Goal: Information Seeking & Learning: Check status

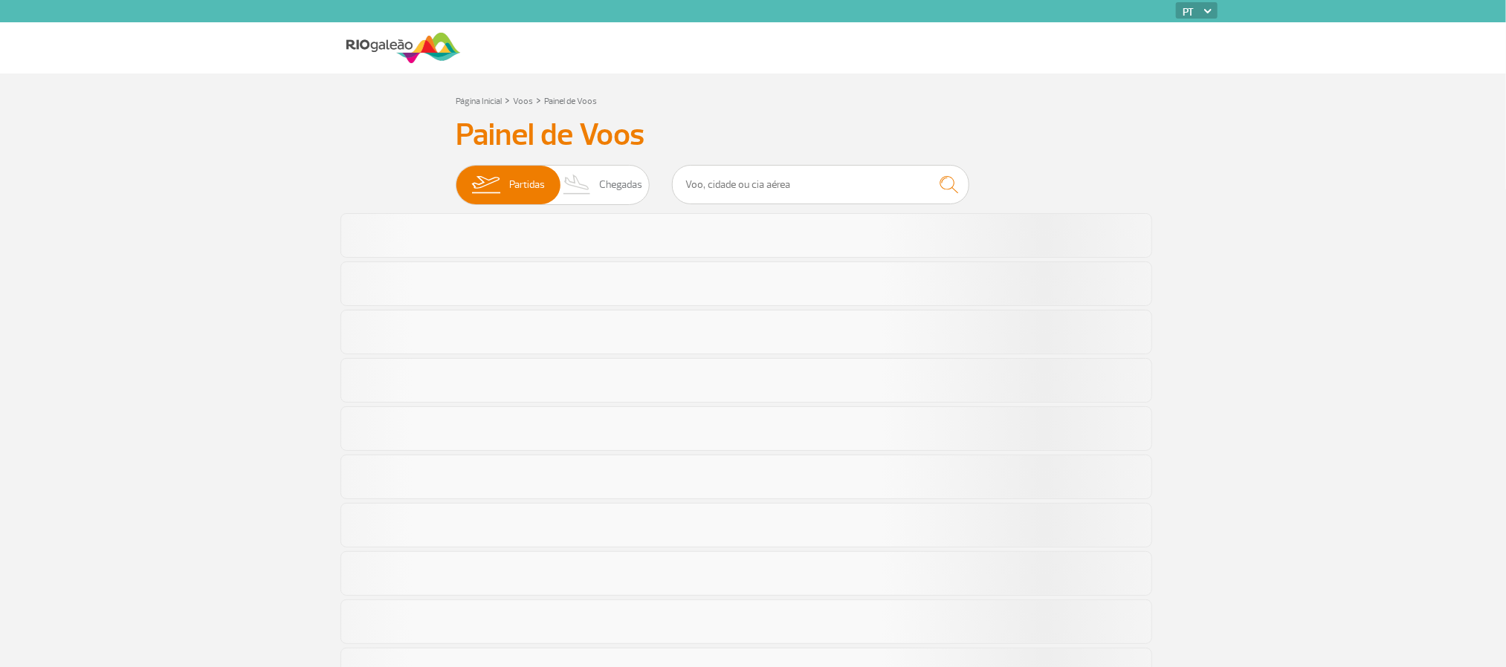
click at [156, 328] on section "Página Inicial > Voos > Painel de Voos Painel de Voos Partidas Chegadas" at bounding box center [753, 651] width 1506 height 1154
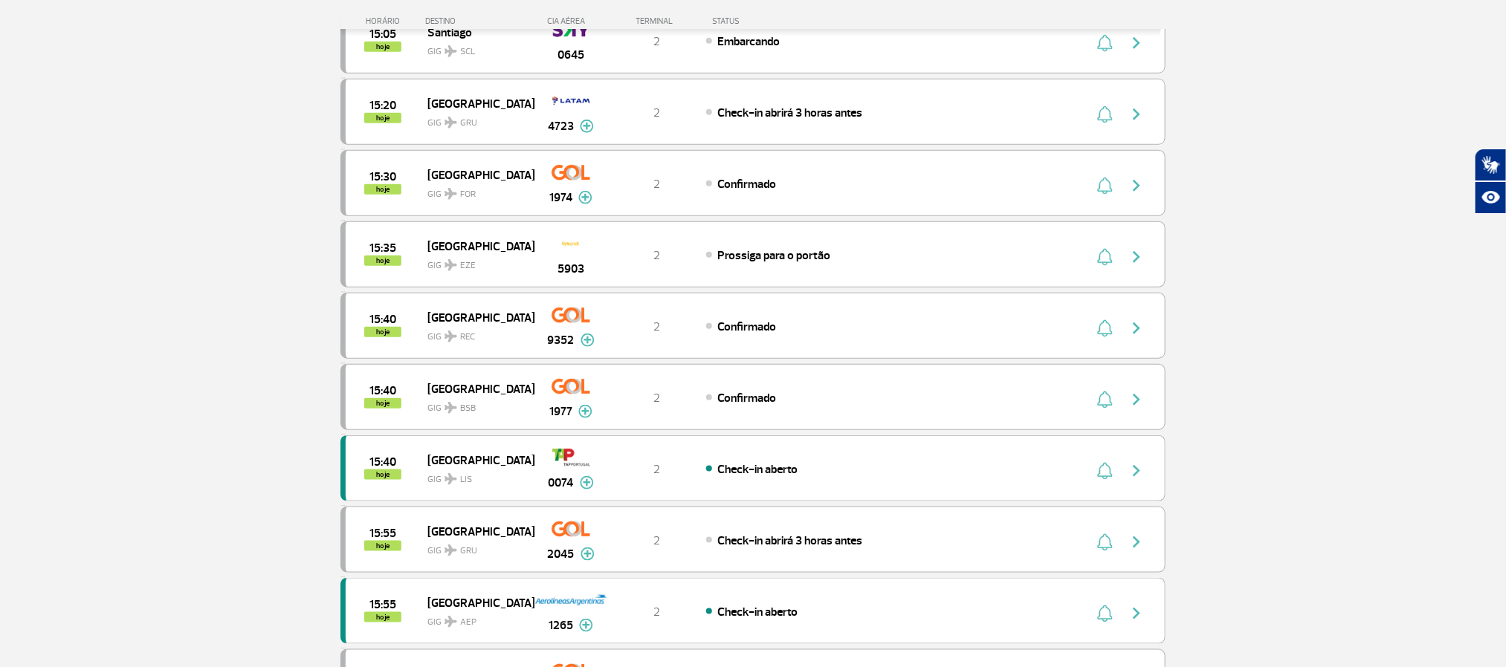
scroll to position [669, 0]
click at [140, 328] on section "Página Inicial > Voos > Painel de Voos Painel de Voos Partidas Chegadas 13:50 1…" at bounding box center [753, 271] width 1506 height 1733
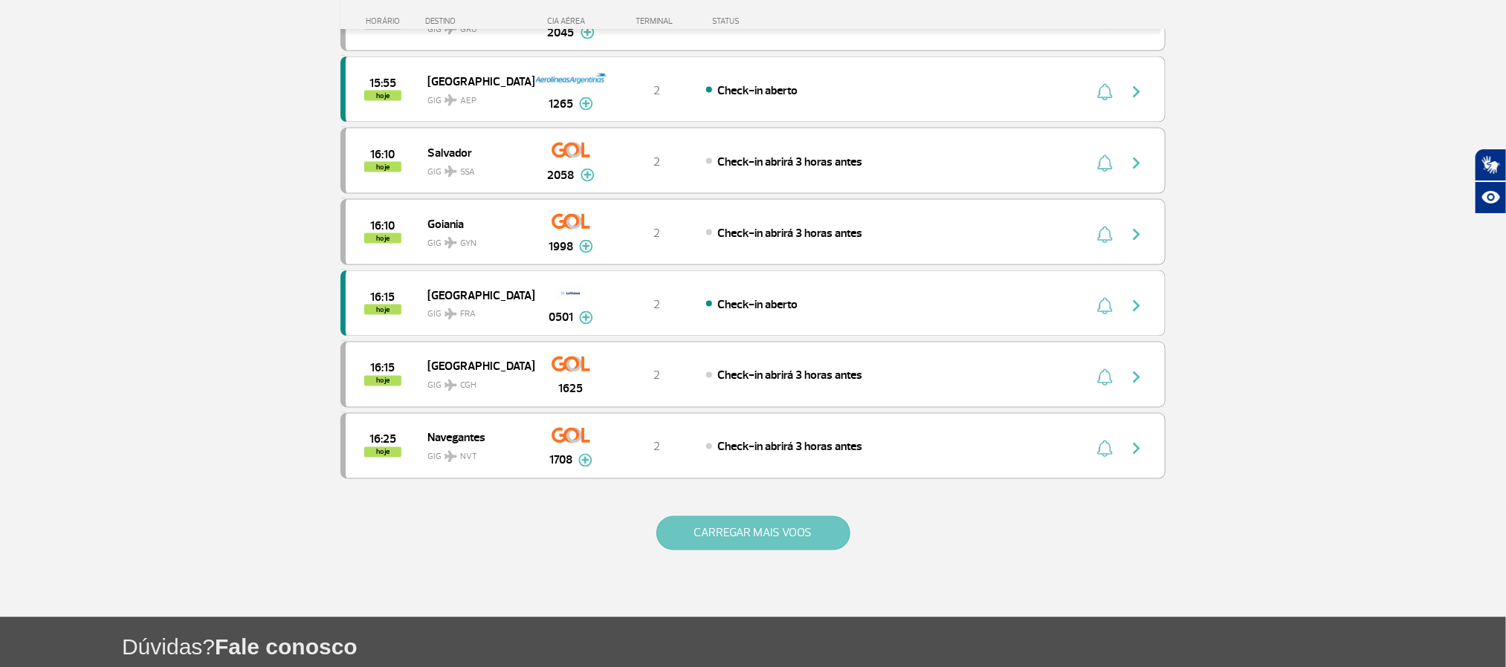
scroll to position [1338, 0]
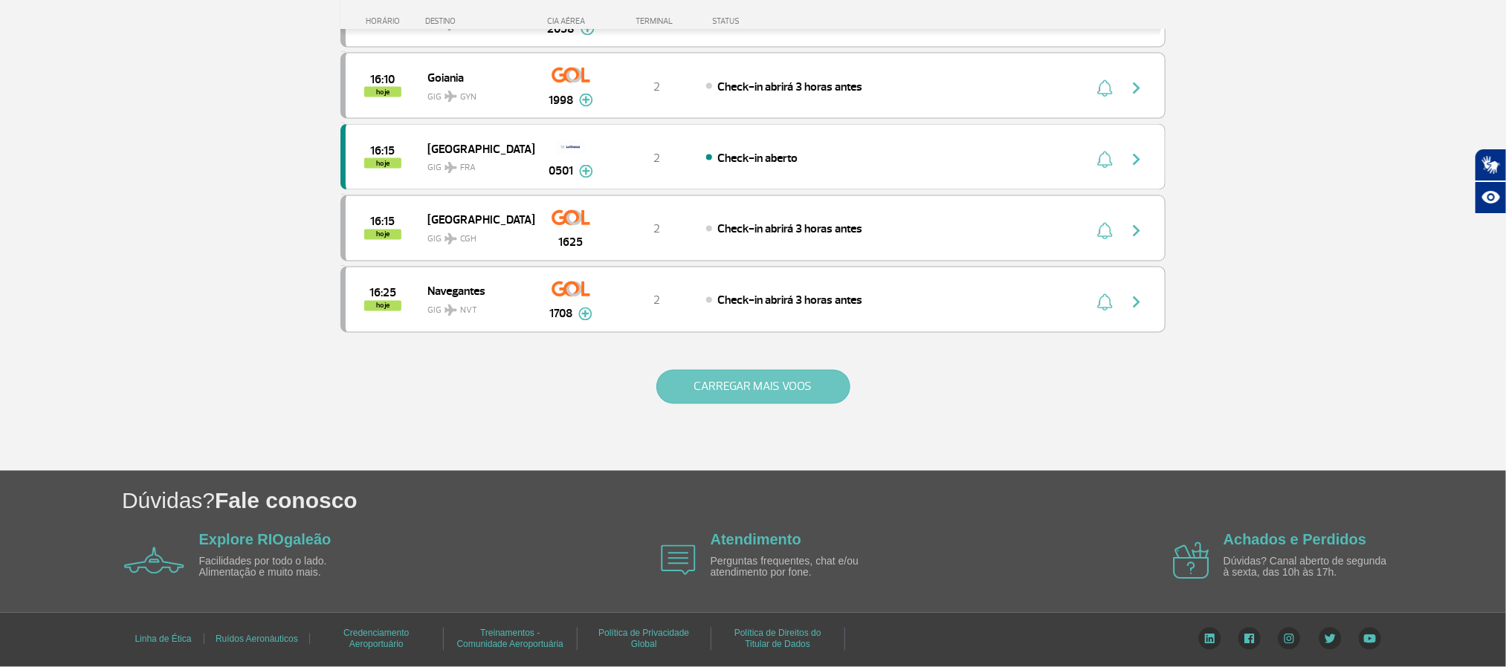
click at [743, 404] on button "CARREGAR MAIS VOOS" at bounding box center [753, 387] width 194 height 34
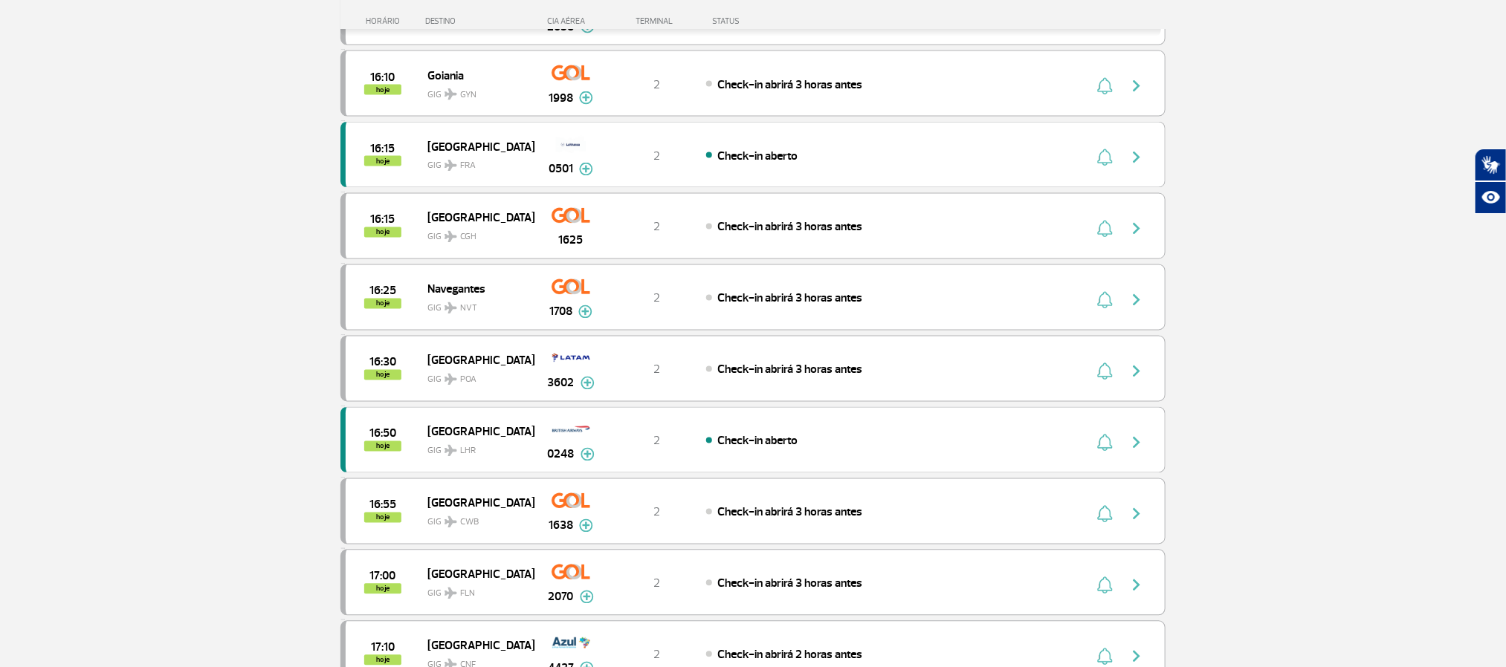
click at [158, 305] on section "Página Inicial > Voos > Painel de Voos Painel de Voos Partidas Chegadas 13:50 1…" at bounding box center [753, 316] width 1506 height 3160
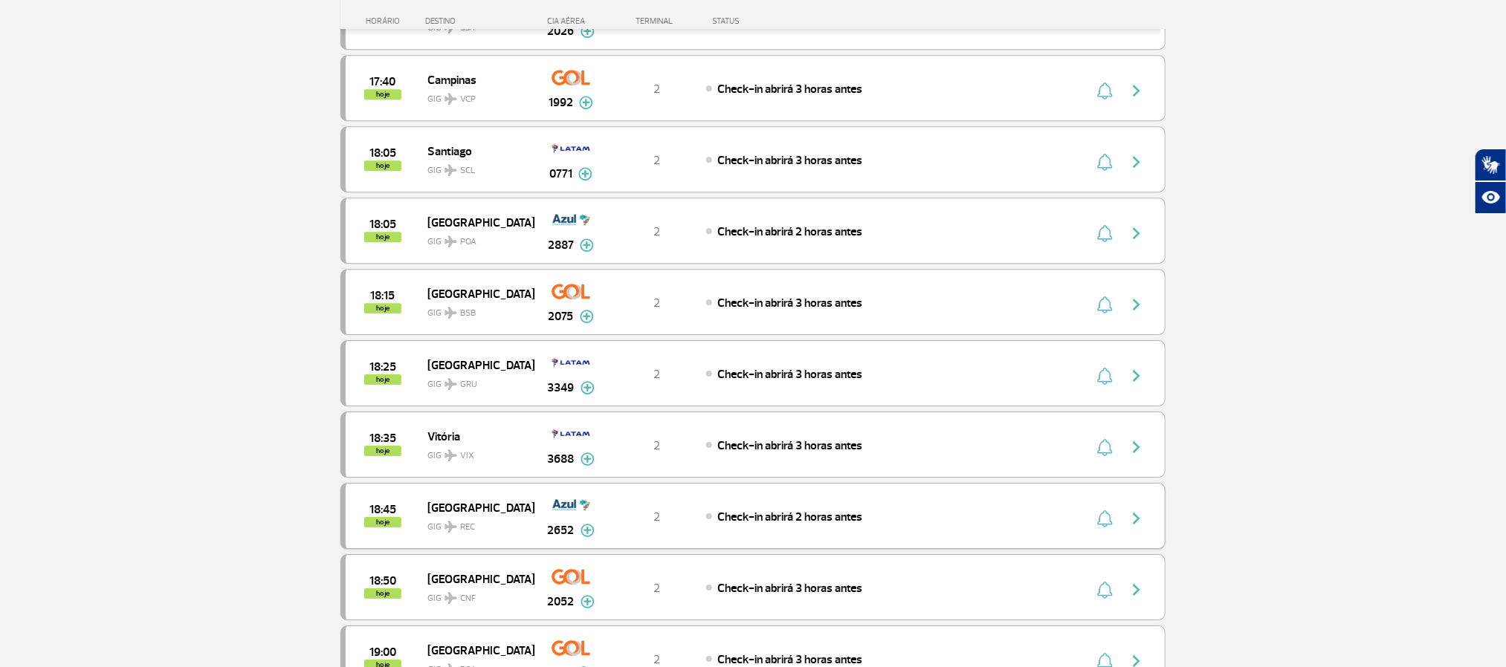
scroll to position [2341, 0]
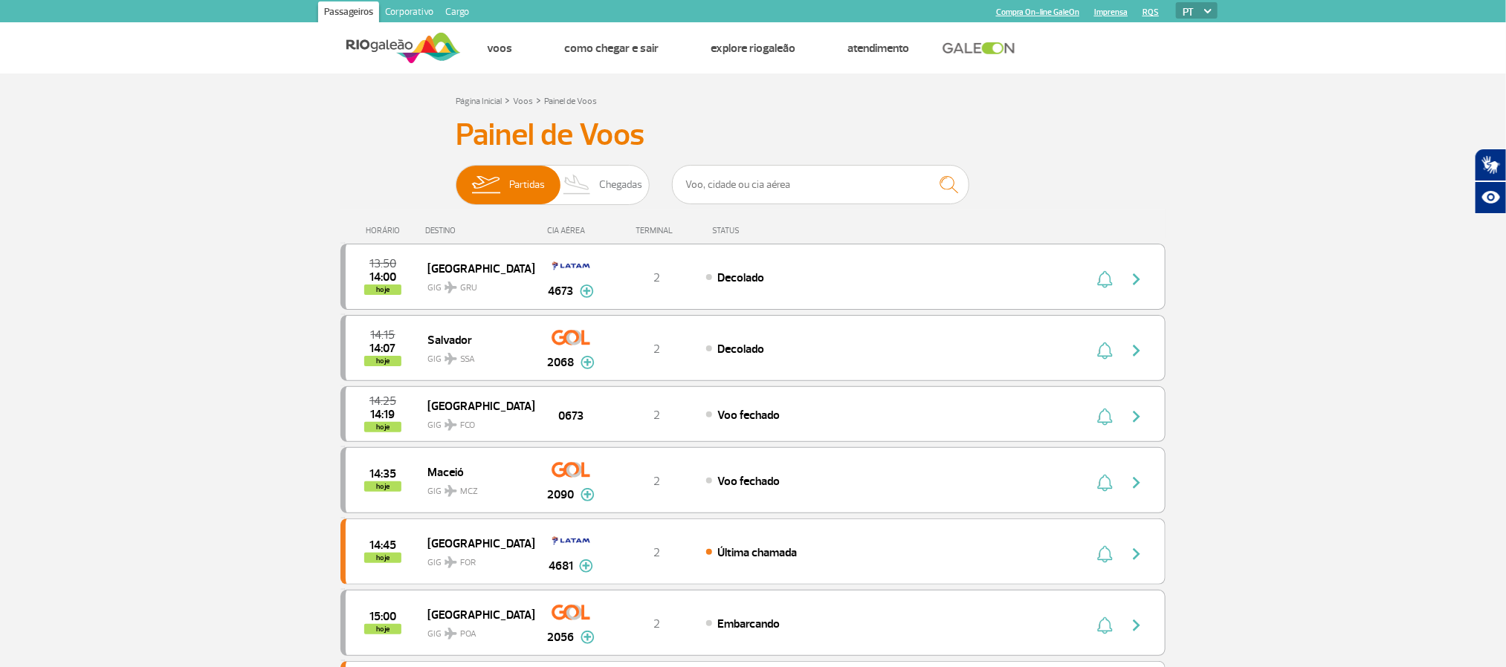
scroll to position [1352, 0]
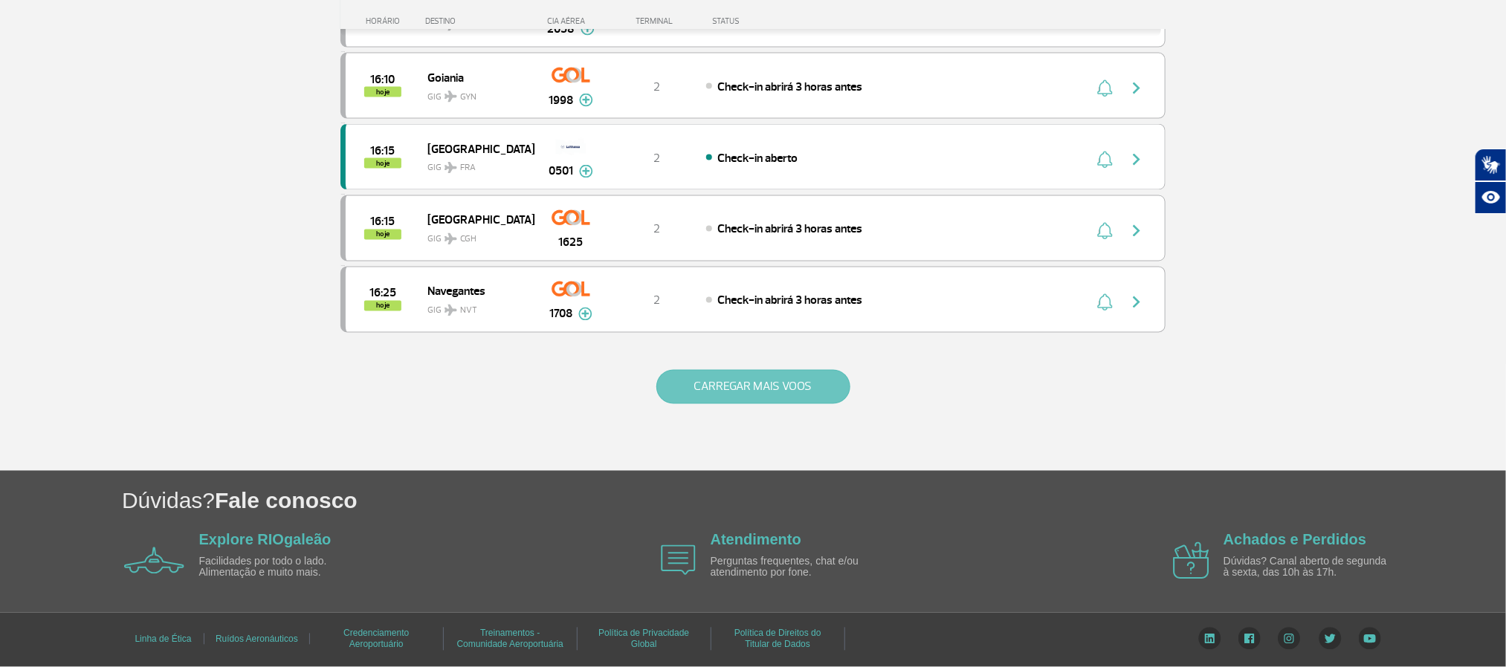
click at [771, 401] on button "CARREGAR MAIS VOOS" at bounding box center [753, 387] width 194 height 34
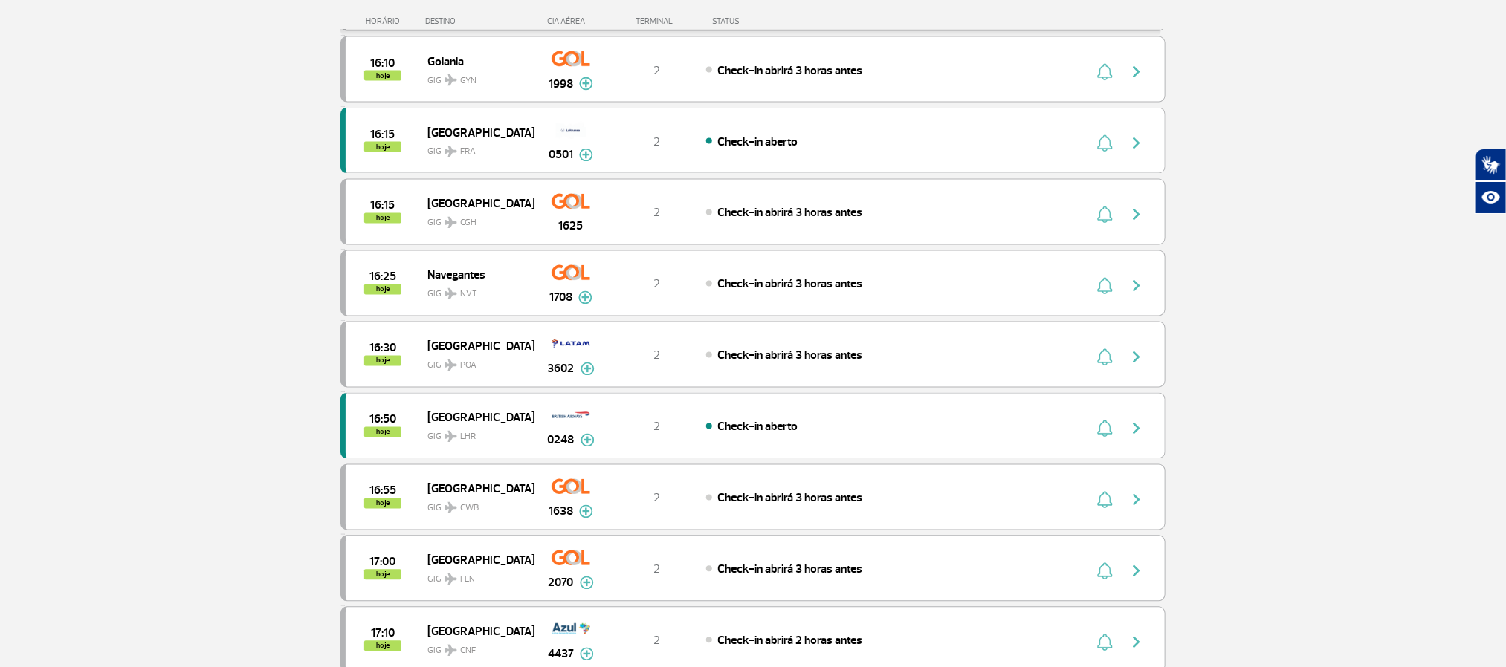
click at [192, 275] on section "Página Inicial > Voos > Painel de Voos Painel de Voos Partidas Chegadas 13:50 1…" at bounding box center [753, 302] width 1506 height 3160
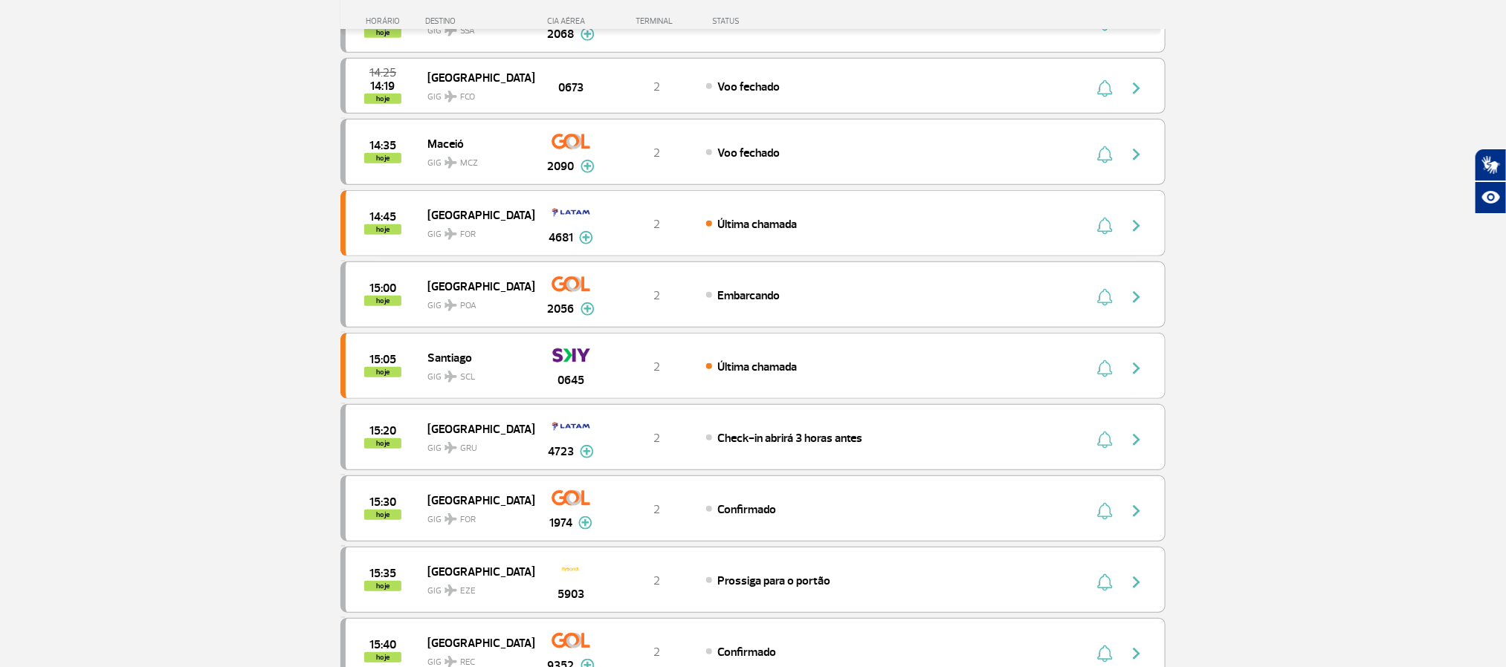
scroll to position [349, 0]
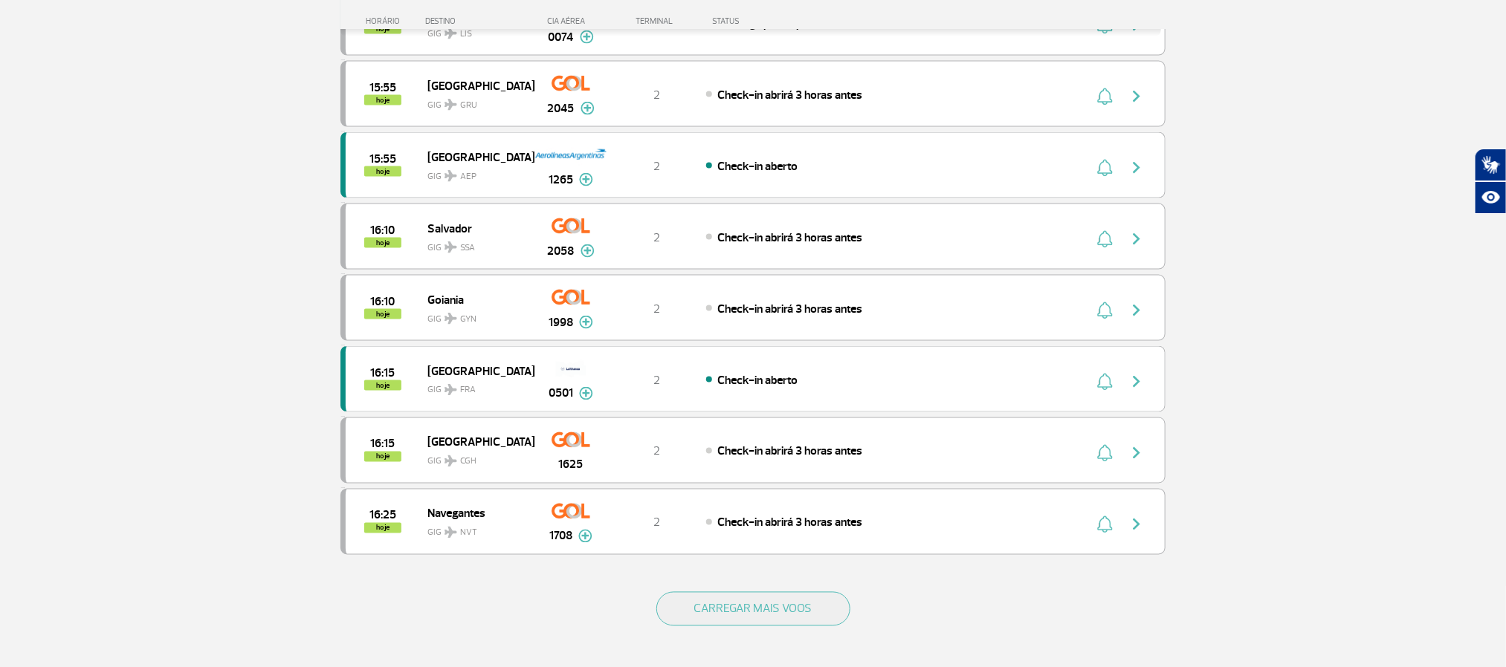
scroll to position [1115, 0]
click at [752, 625] on button "CARREGAR MAIS VOOS" at bounding box center [753, 608] width 194 height 34
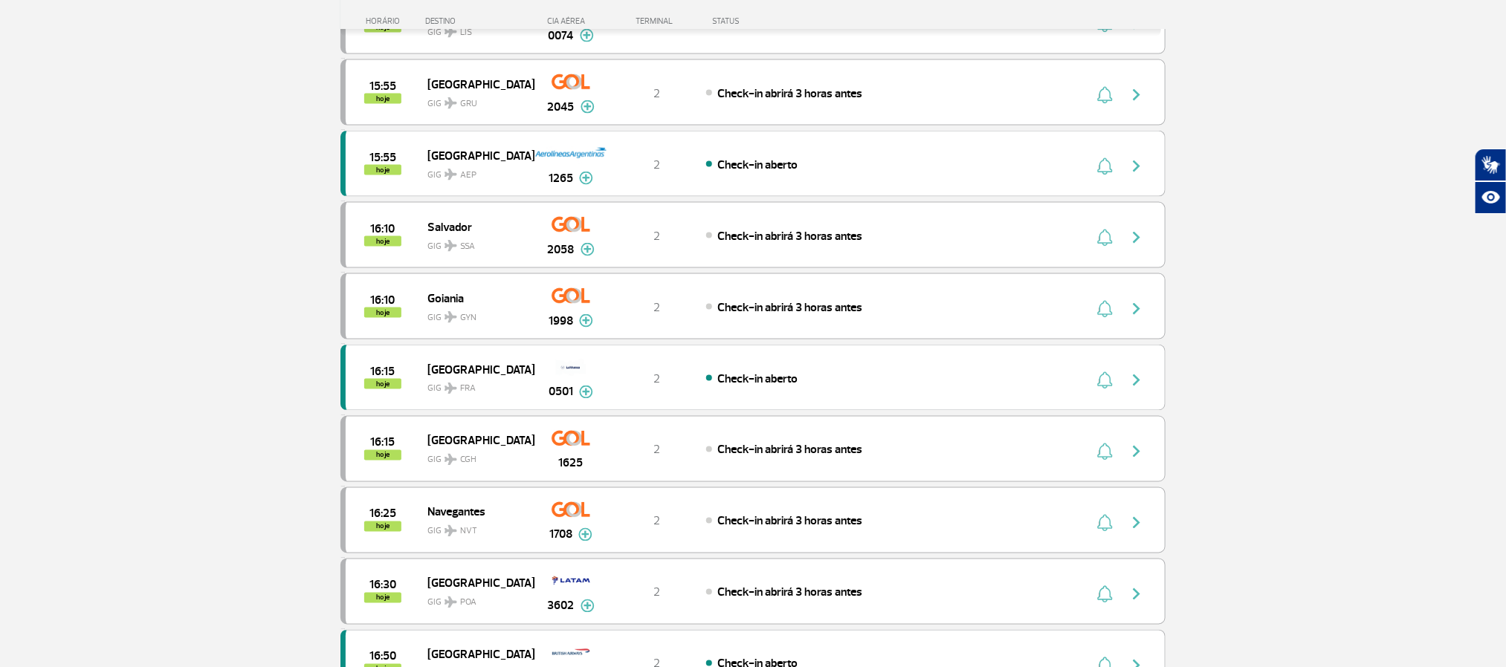
click at [140, 308] on section "Página Inicial > Voos > Painel de Voos Painel de Voos Partidas Chegadas 13:50 1…" at bounding box center [753, 539] width 1506 height 3160
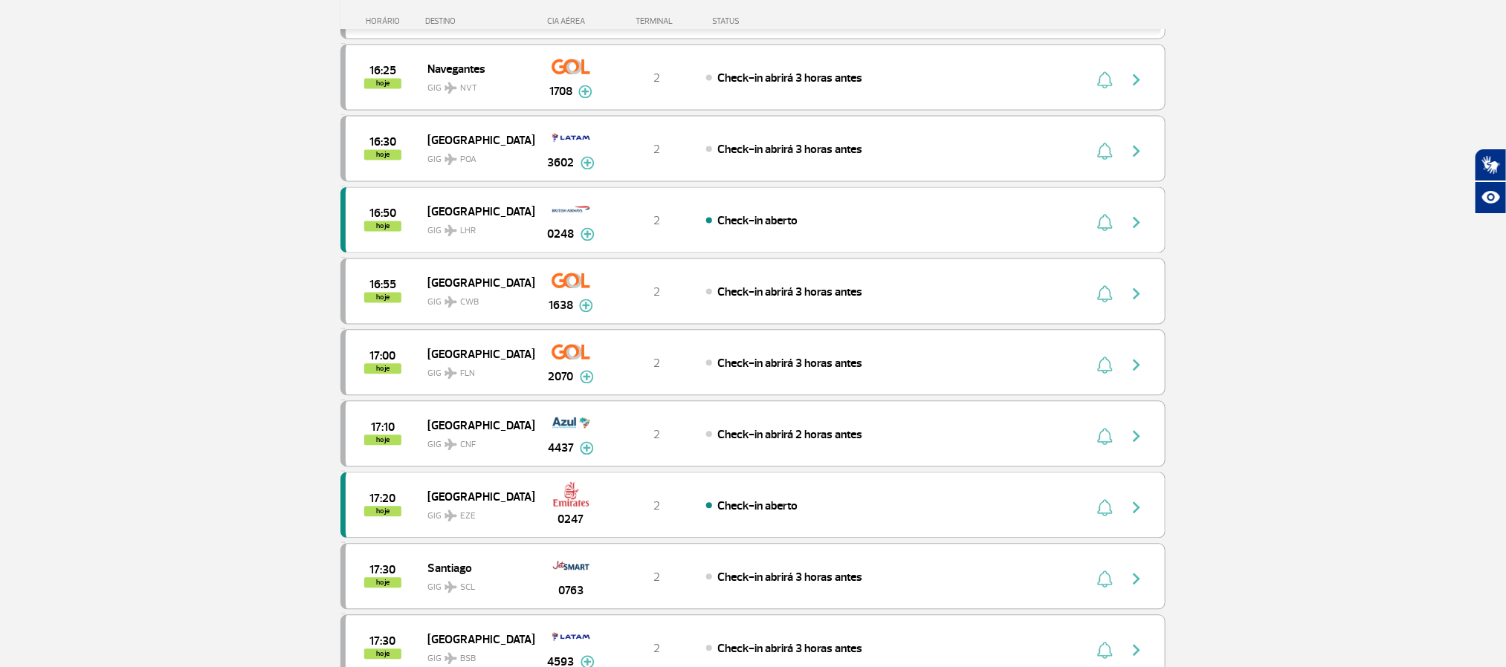
scroll to position [1561, 0]
click at [140, 322] on section "Página Inicial > Voos > Painel de Voos Painel de Voos Partidas Chegadas 13:50 1…" at bounding box center [753, 93] width 1506 height 3160
click at [9, 279] on section "Página Inicial > Voos > Painel de Voos Painel de Voos Partidas Chegadas 13:50 1…" at bounding box center [753, 93] width 1506 height 3160
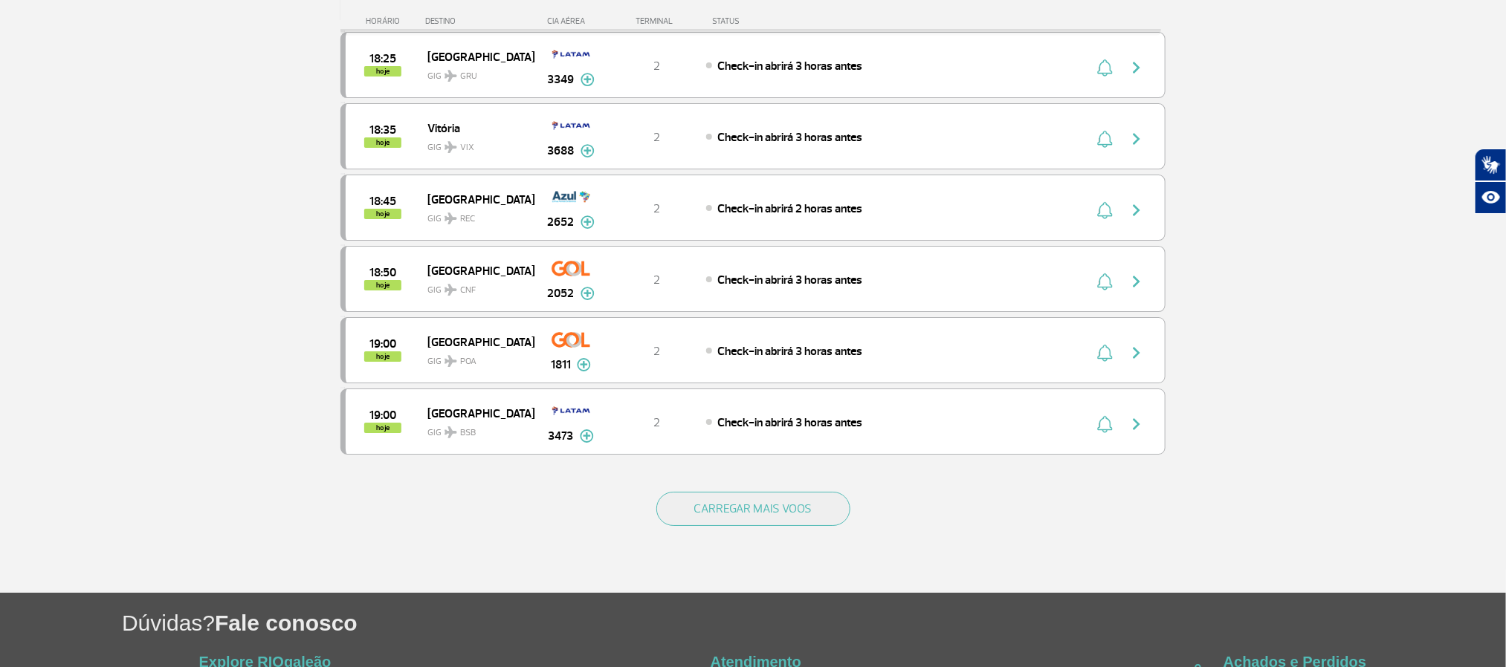
scroll to position [2675, 0]
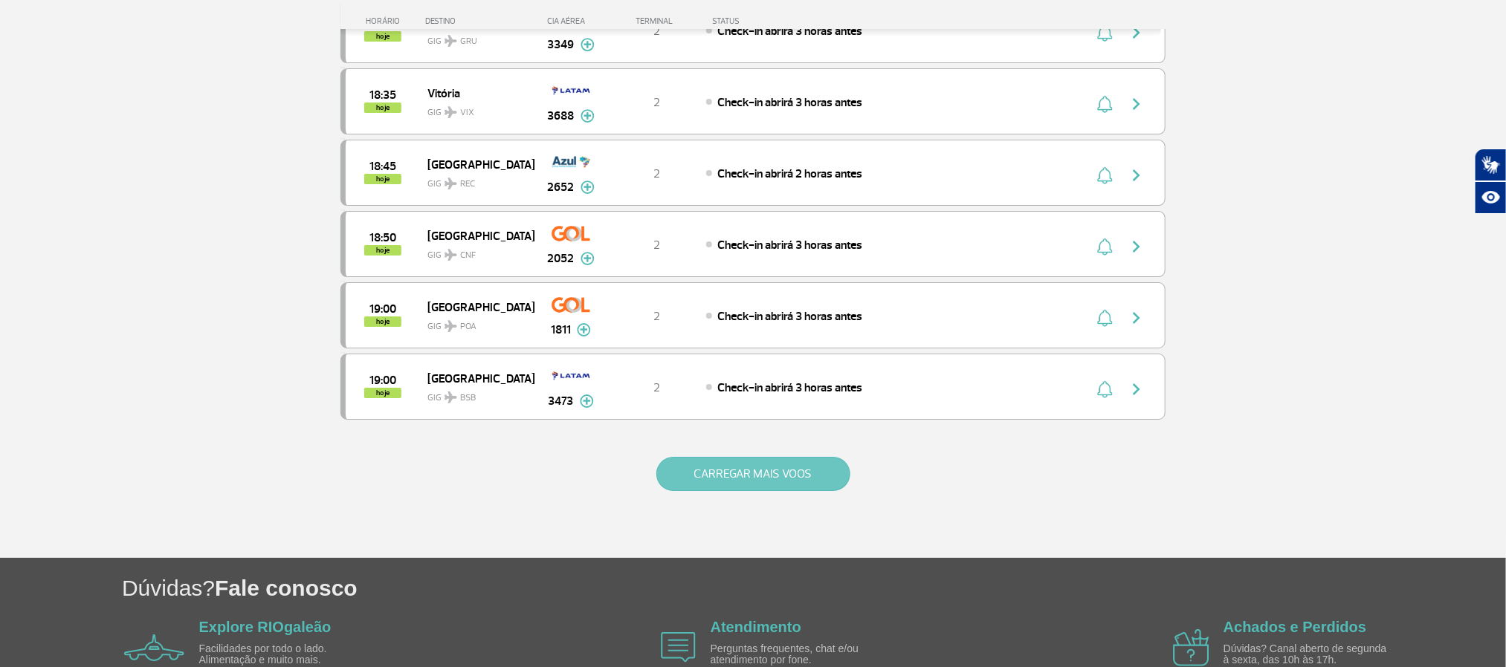
click at [751, 491] on button "CARREGAR MAIS VOOS" at bounding box center [753, 474] width 194 height 34
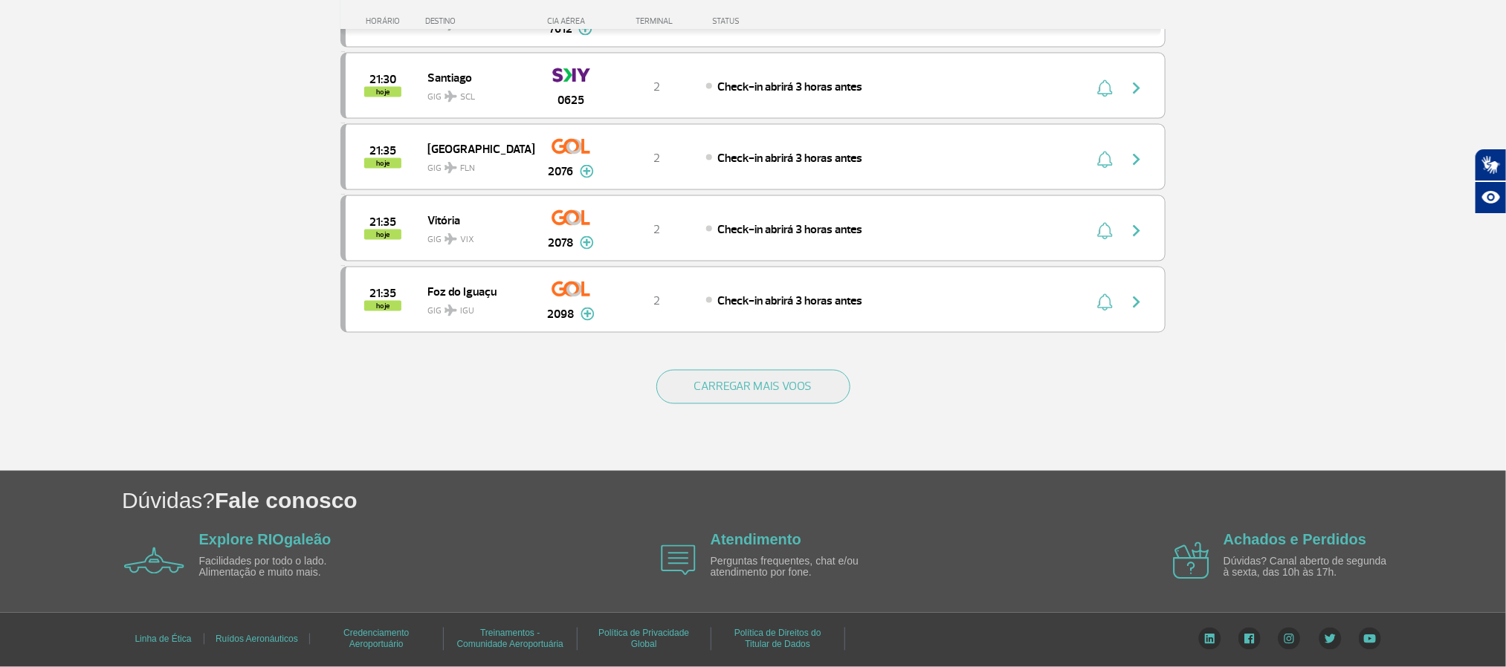
scroll to position [4277, 0]
click at [740, 379] on button "CARREGAR MAIS VOOS" at bounding box center [753, 387] width 194 height 34
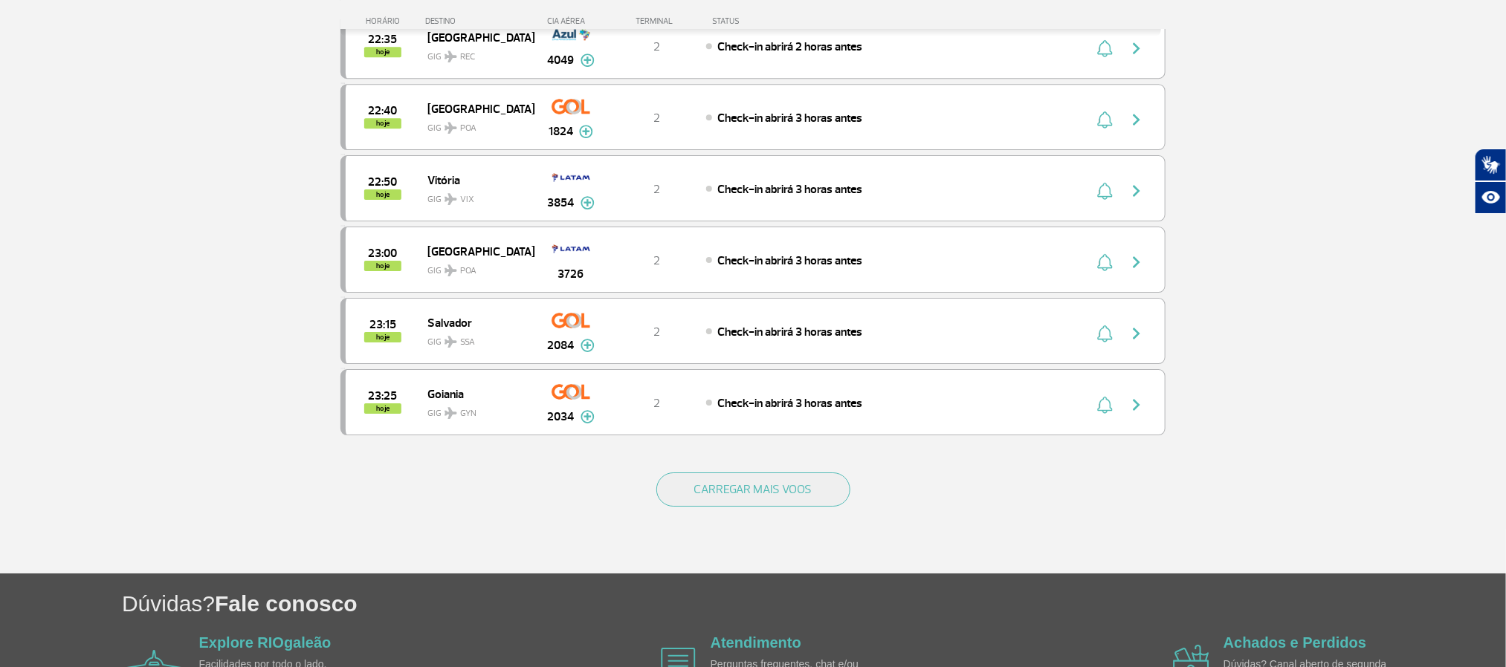
scroll to position [5615, 0]
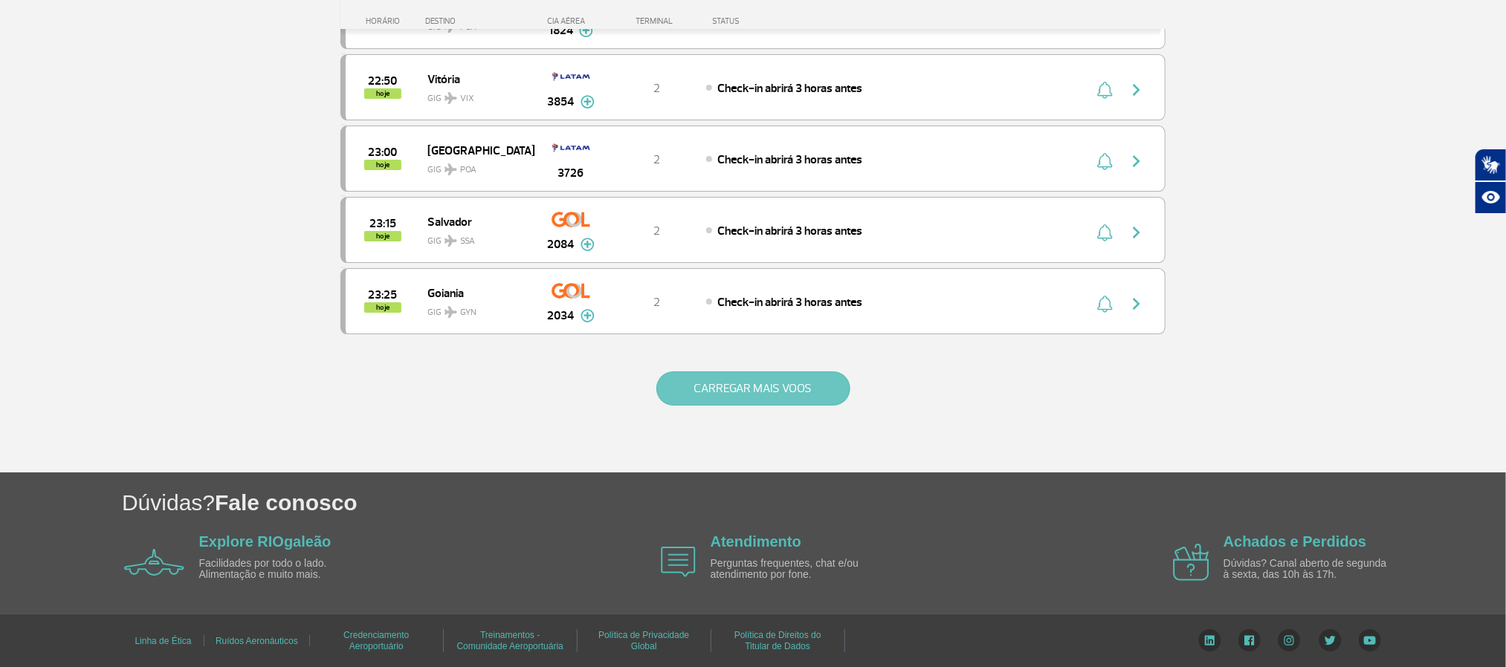
click at [826, 406] on button "CARREGAR MAIS VOOS" at bounding box center [753, 389] width 194 height 34
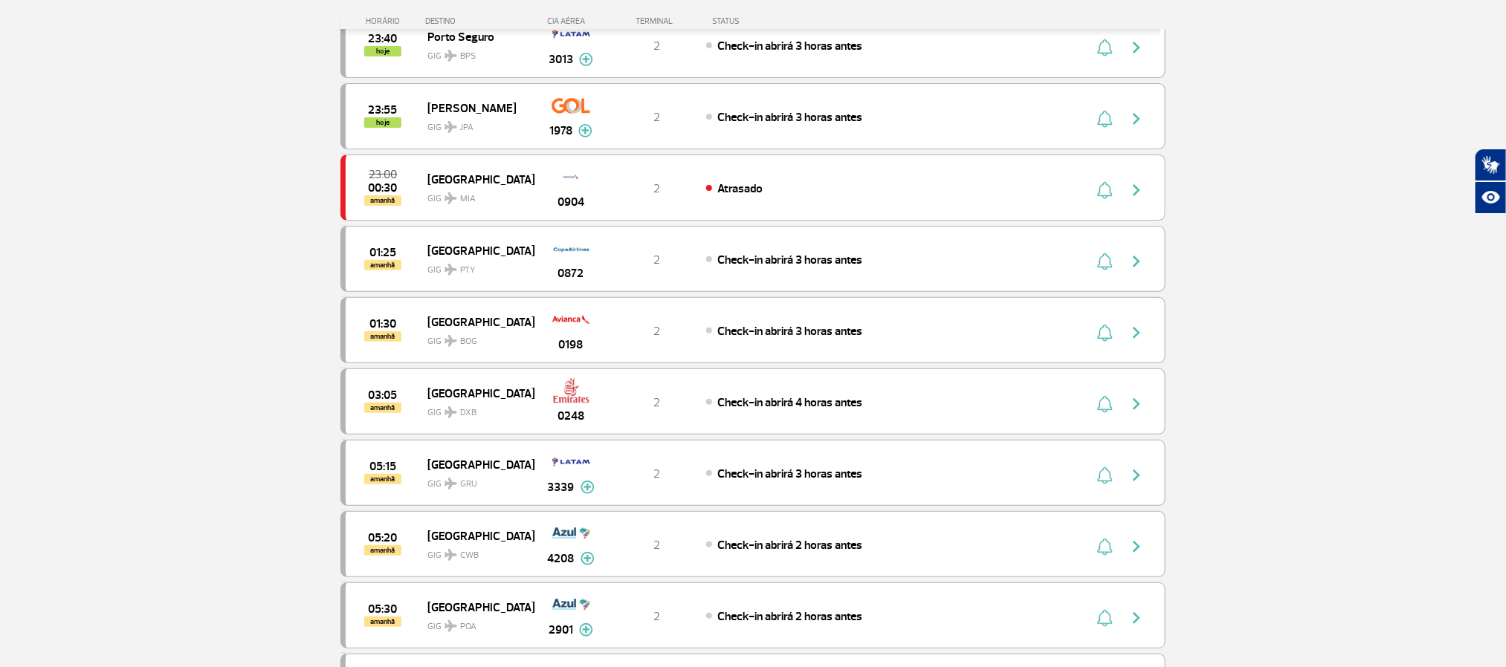
scroll to position [6172, 0]
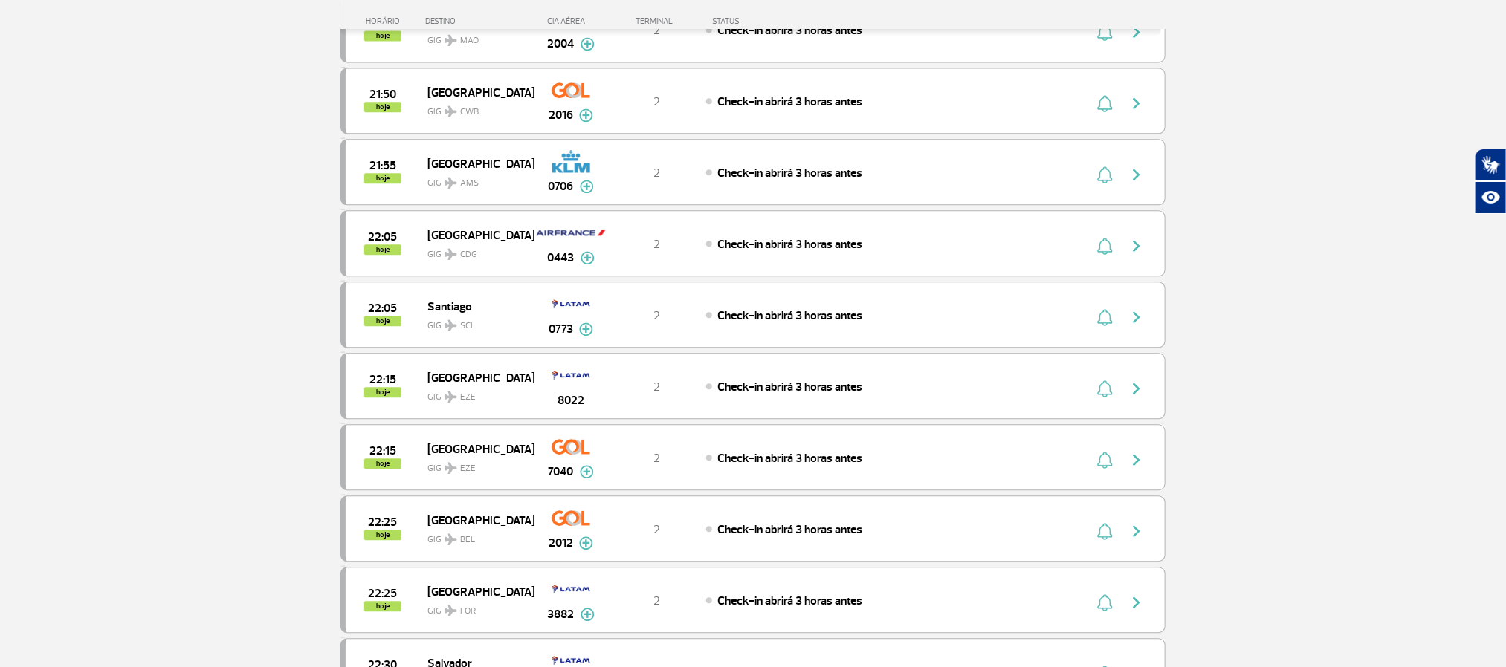
scroll to position [4502, 0]
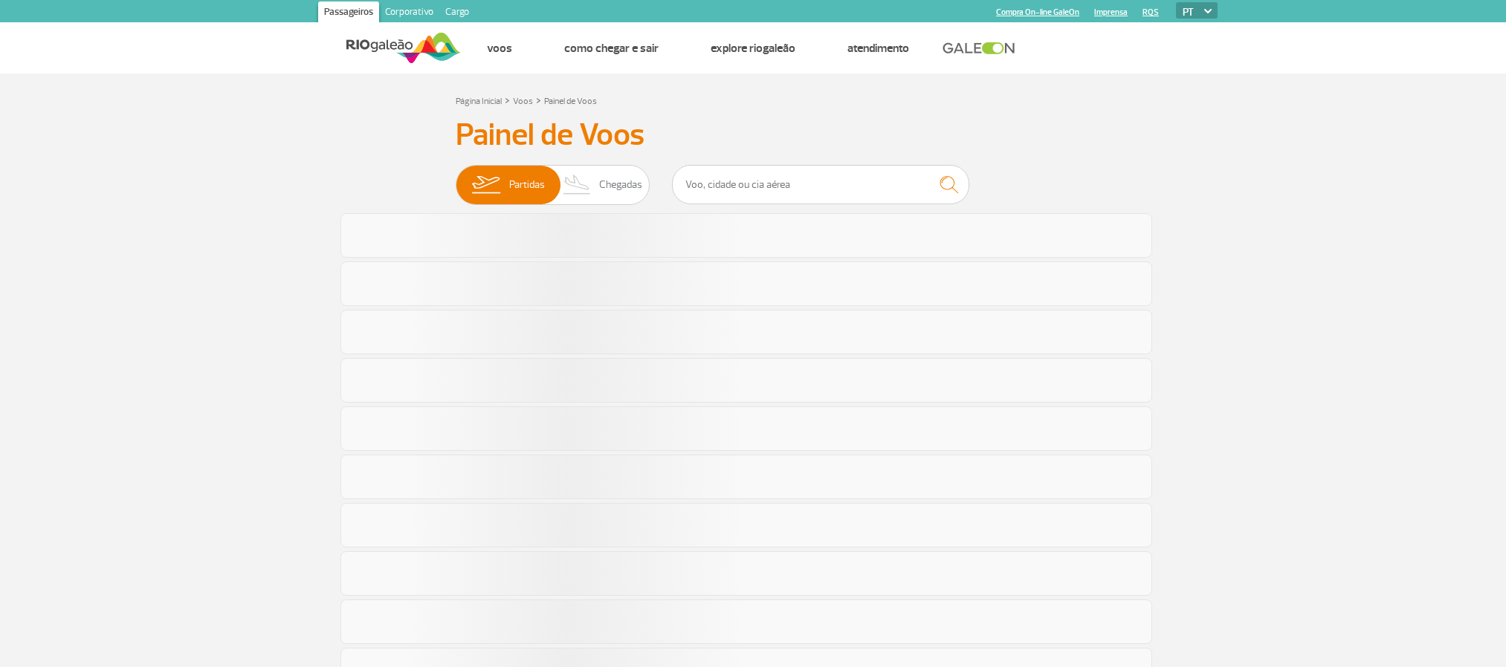
scroll to position [756, 0]
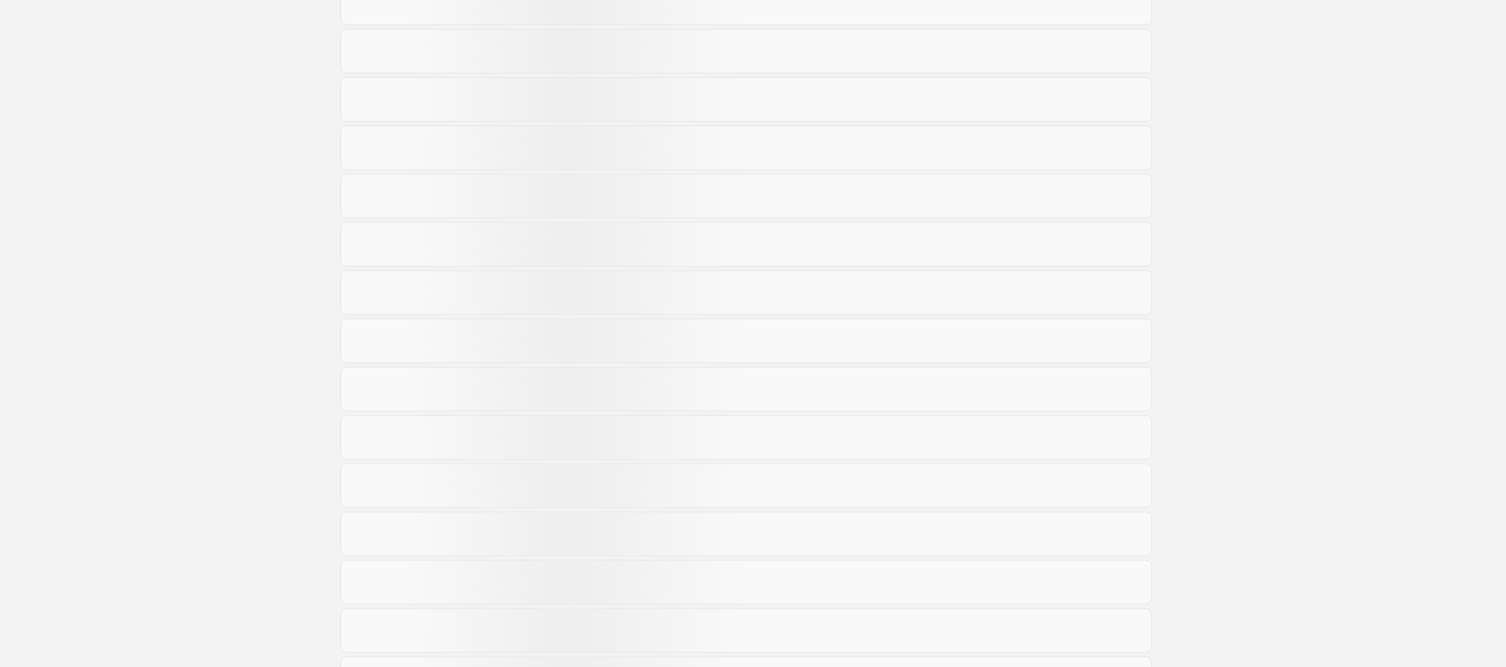
click at [148, 227] on section "Página Inicial > Voos > Painel de Voos Painel de Voos Partidas Chegadas" at bounding box center [753, 273] width 1506 height 1154
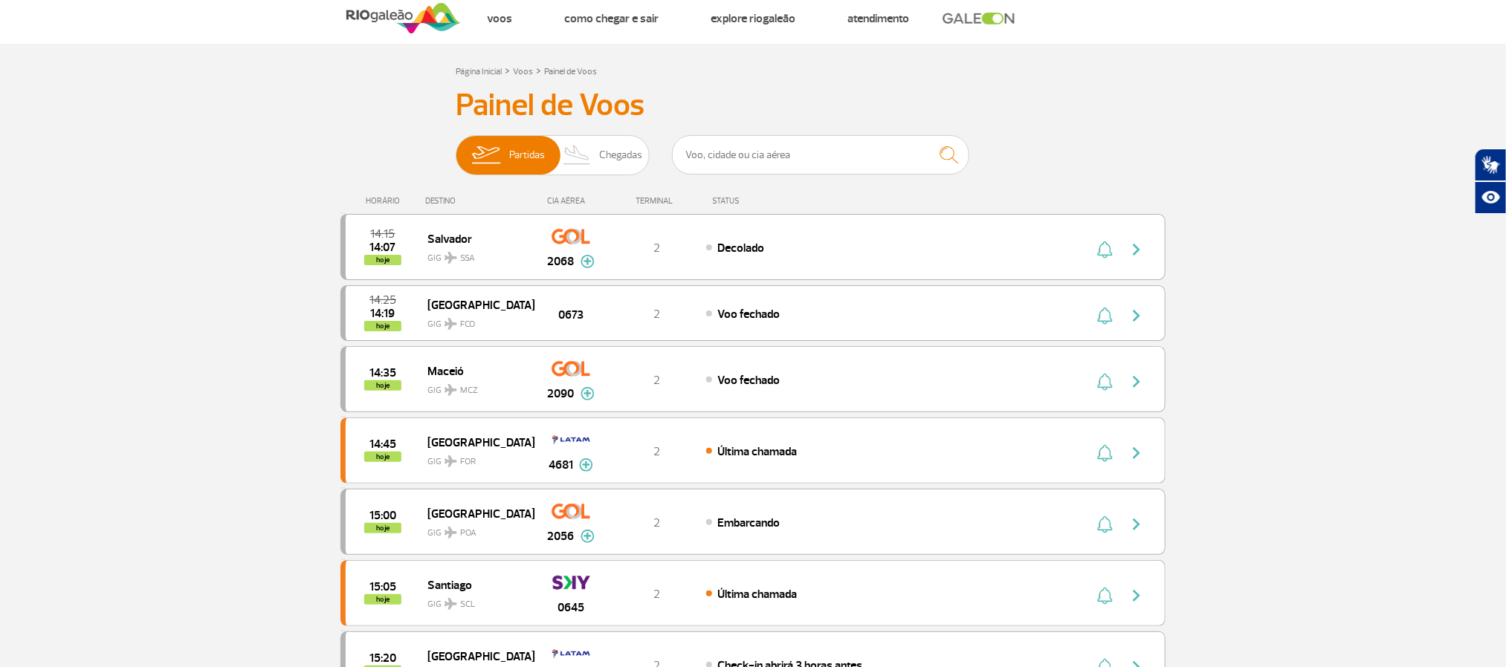
scroll to position [0, 0]
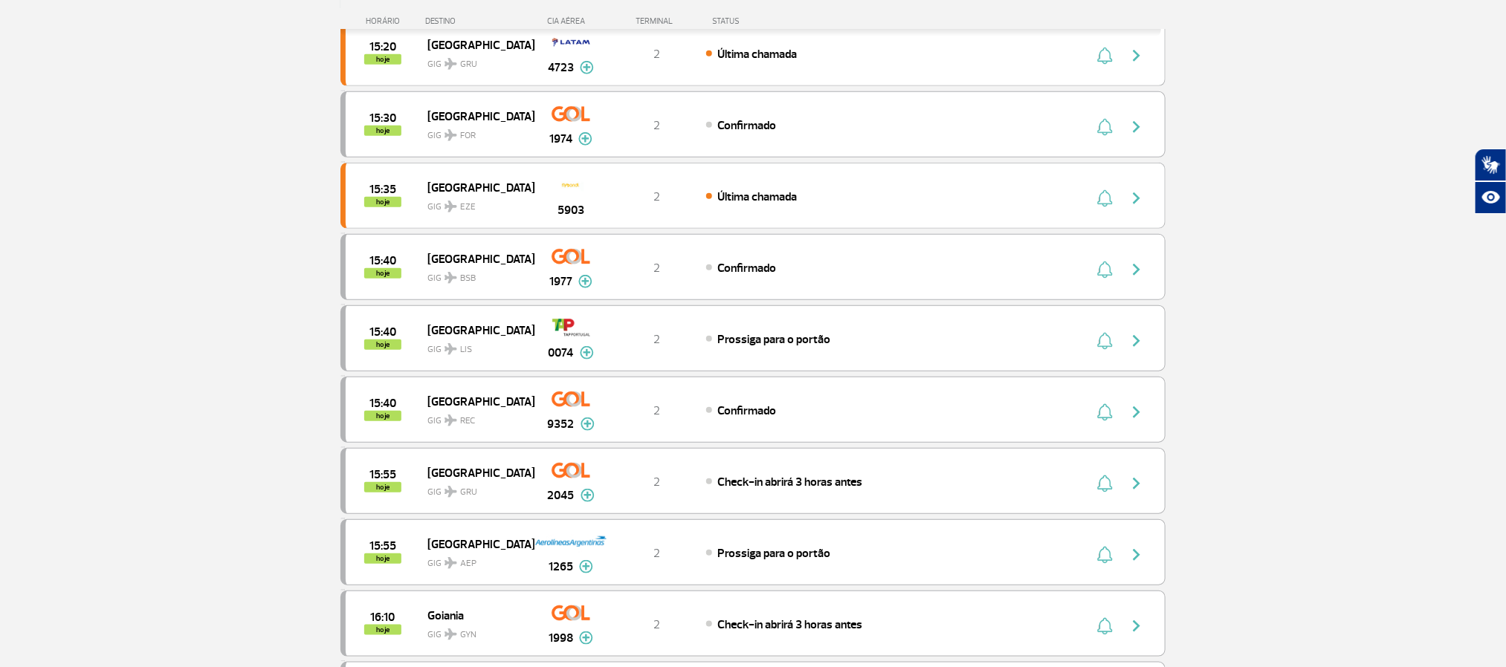
scroll to position [557, 0]
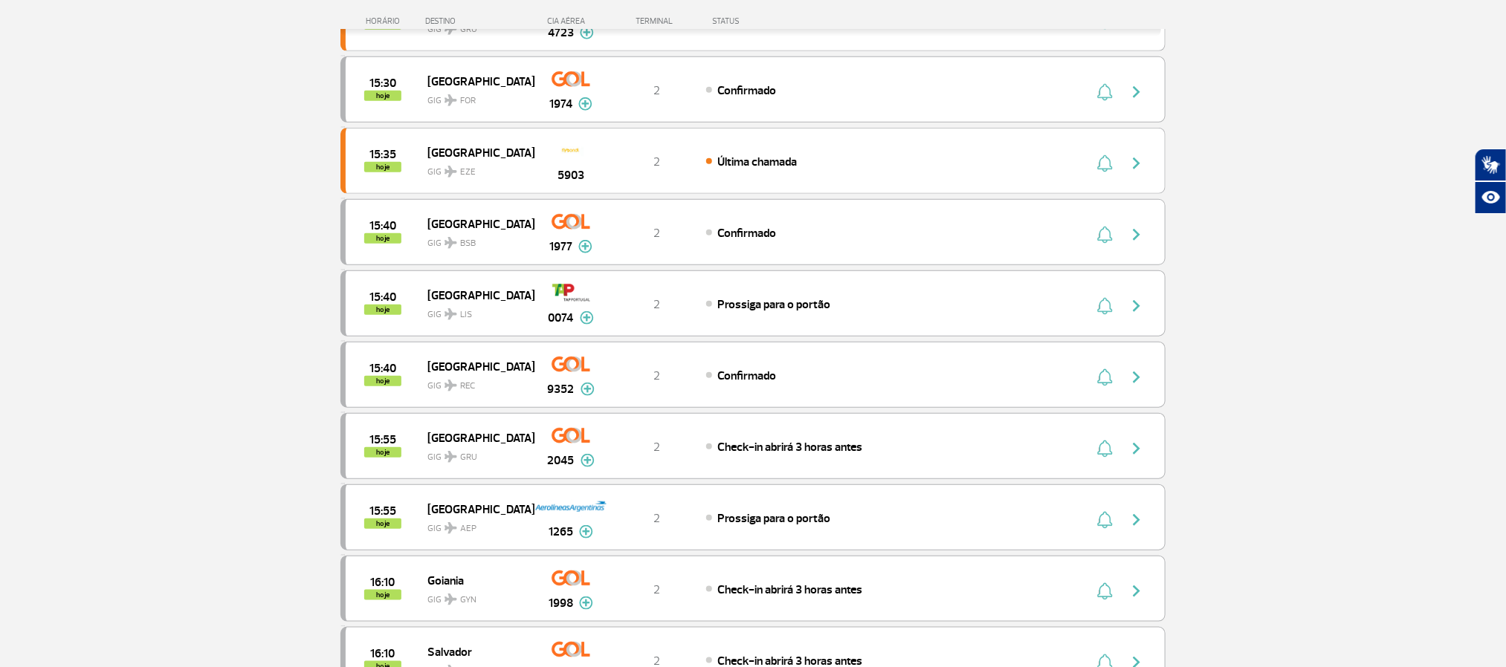
click at [161, 157] on section "Página Inicial > Voos > Painel de Voos Painel de Voos Partidas Chegadas 14:35 1…" at bounding box center [753, 387] width 1506 height 1743
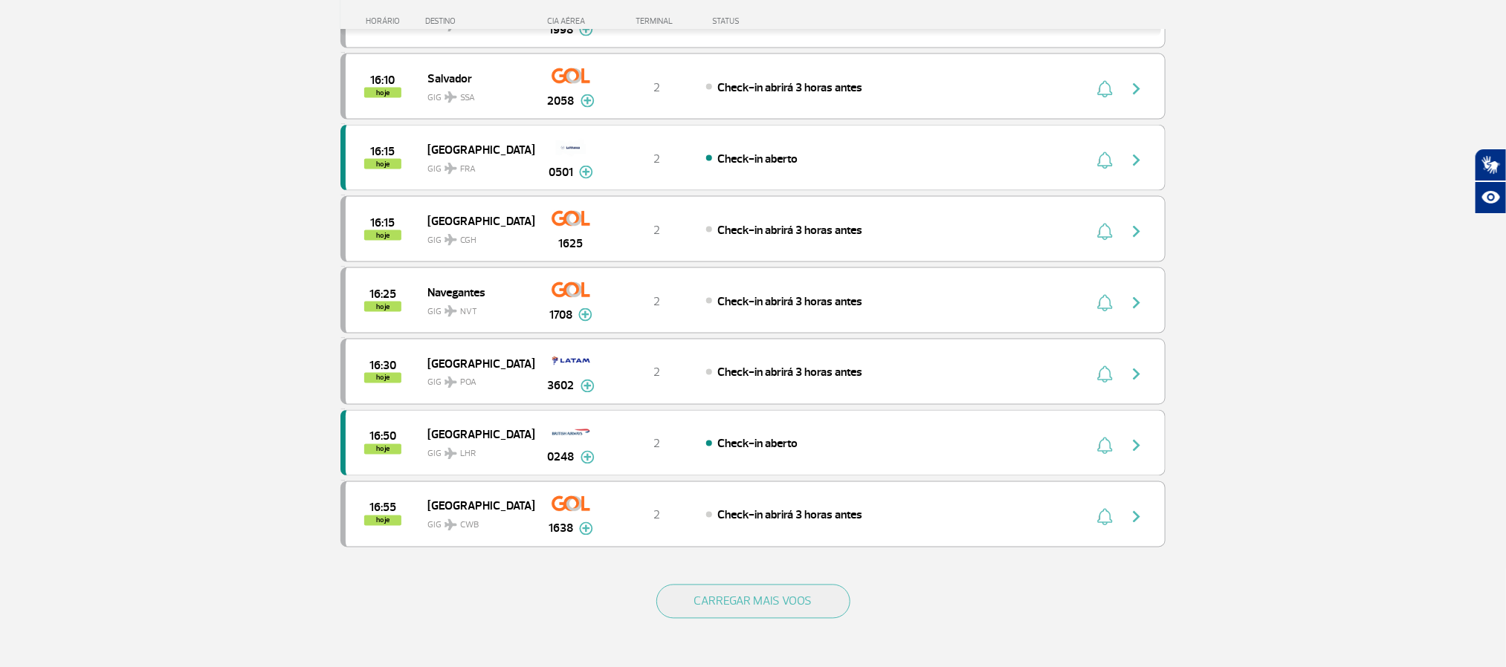
scroll to position [1226, 0]
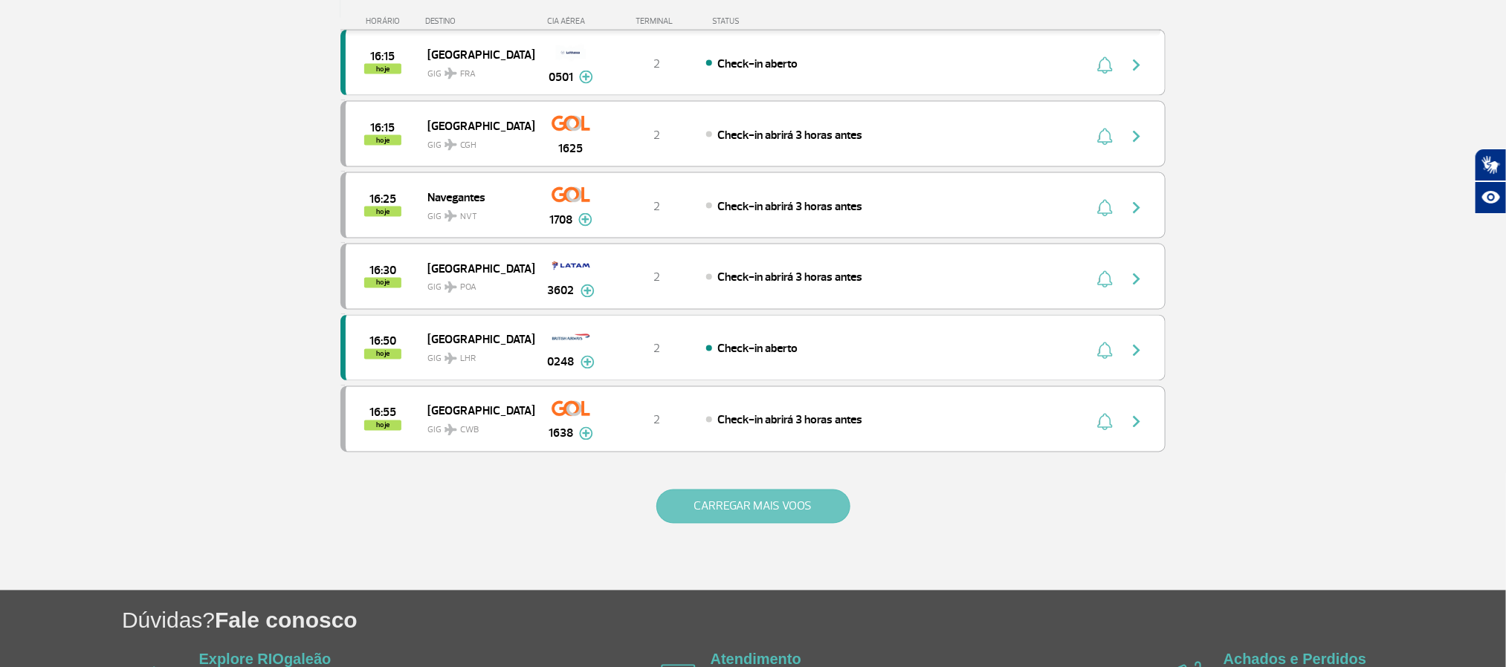
click at [728, 524] on button "CARREGAR MAIS VOOS" at bounding box center [753, 507] width 194 height 34
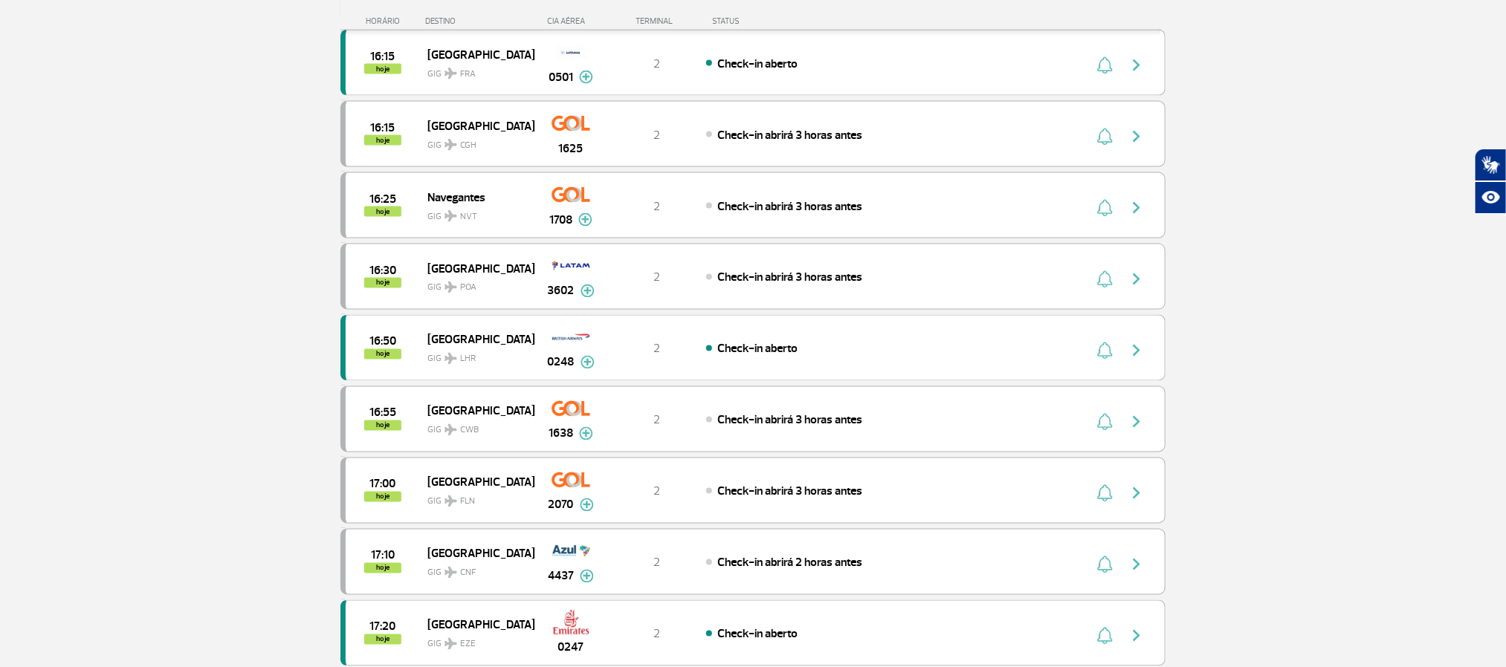
click at [219, 247] on section "Página Inicial > Voos > Painel de Voos Painel de Voos Partidas Chegadas 14:35 1…" at bounding box center [753, 432] width 1506 height 3170
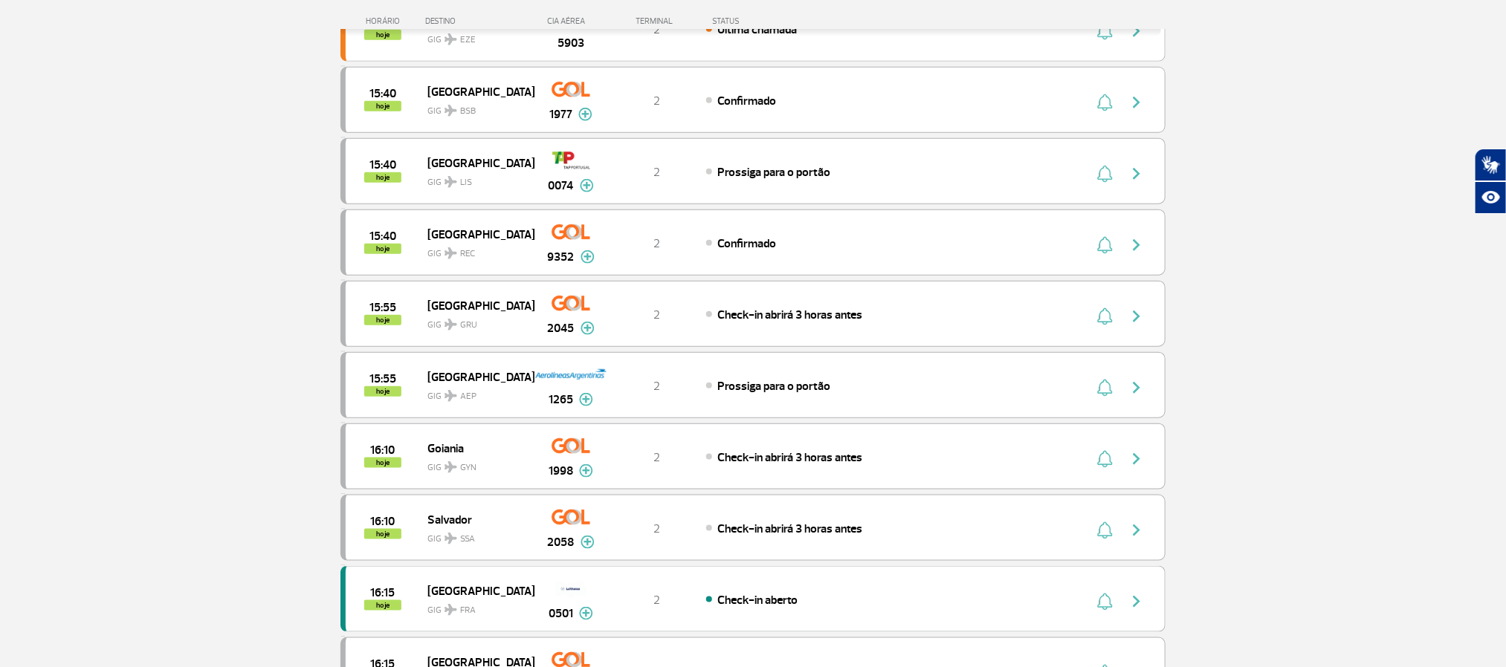
scroll to position [669, 0]
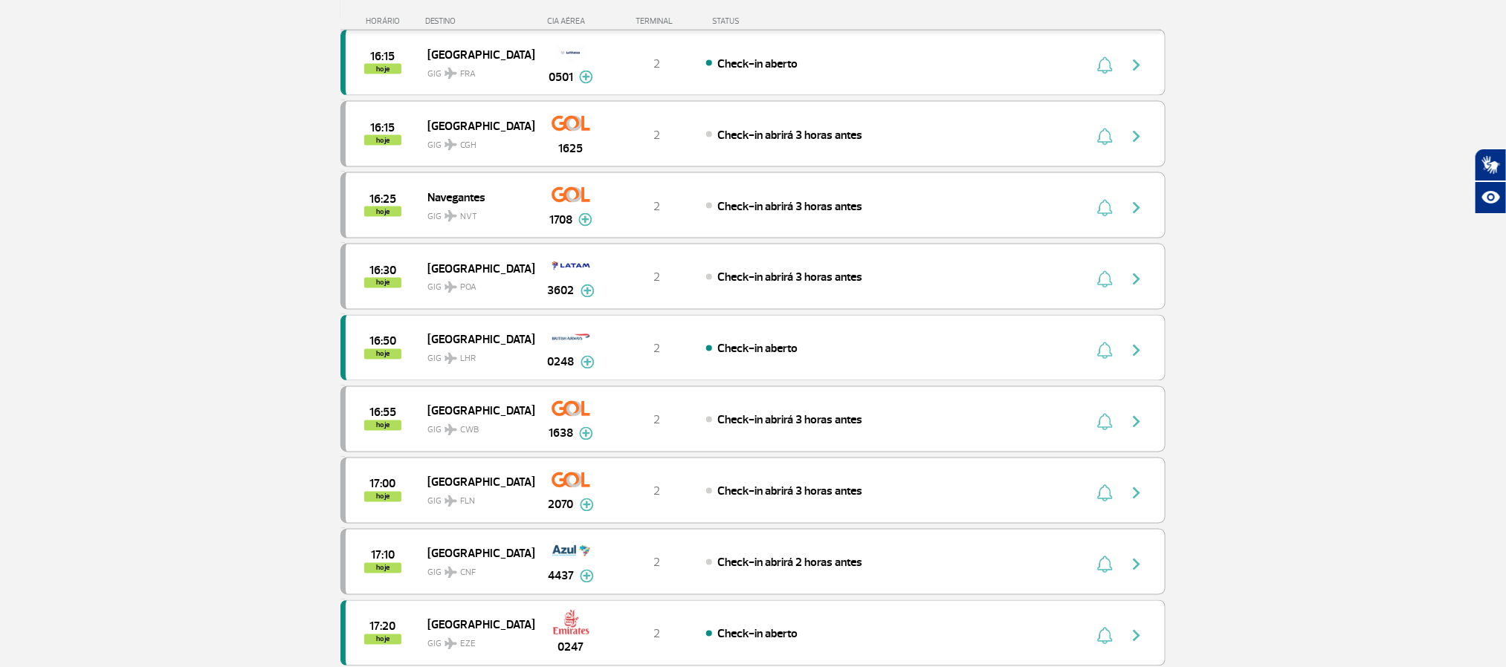
click at [215, 326] on section "Página Inicial > Voos > Painel de Voos Painel de Voos Partidas Chegadas 14:35 1…" at bounding box center [753, 432] width 1506 height 3170
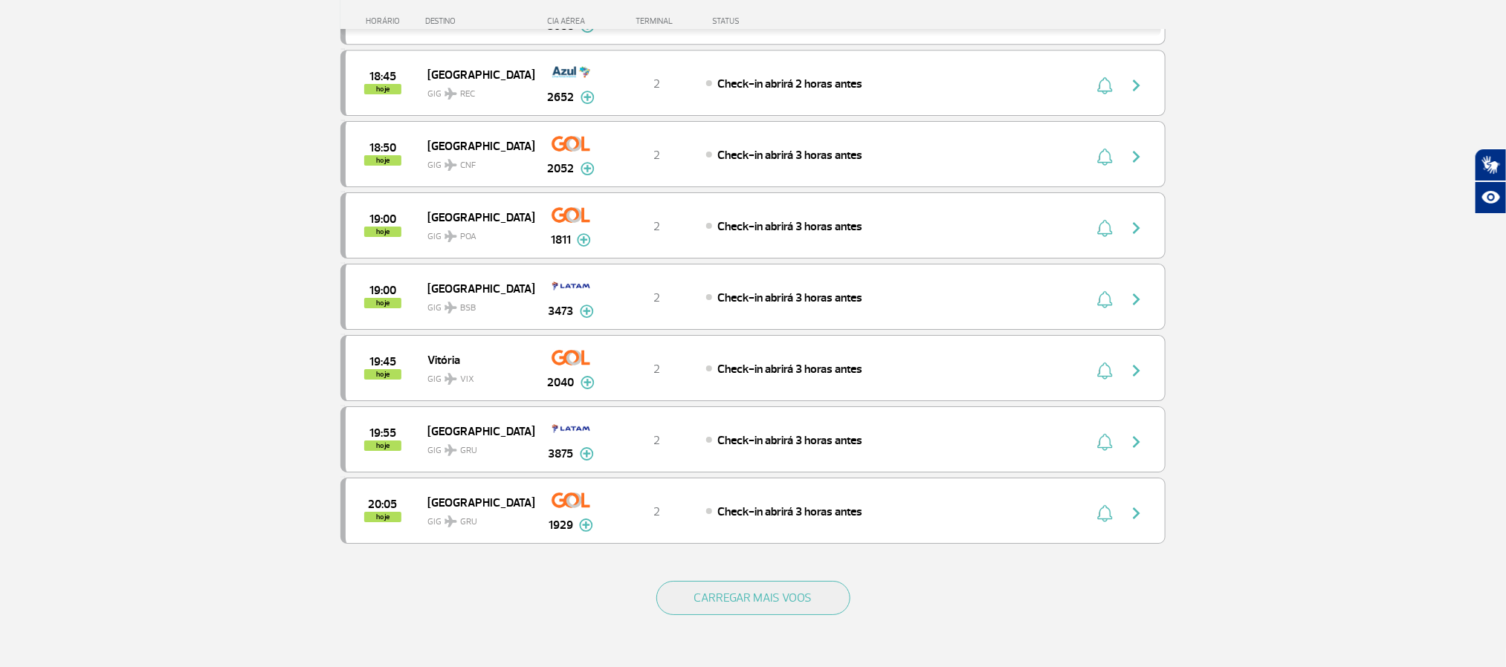
scroll to position [2564, 0]
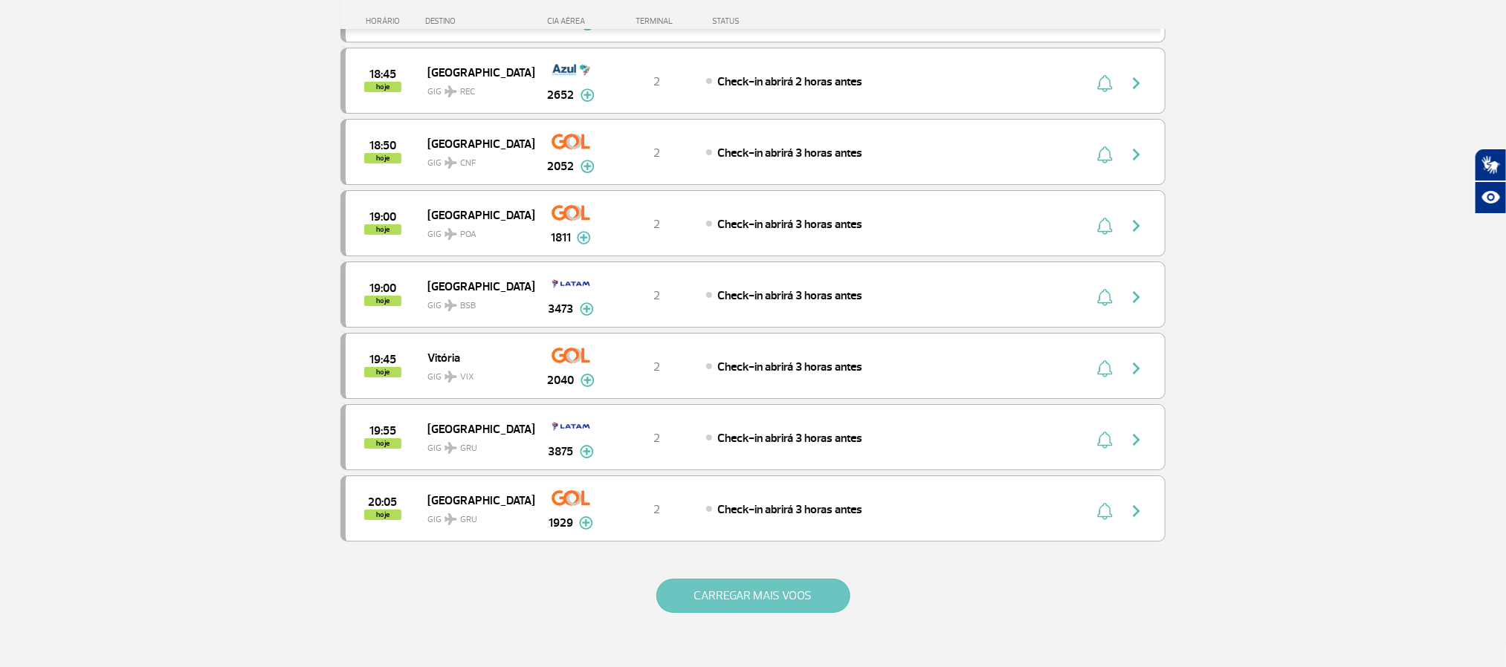
click at [759, 613] on button "CARREGAR MAIS VOOS" at bounding box center [753, 596] width 194 height 34
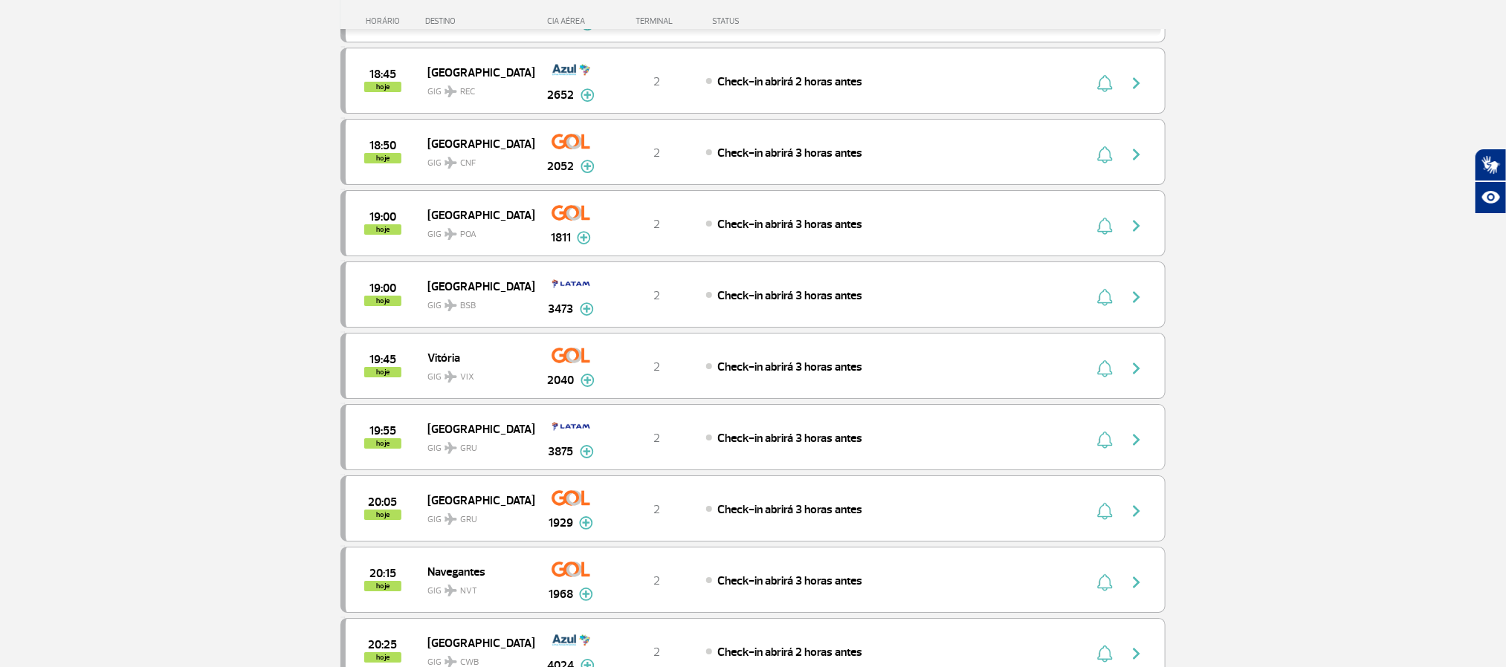
drag, startPoint x: 67, startPoint y: 218, endPoint x: 60, endPoint y: 233, distance: 15.6
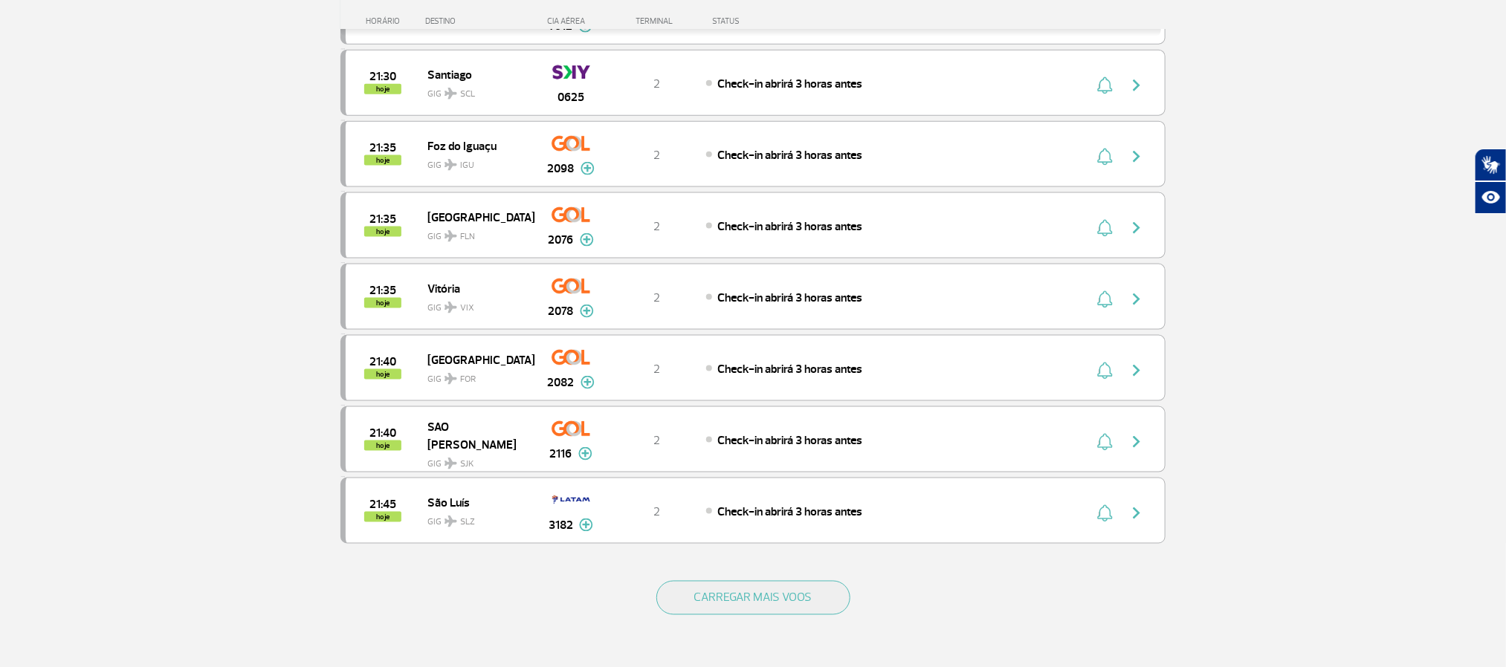
scroll to position [4125, 0]
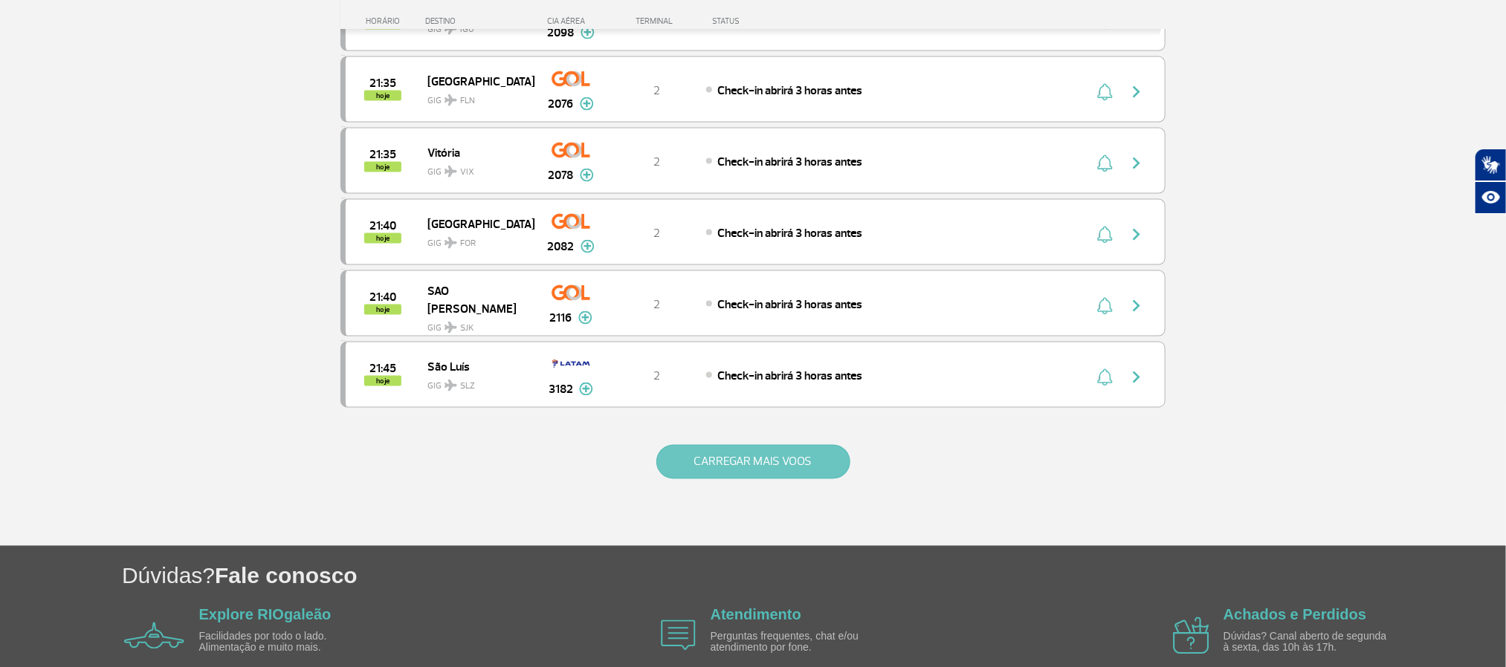
click at [774, 479] on button "CARREGAR MAIS VOOS" at bounding box center [753, 462] width 194 height 34
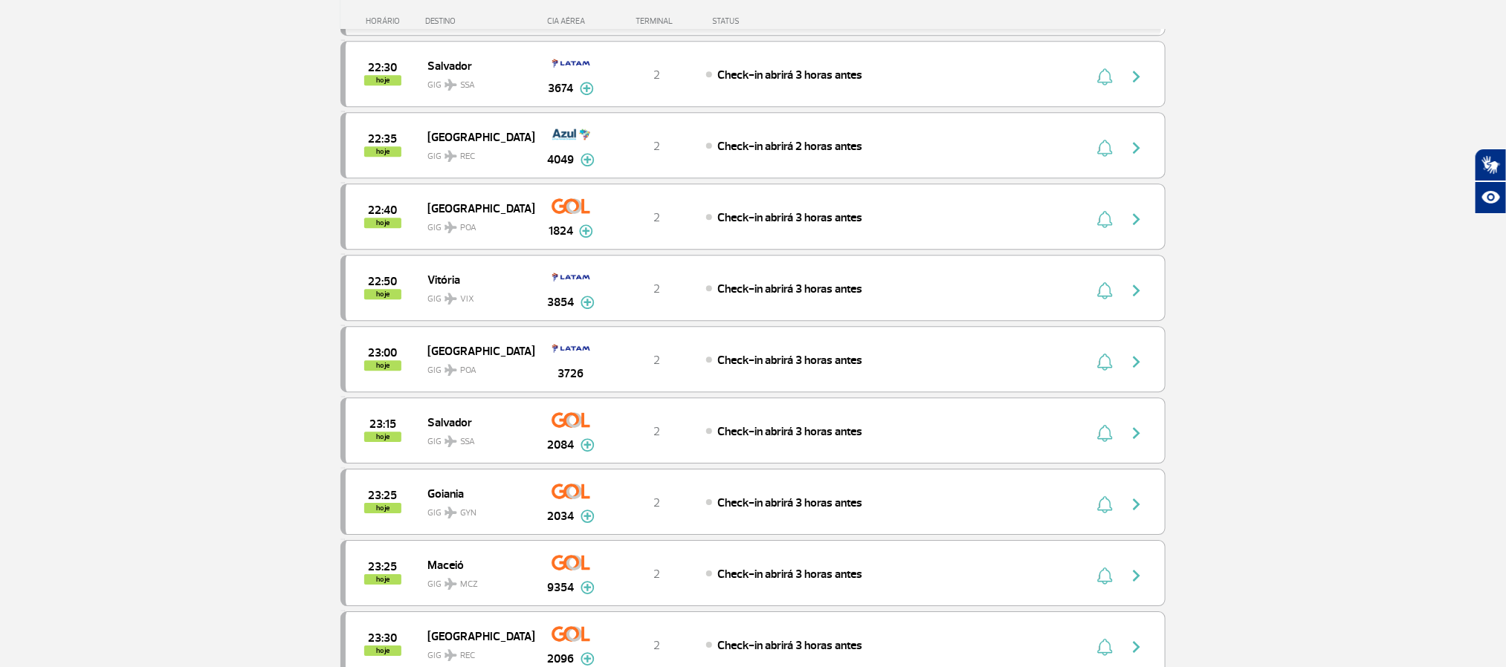
scroll to position [5351, 0]
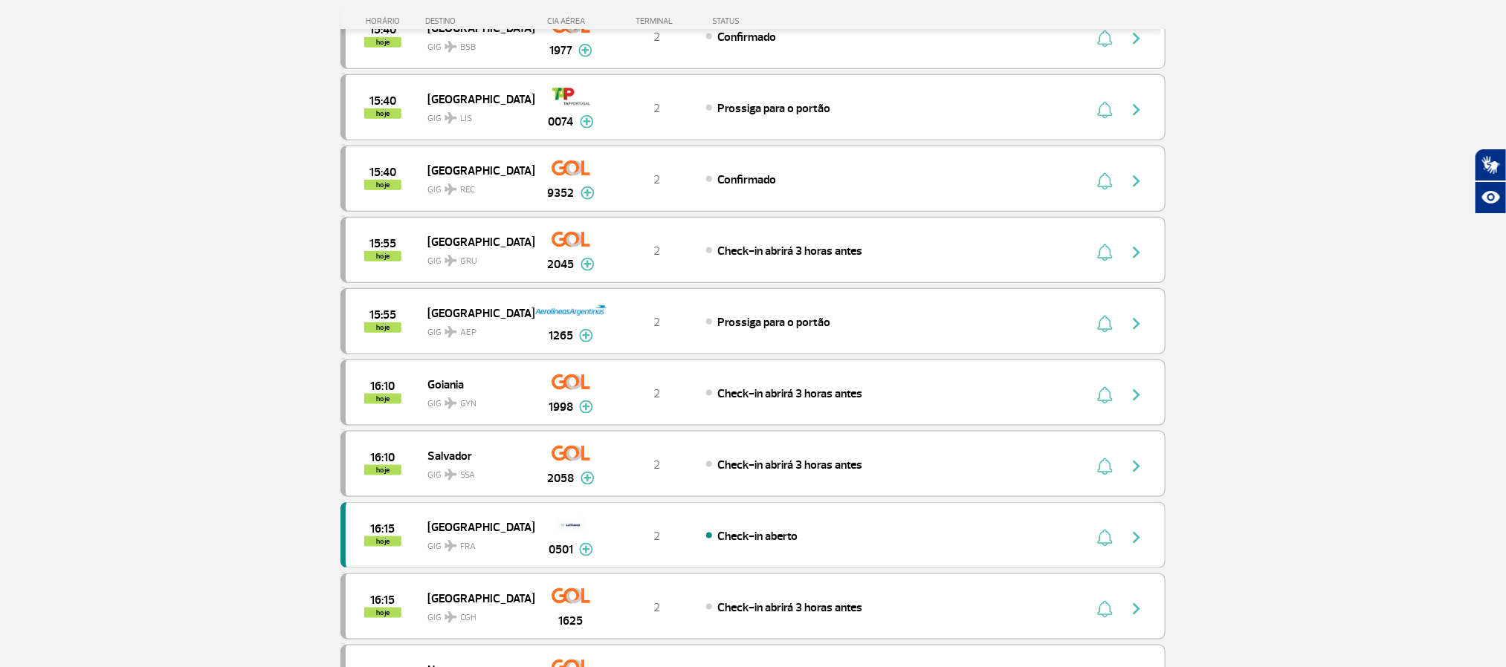
scroll to position [756, 0]
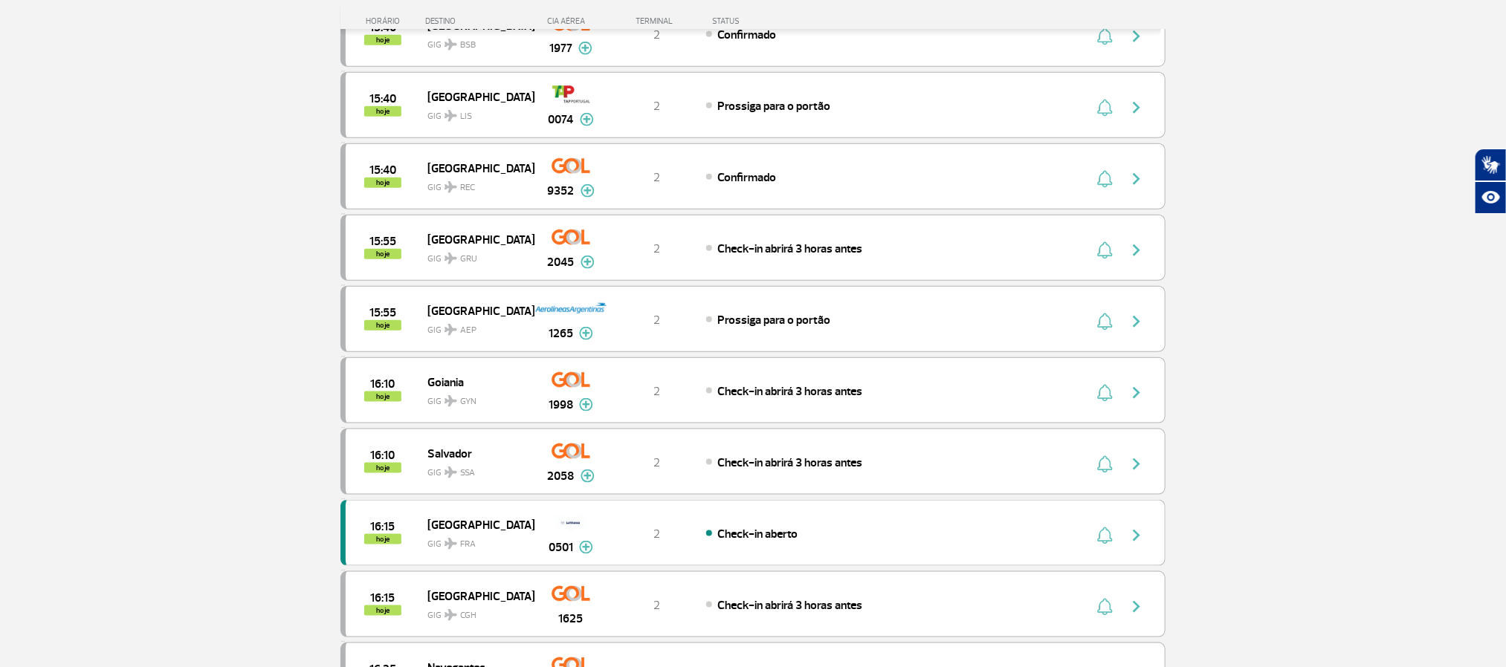
click at [132, 250] on section "Página Inicial > Voos > Painel de Voos Painel de Voos Partidas Chegadas 14:35 1…" at bounding box center [753, 189] width 1506 height 1743
click at [110, 430] on section "Página Inicial > Voos > Painel de Voos Painel de Voos Partidas Chegadas 14:35 1…" at bounding box center [753, 189] width 1506 height 1743
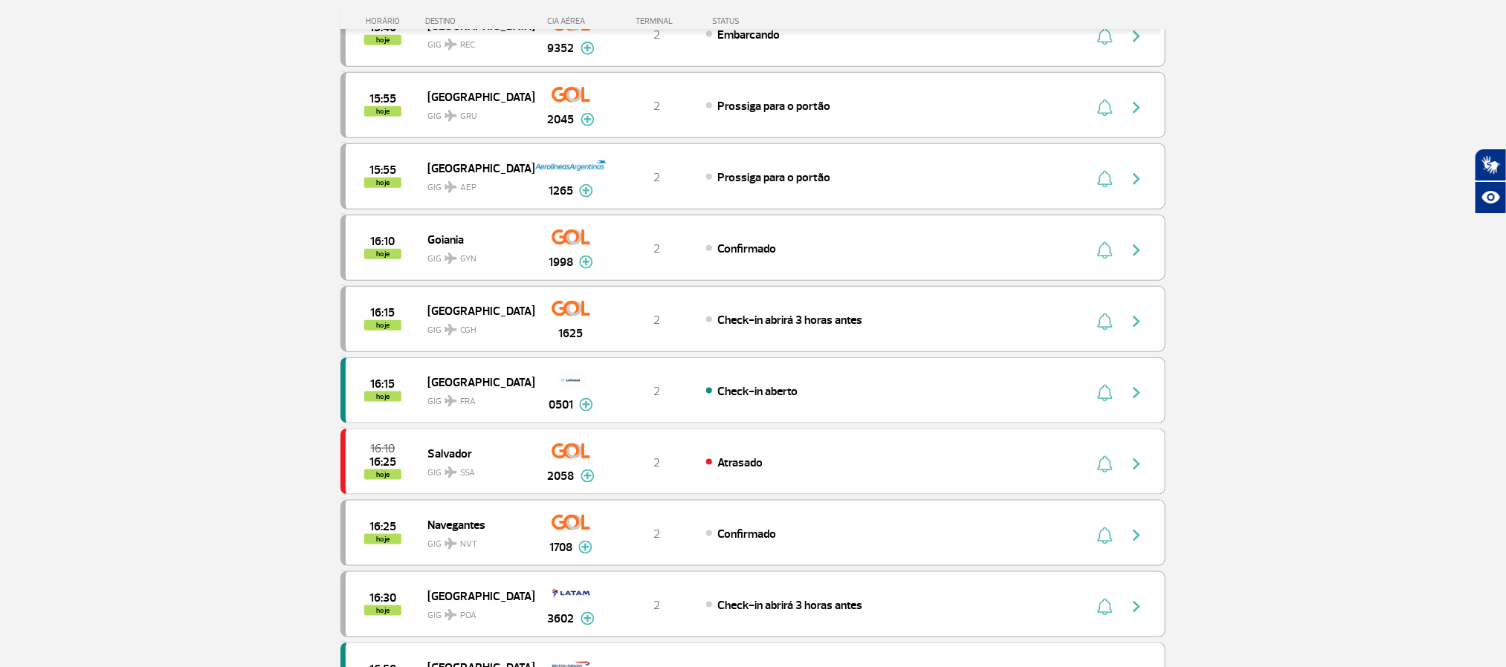
click at [148, 279] on section "Página Inicial > Voos > Painel de Voos Painel de Voos Partidas Chegadas 15:00 1…" at bounding box center [753, 189] width 1506 height 1743
click at [143, 286] on section "Página Inicial > Voos > Painel de Voos Painel de Voos Partidas Chegadas 15:00 1…" at bounding box center [753, 189] width 1506 height 1743
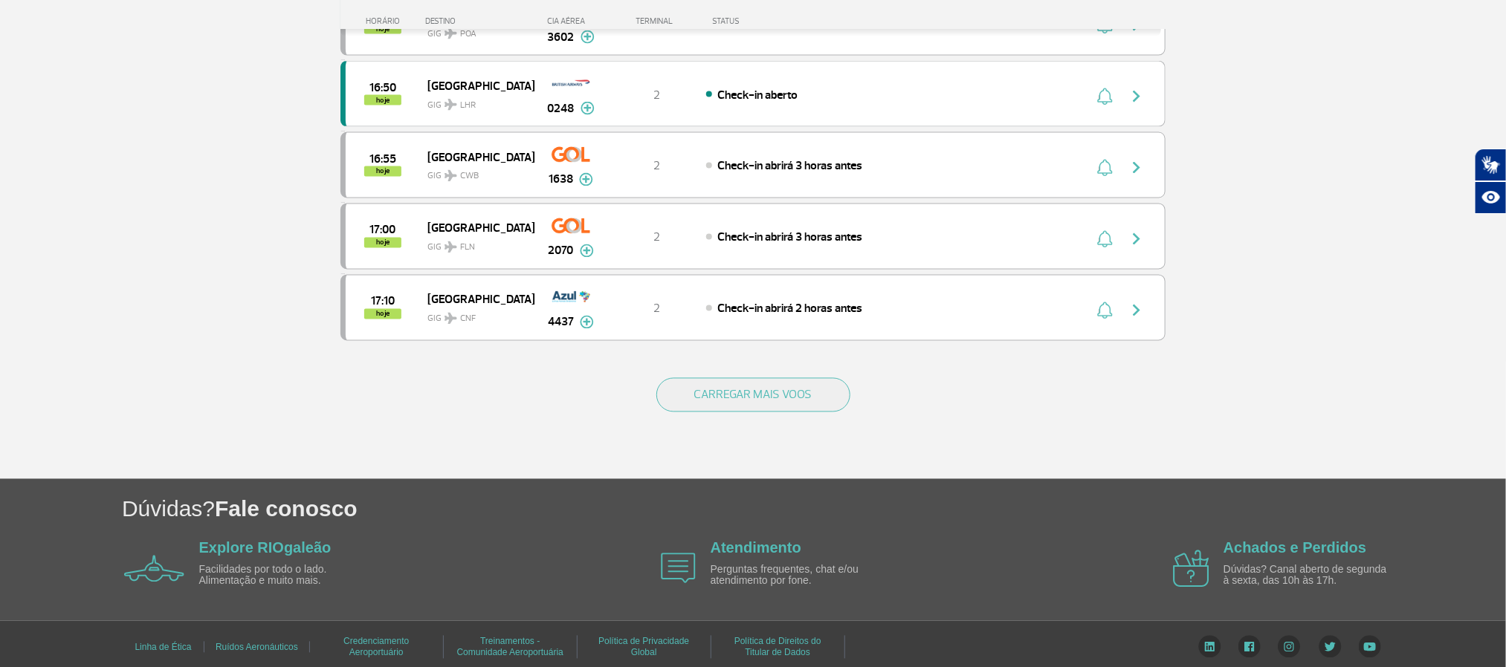
scroll to position [1376, 0]
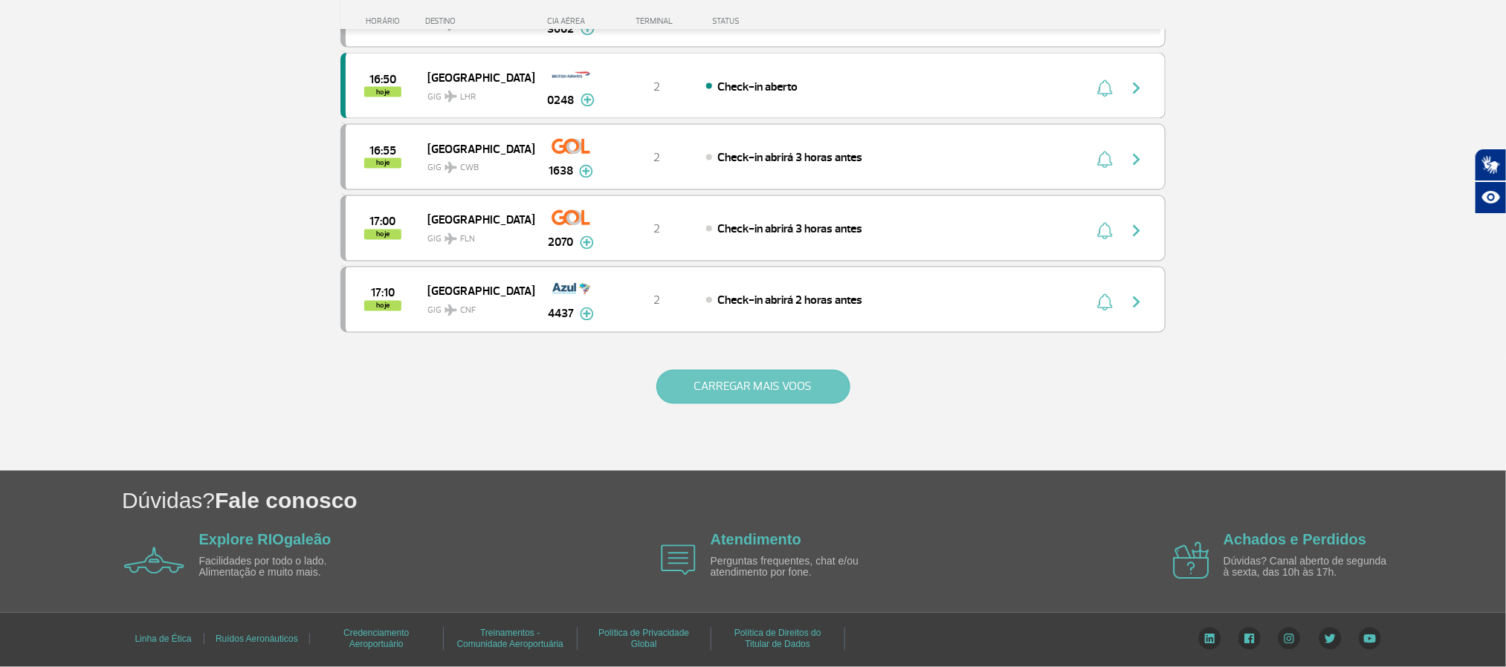
click at [754, 375] on button "CARREGAR MAIS VOOS" at bounding box center [753, 387] width 194 height 34
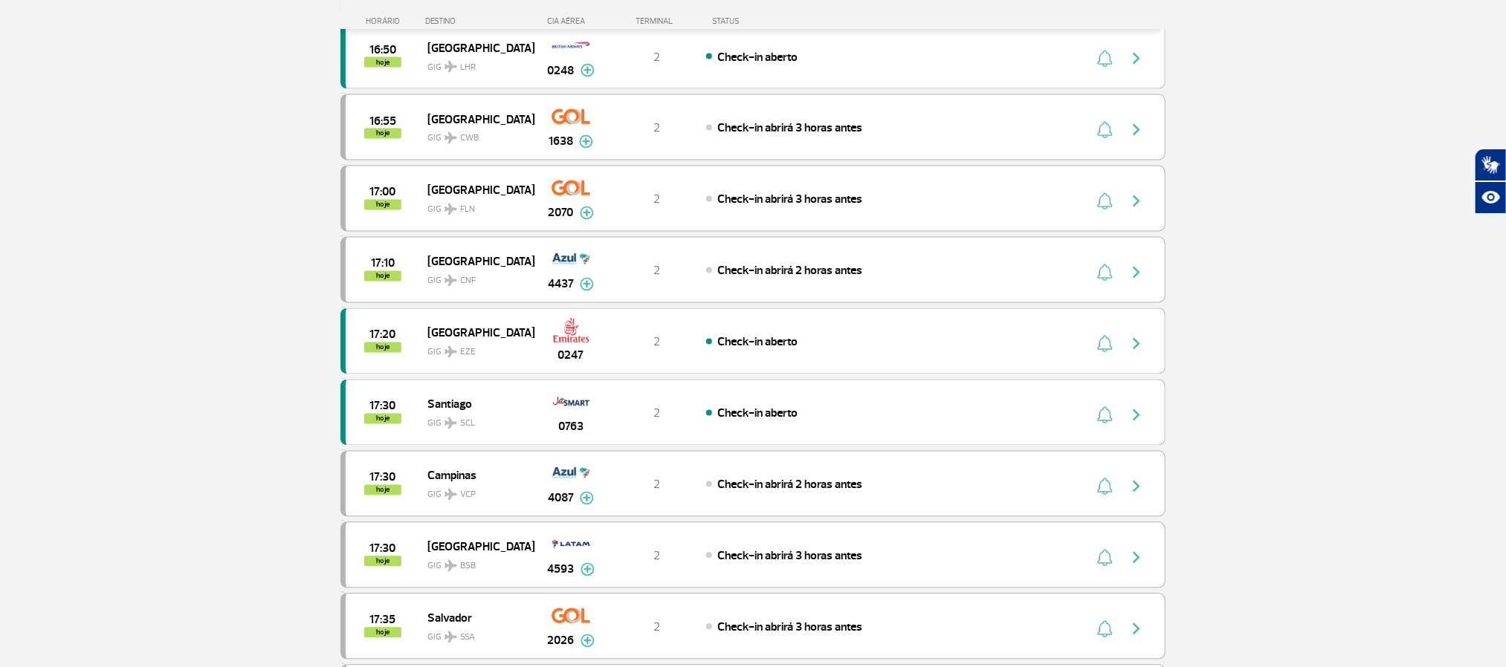
click at [163, 317] on section "Página Inicial > Voos > Painel de Voos Painel de Voos Partidas Chegadas 15:00 1…" at bounding box center [753, 283] width 1506 height 3170
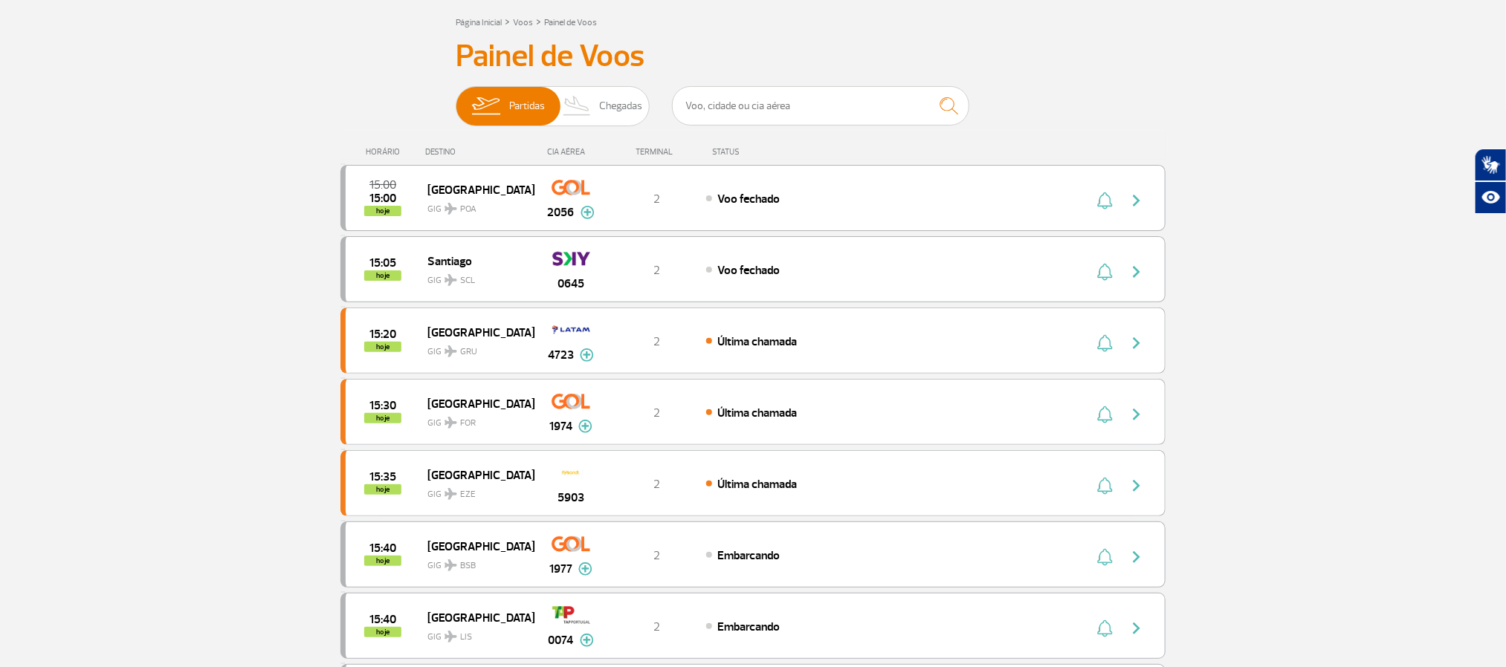
scroll to position [0, 0]
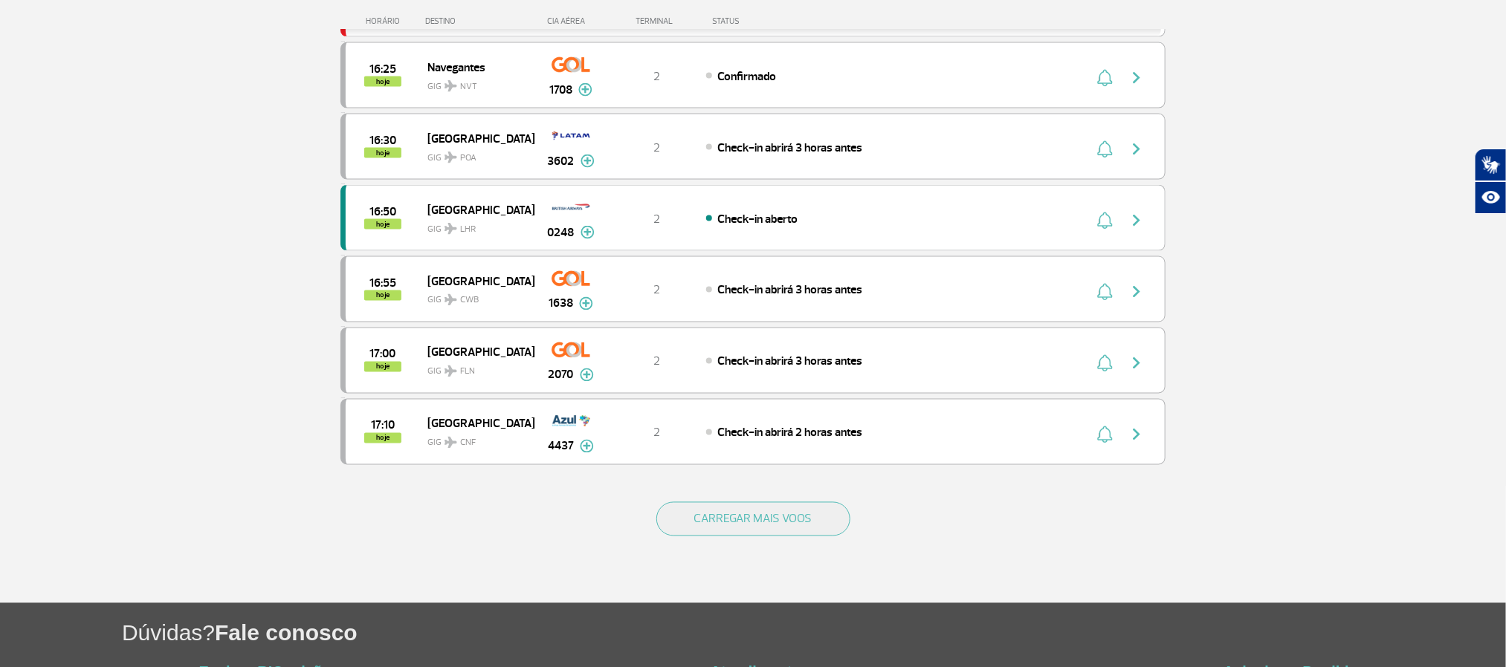
scroll to position [1338, 0]
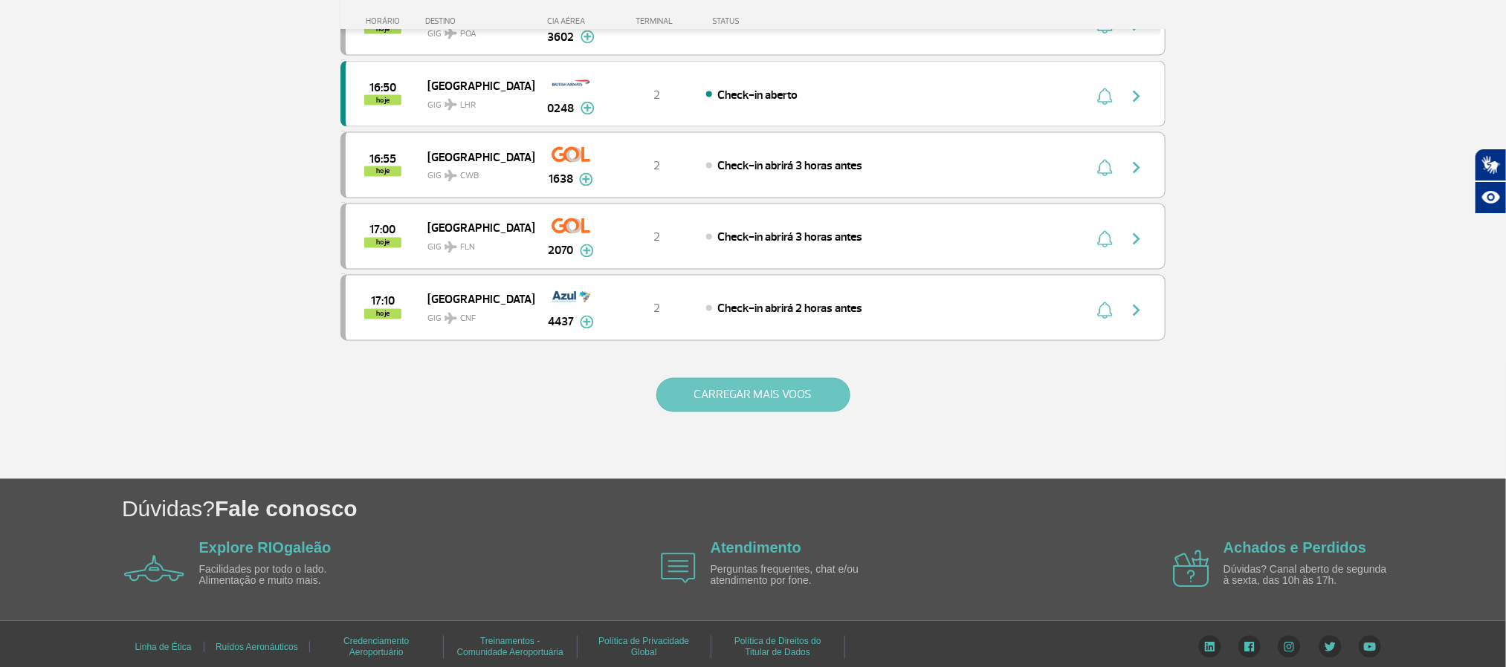
click at [682, 412] on button "CARREGAR MAIS VOOS" at bounding box center [753, 395] width 194 height 34
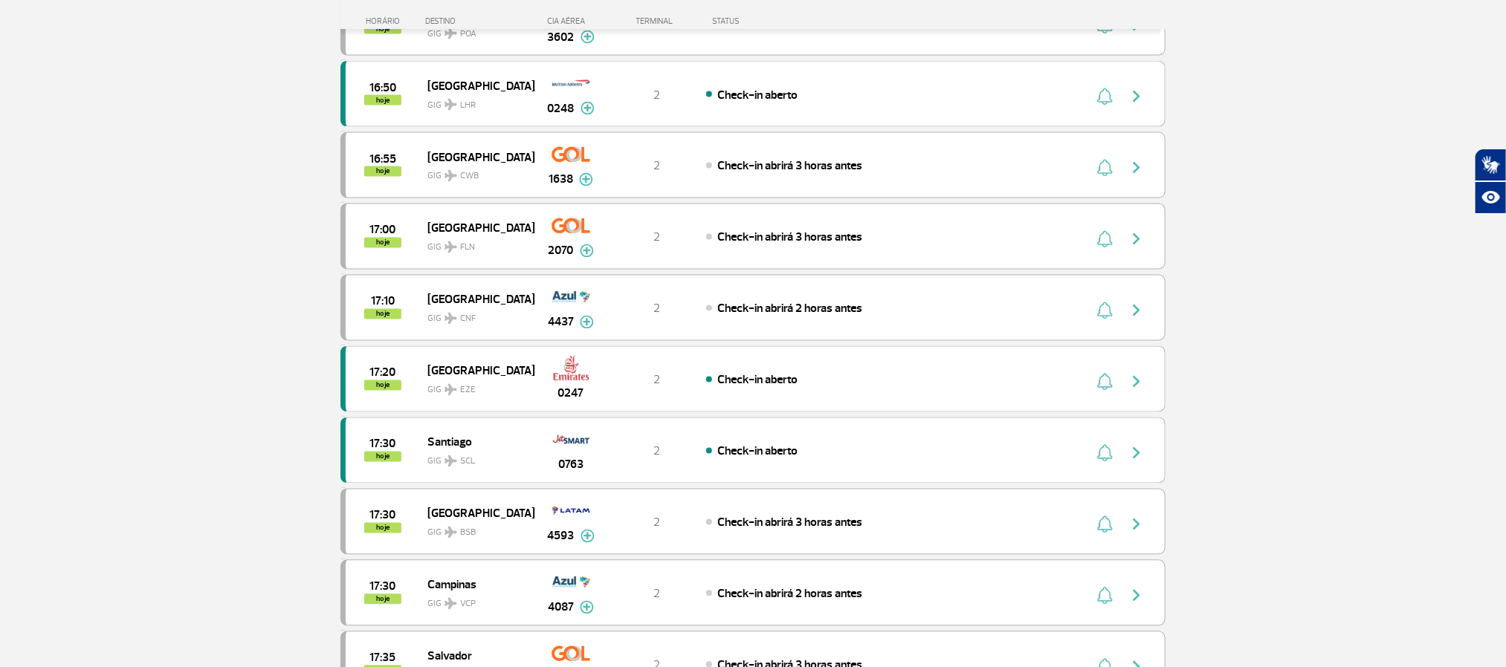
click at [81, 196] on section "Página Inicial > Voos > Painel de Voos Painel de Voos Partidas Chegadas 15:00 1…" at bounding box center [753, 321] width 1506 height 3170
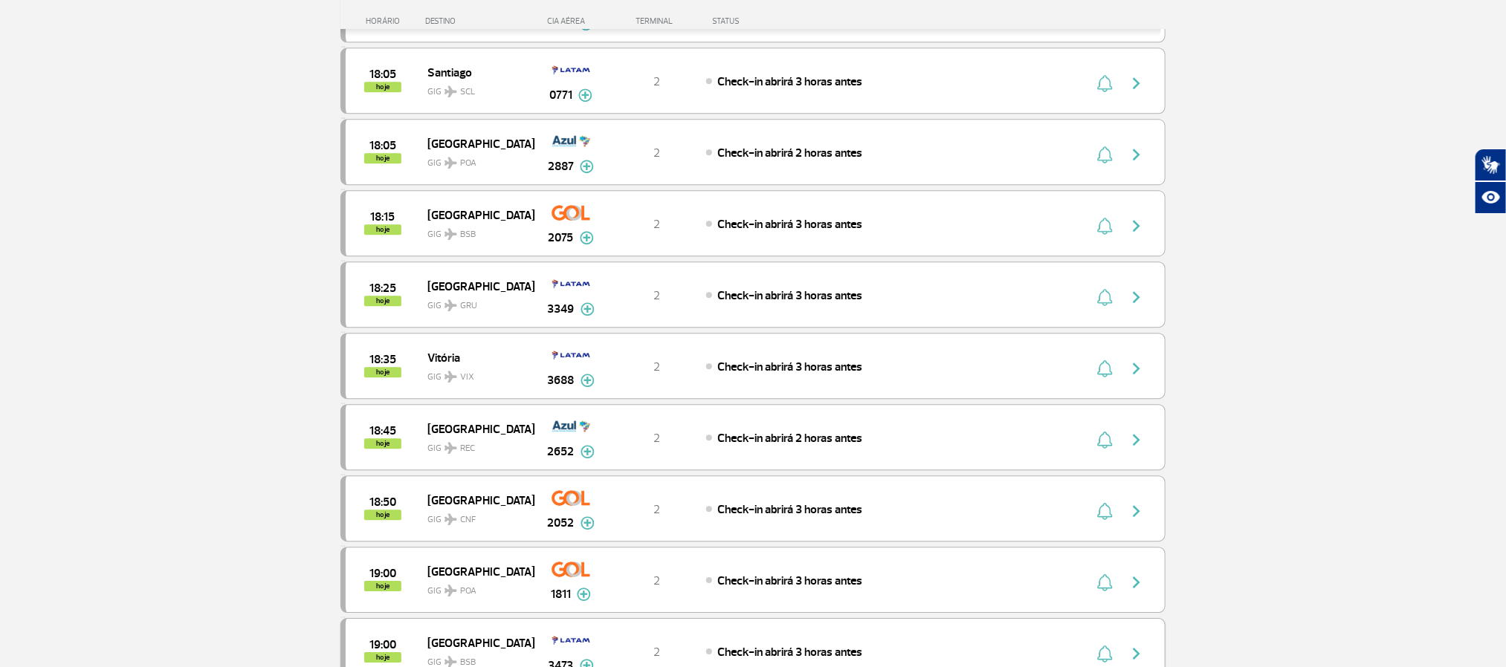
scroll to position [2118, 0]
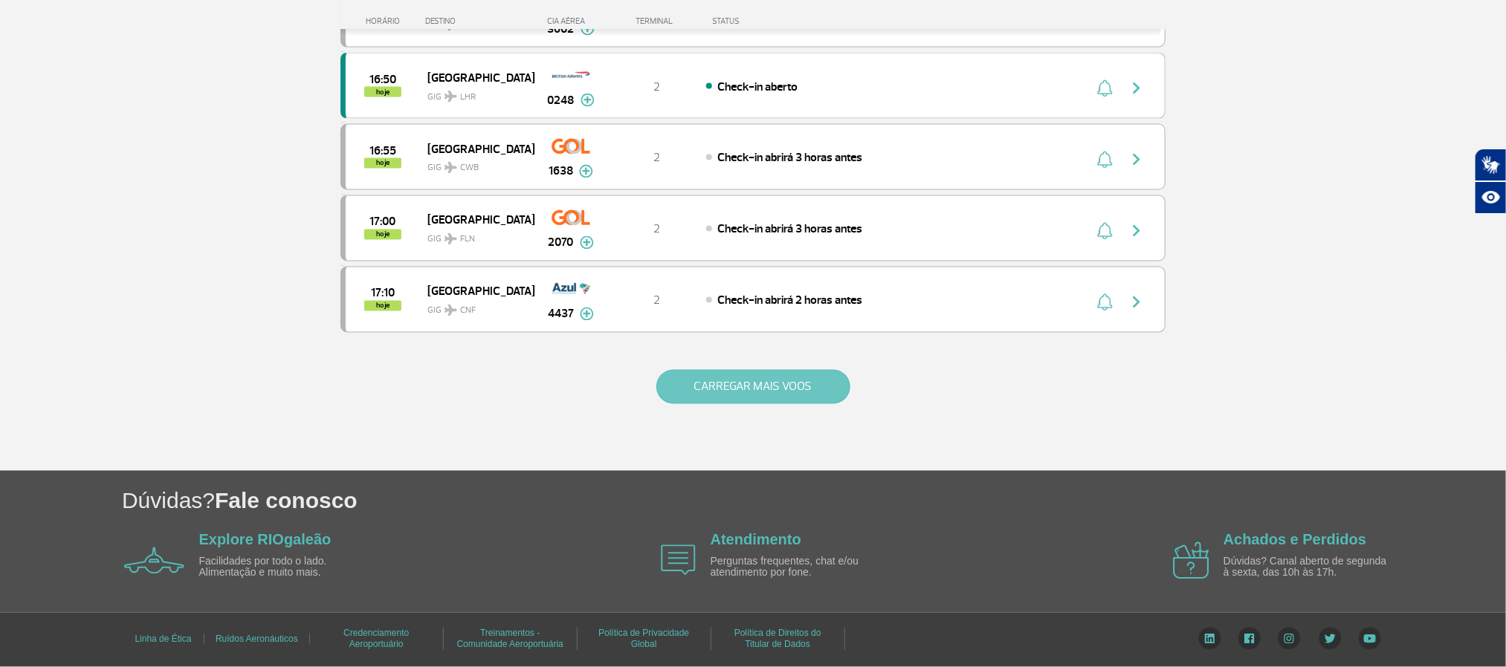
click at [725, 404] on button "CARREGAR MAIS VOOS" at bounding box center [753, 387] width 194 height 34
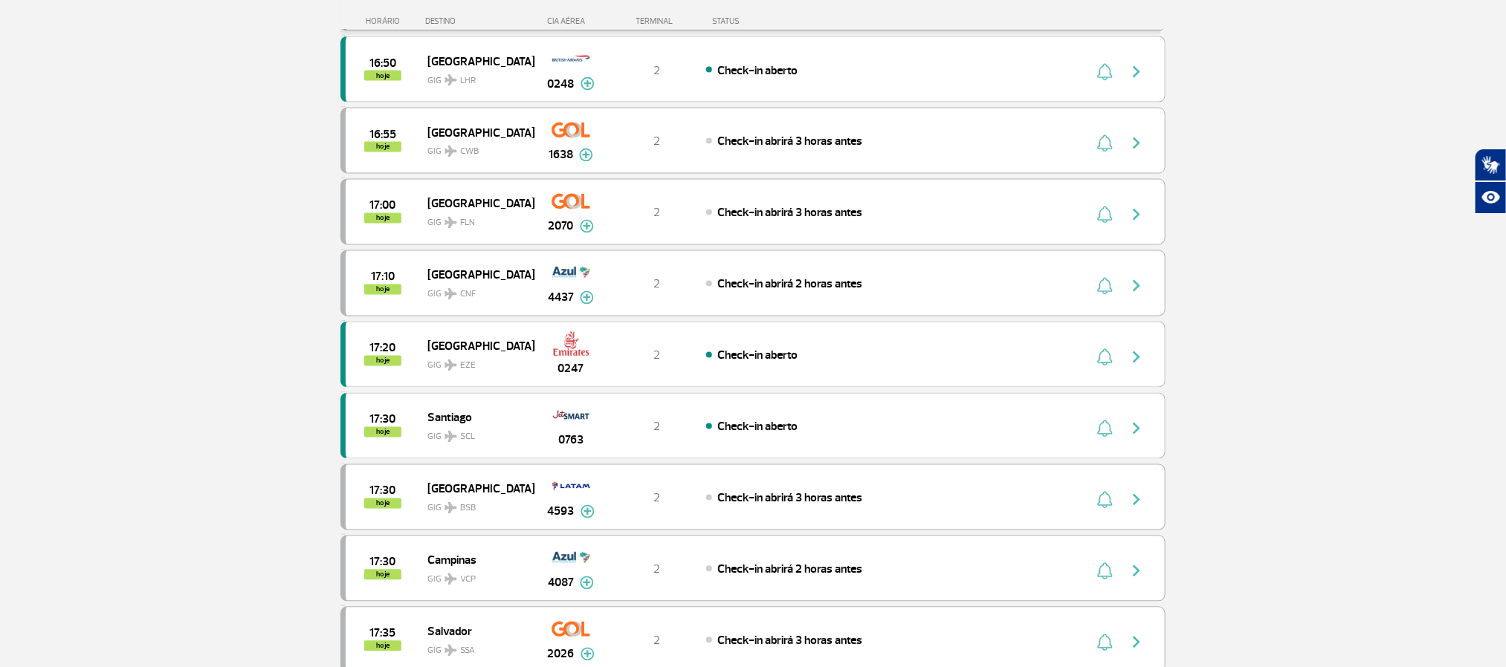
click at [1266, 335] on section "Página Inicial > Voos > Painel de Voos Painel de Voos Partidas Chegadas 15:00 1…" at bounding box center [753, 296] width 1506 height 3170
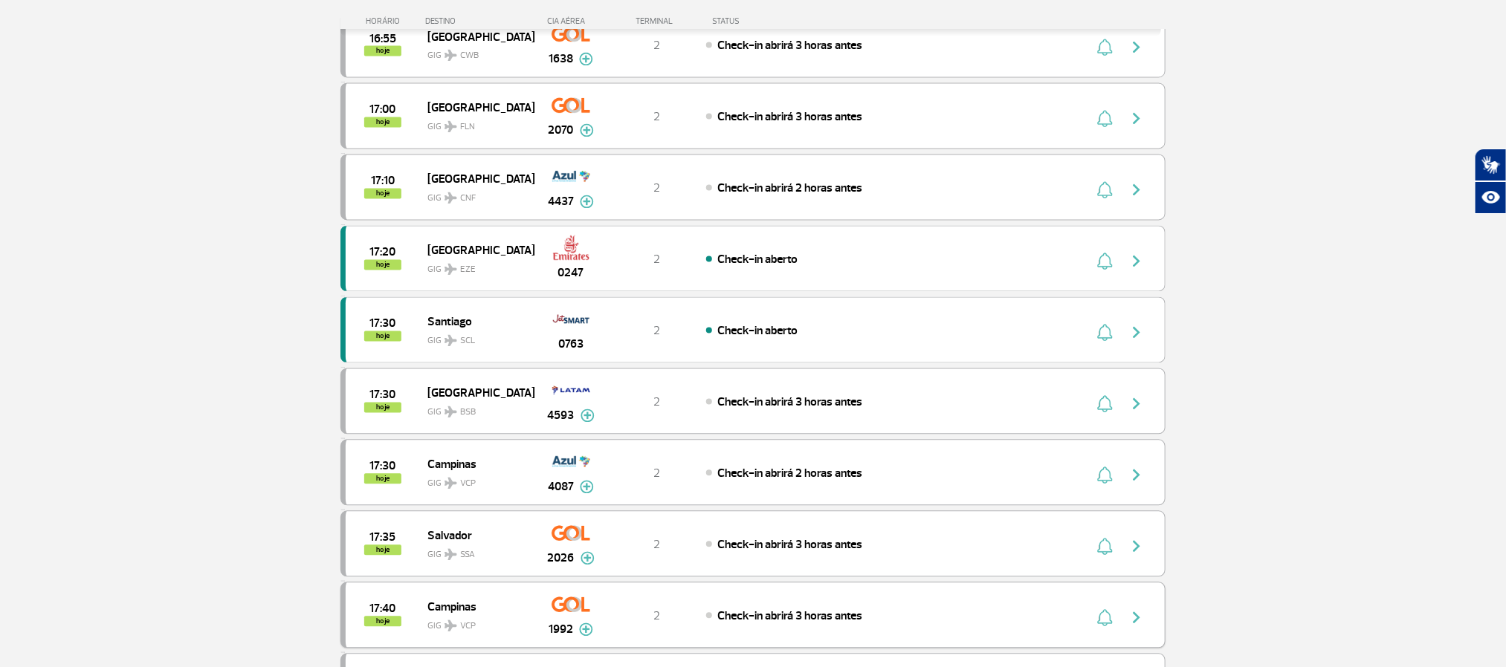
scroll to position [1697, 0]
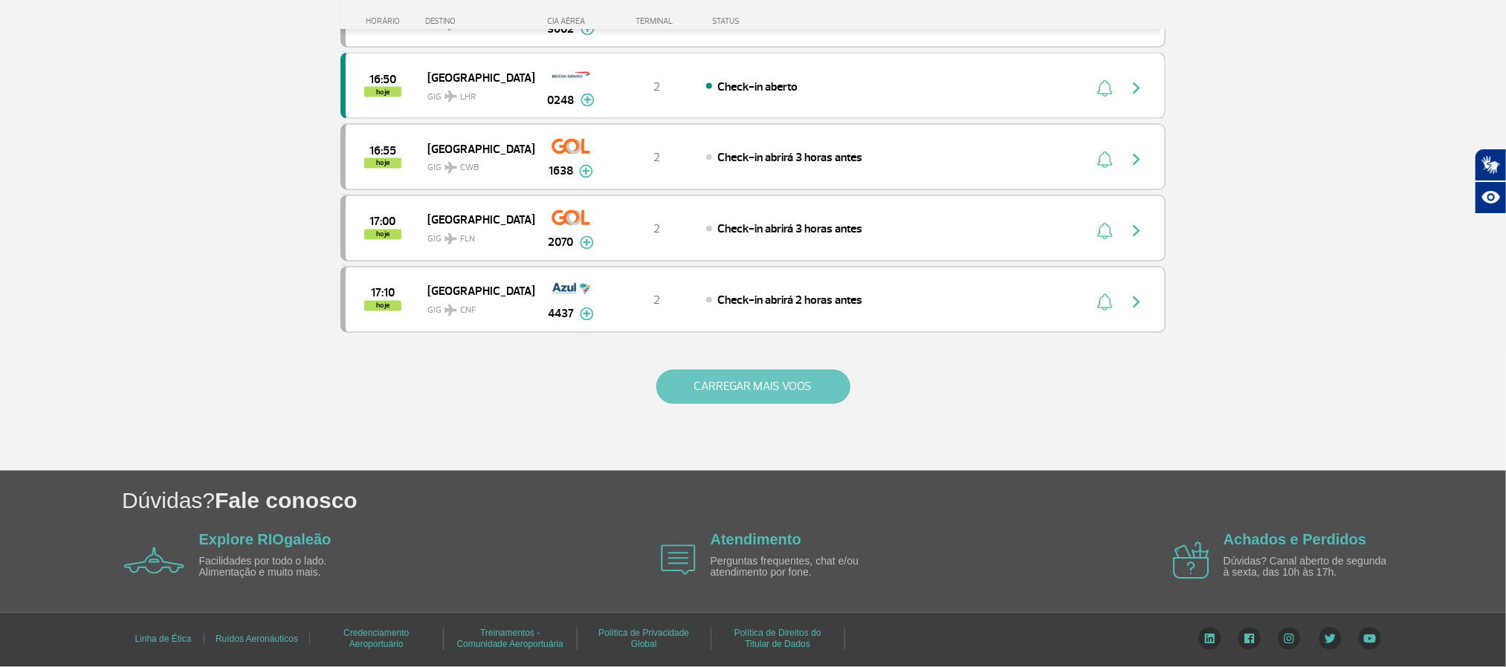
click at [752, 389] on button "CARREGAR MAIS VOOS" at bounding box center [753, 387] width 194 height 34
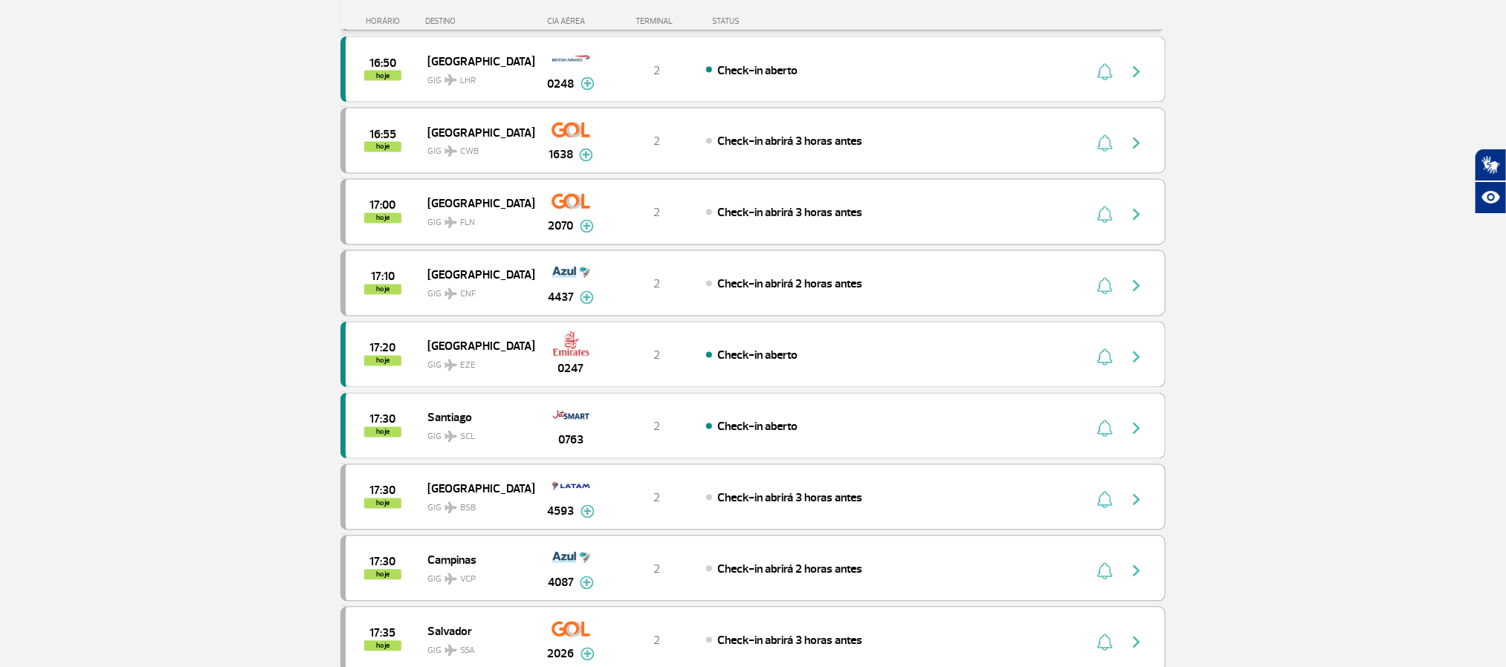
click at [163, 283] on section "Página Inicial > Voos > Painel de Voos Painel de Voos Partidas Chegadas 15:00 1…" at bounding box center [753, 296] width 1506 height 3170
click at [163, 320] on section "Página Inicial > Voos > Painel de Voos Painel de Voos Partidas Chegadas 15:00 1…" at bounding box center [753, 296] width 1506 height 3170
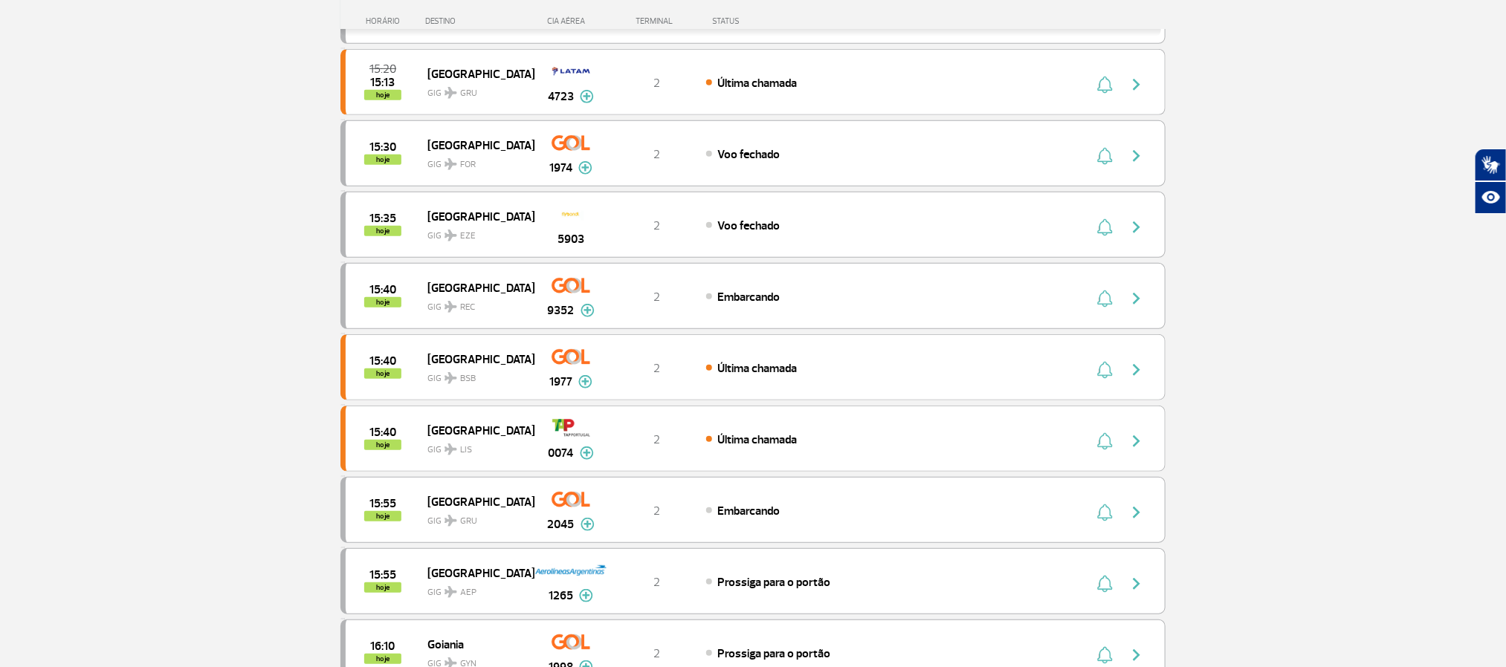
scroll to position [136, 0]
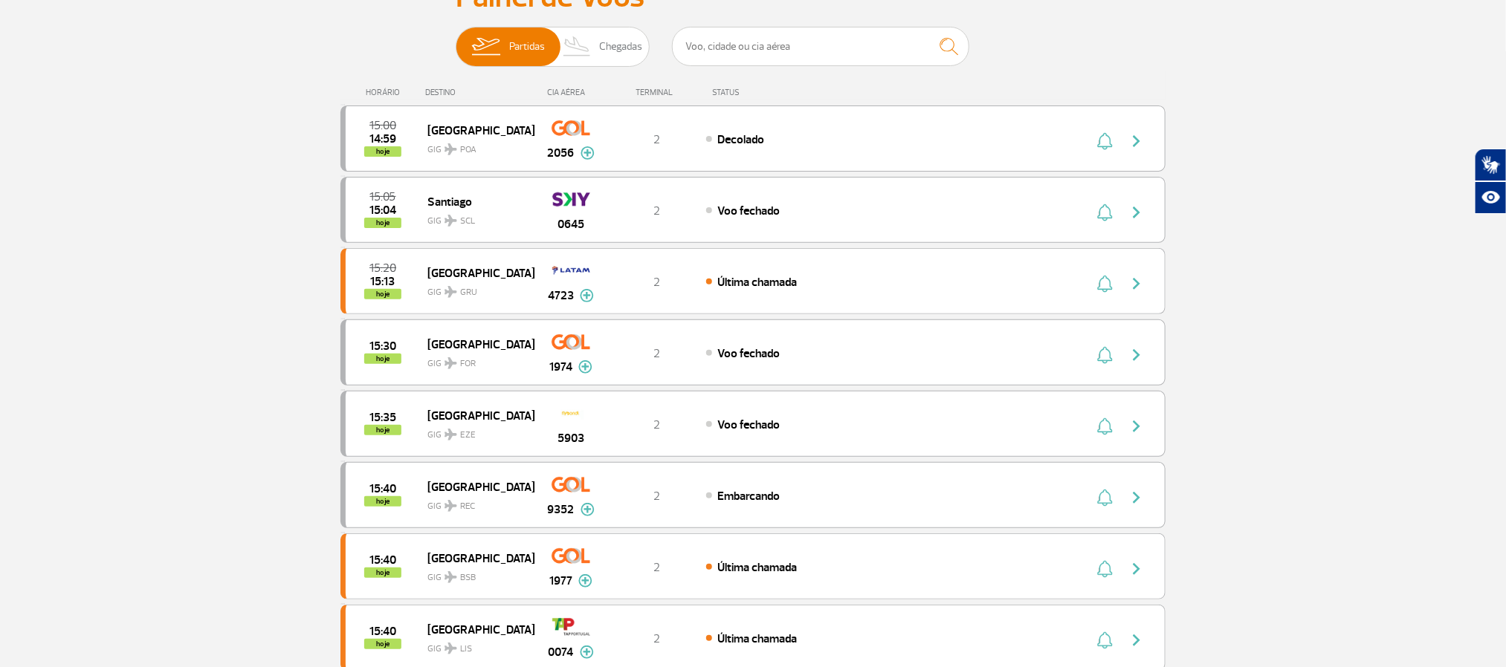
drag, startPoint x: 39, startPoint y: 159, endPoint x: 94, endPoint y: 27, distance: 142.9
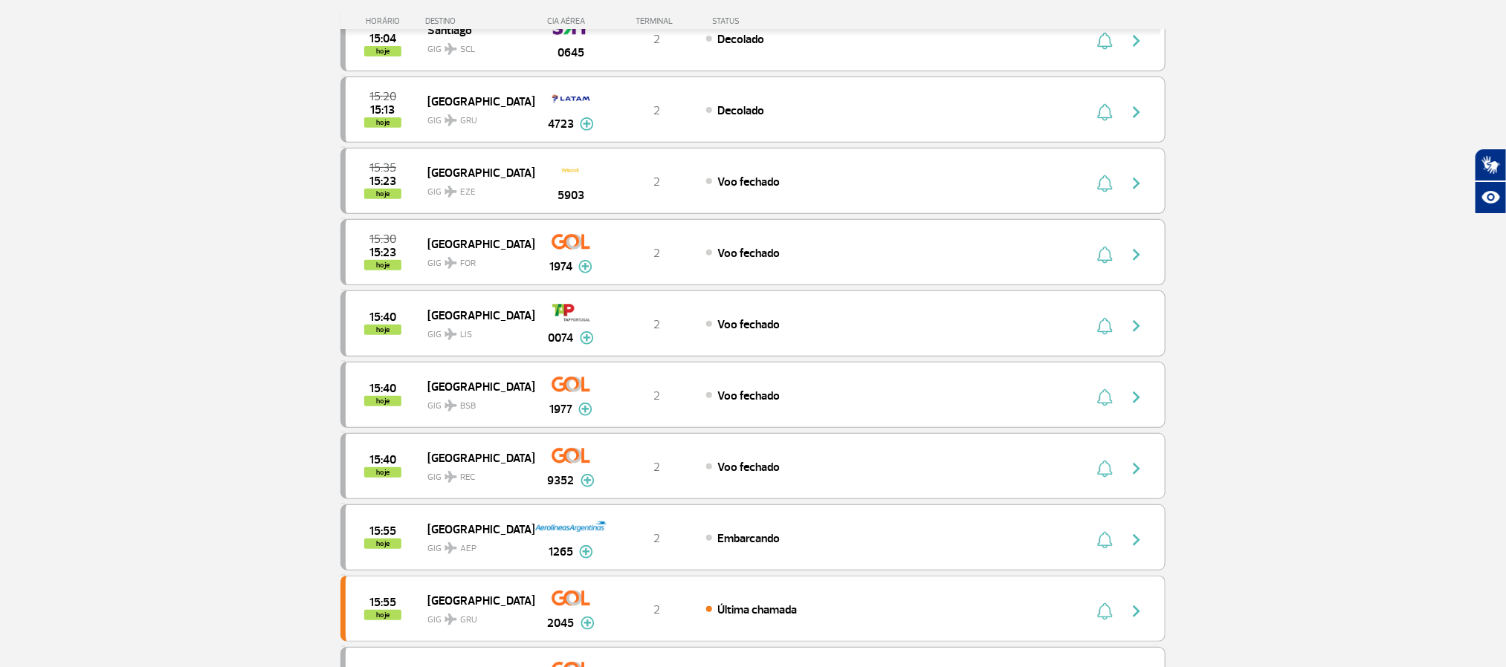
scroll to position [475, 0]
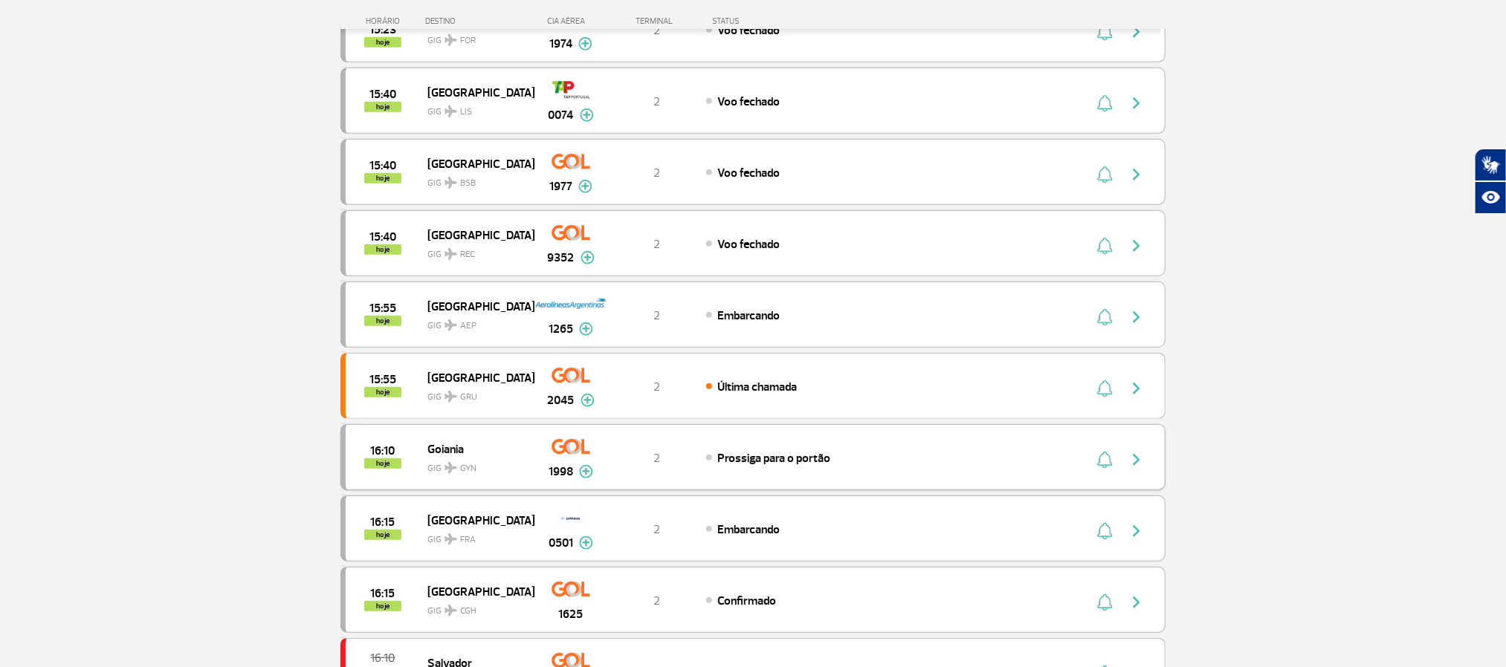
click at [1137, 469] on img "button" at bounding box center [1136, 460] width 18 height 18
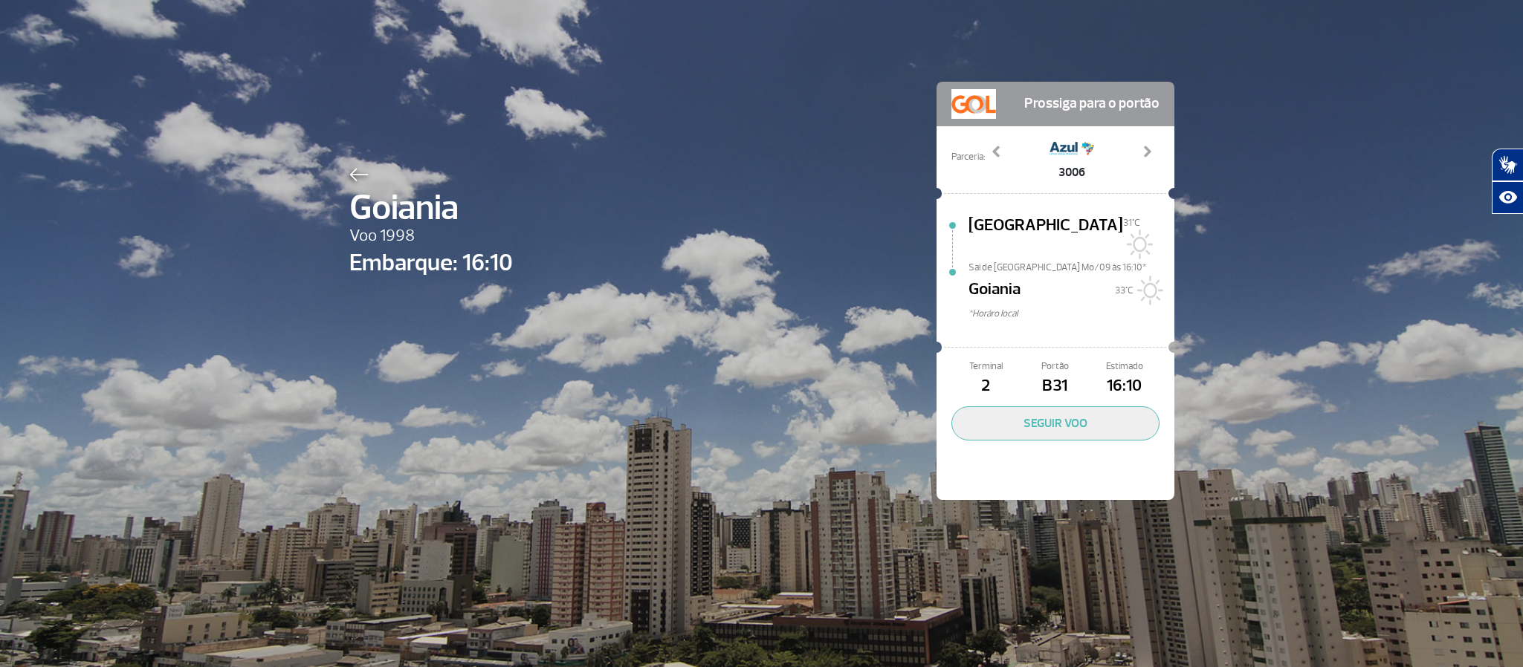
click at [352, 166] on div at bounding box center [430, 172] width 163 height 18
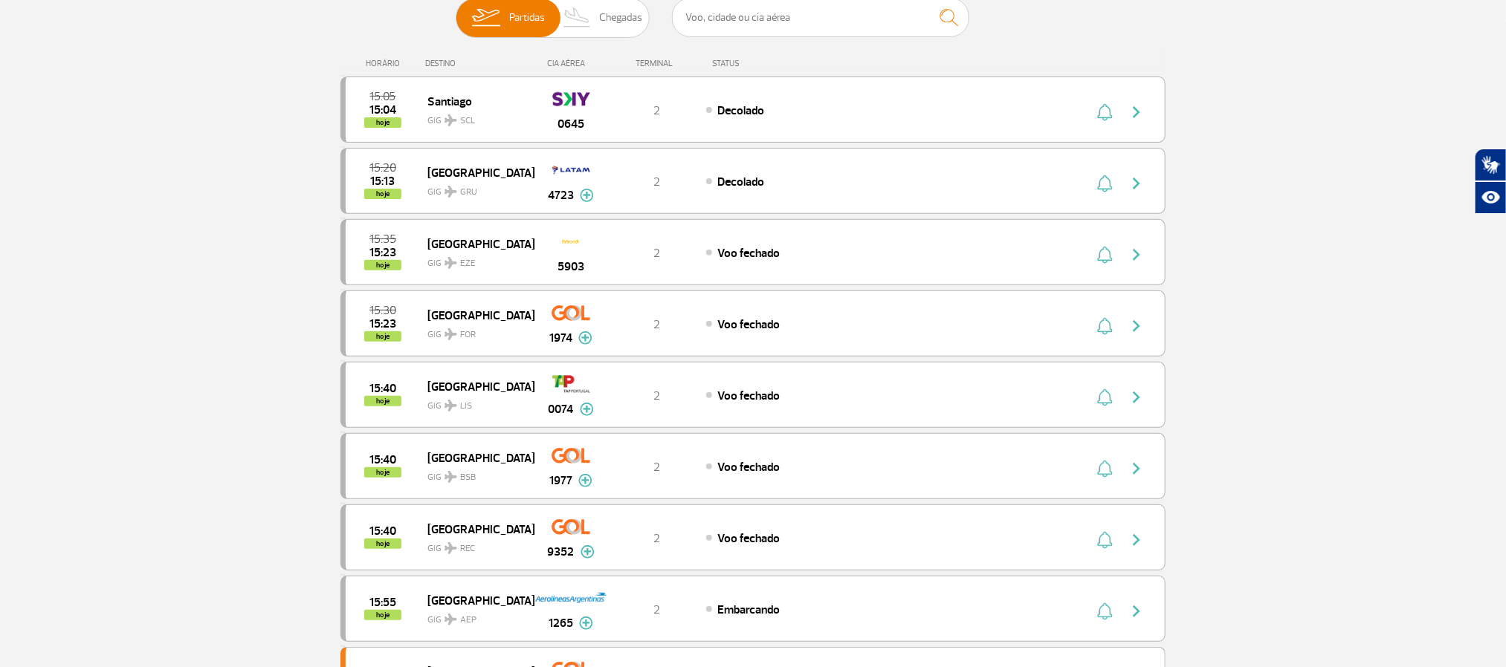
scroll to position [446, 0]
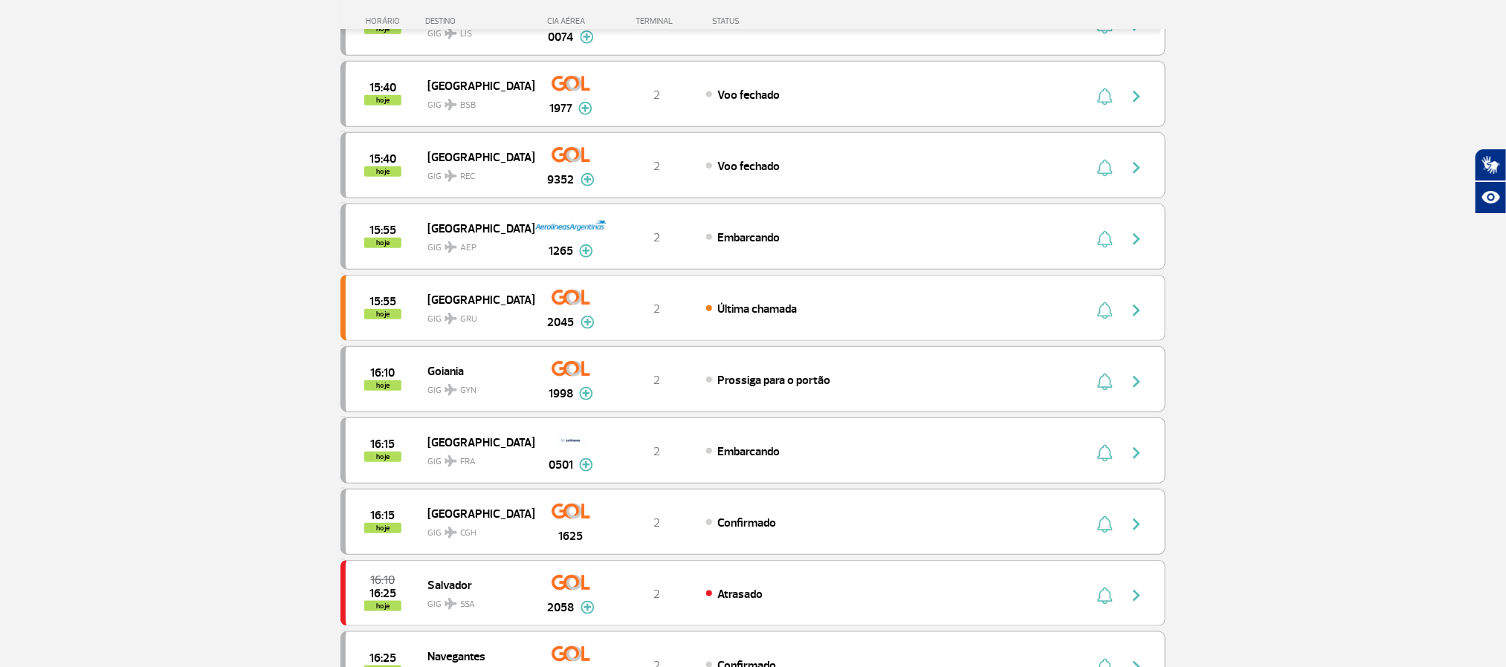
scroll to position [557, 0]
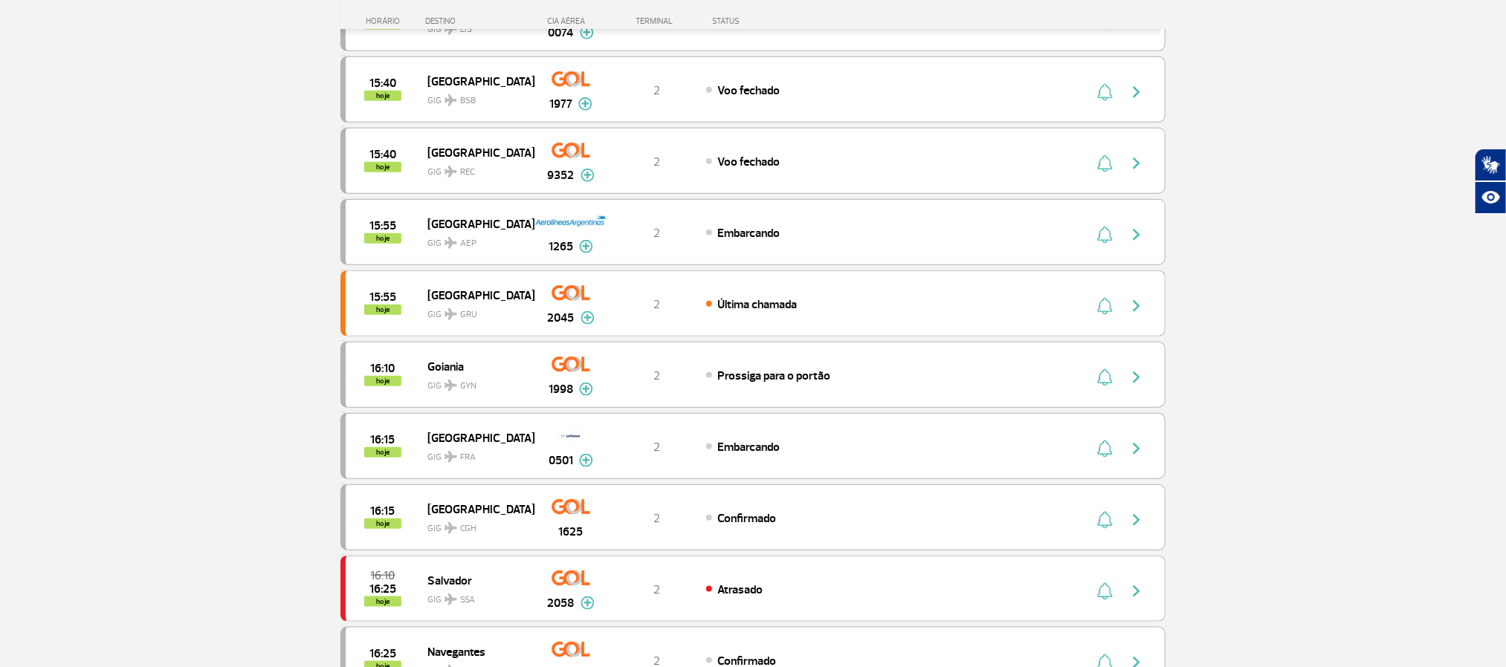
click at [268, 268] on section "Página Inicial > Voos > Painel de Voos Painel de Voos Partidas Chegadas 15:05 1…" at bounding box center [753, 387] width 1506 height 1743
click at [268, 266] on section "Página Inicial > Voos > Painel de Voos Painel de Voos Partidas Chegadas 15:05 1…" at bounding box center [753, 387] width 1506 height 1743
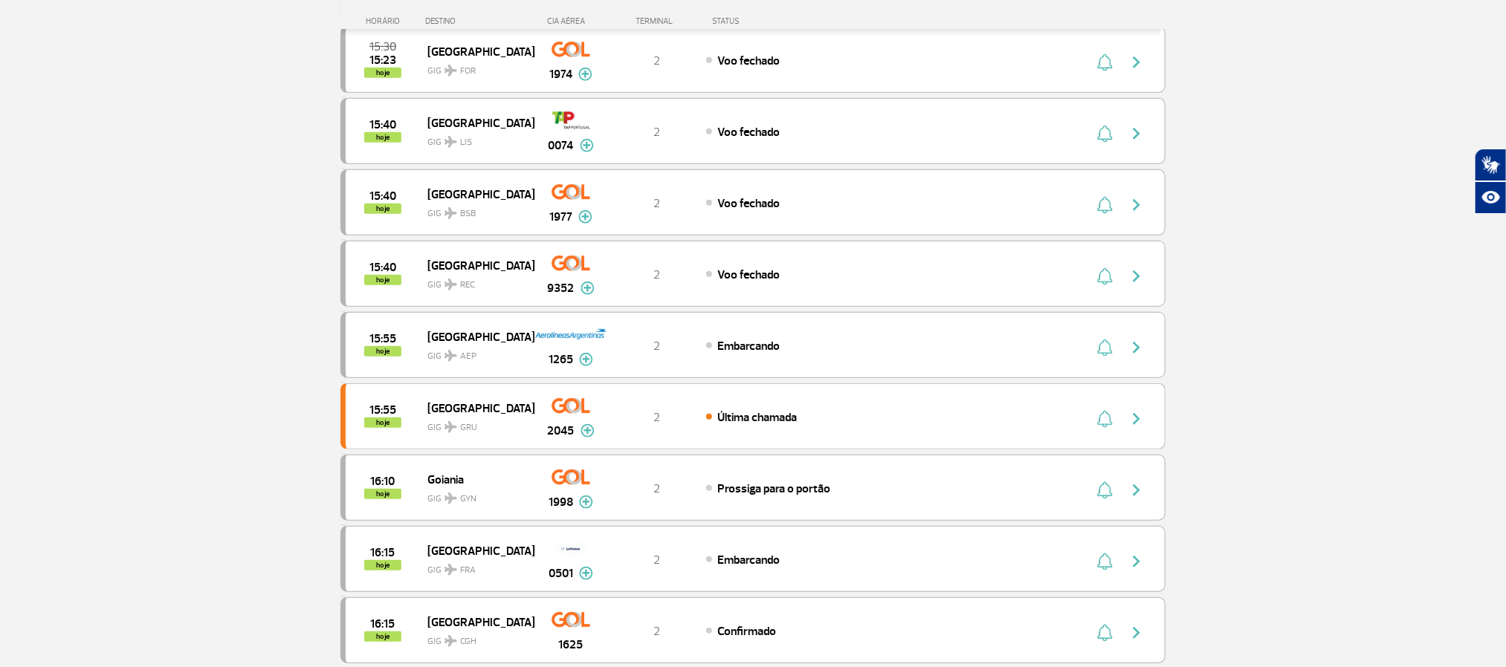
scroll to position [446, 0]
click at [163, 320] on section "Página Inicial > Voos > Painel de Voos Painel de Voos Partidas Chegadas 15:05 1…" at bounding box center [753, 499] width 1506 height 1743
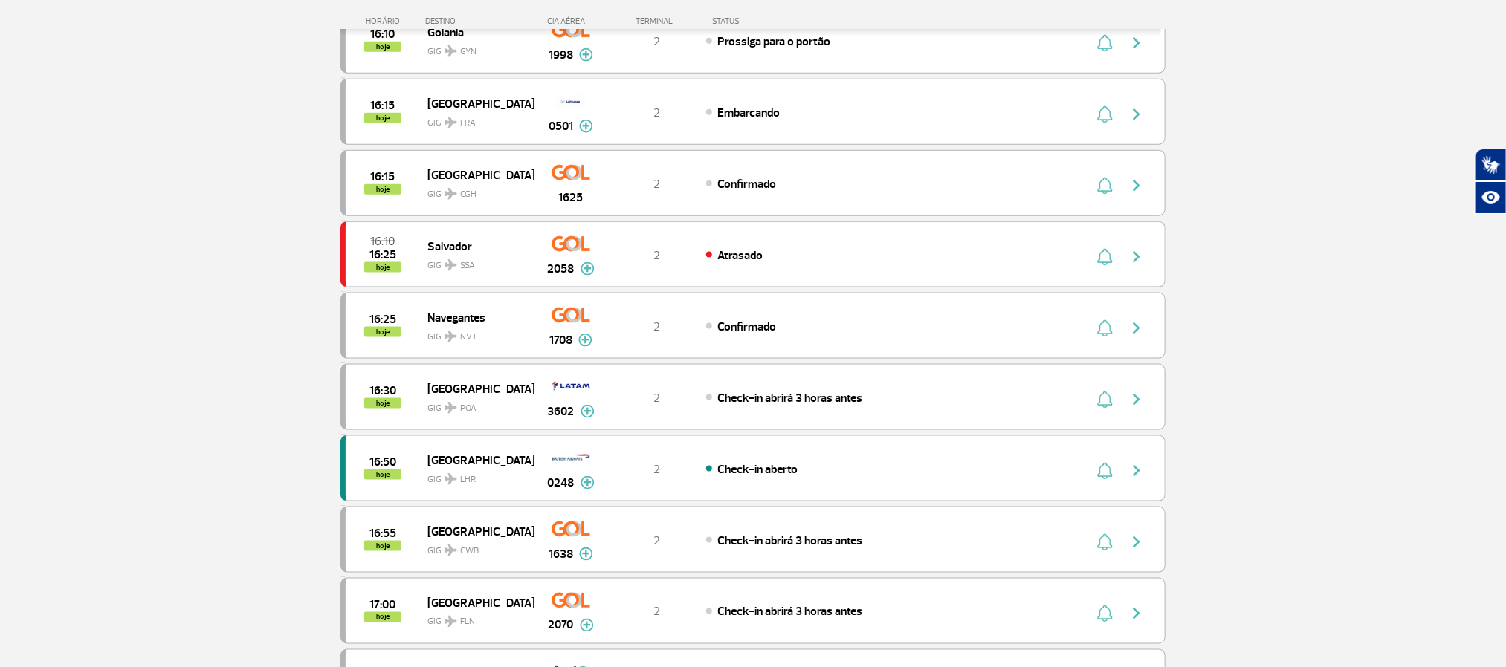
click at [134, 322] on section "Página Inicial > Voos > Painel de Voos Painel de Voos Partidas Chegadas 15:05 1…" at bounding box center [753, 53] width 1506 height 1743
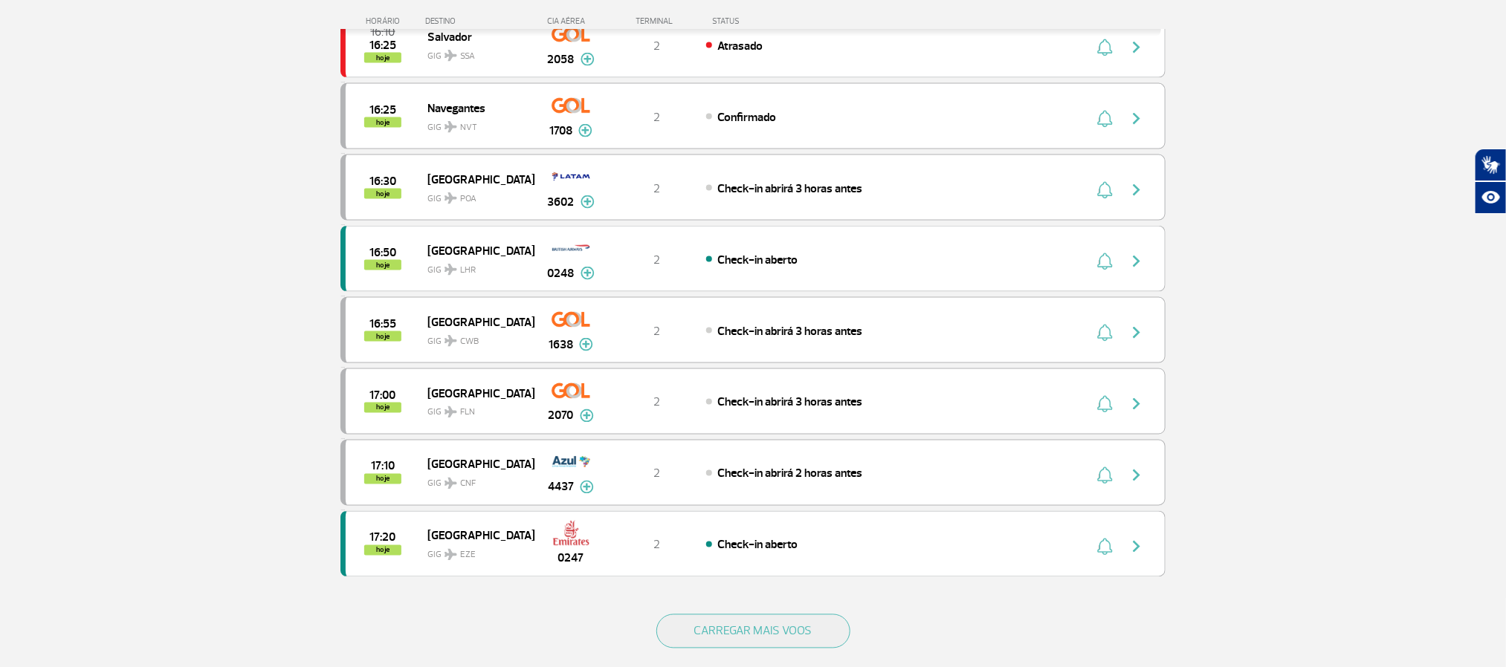
scroll to position [1115, 0]
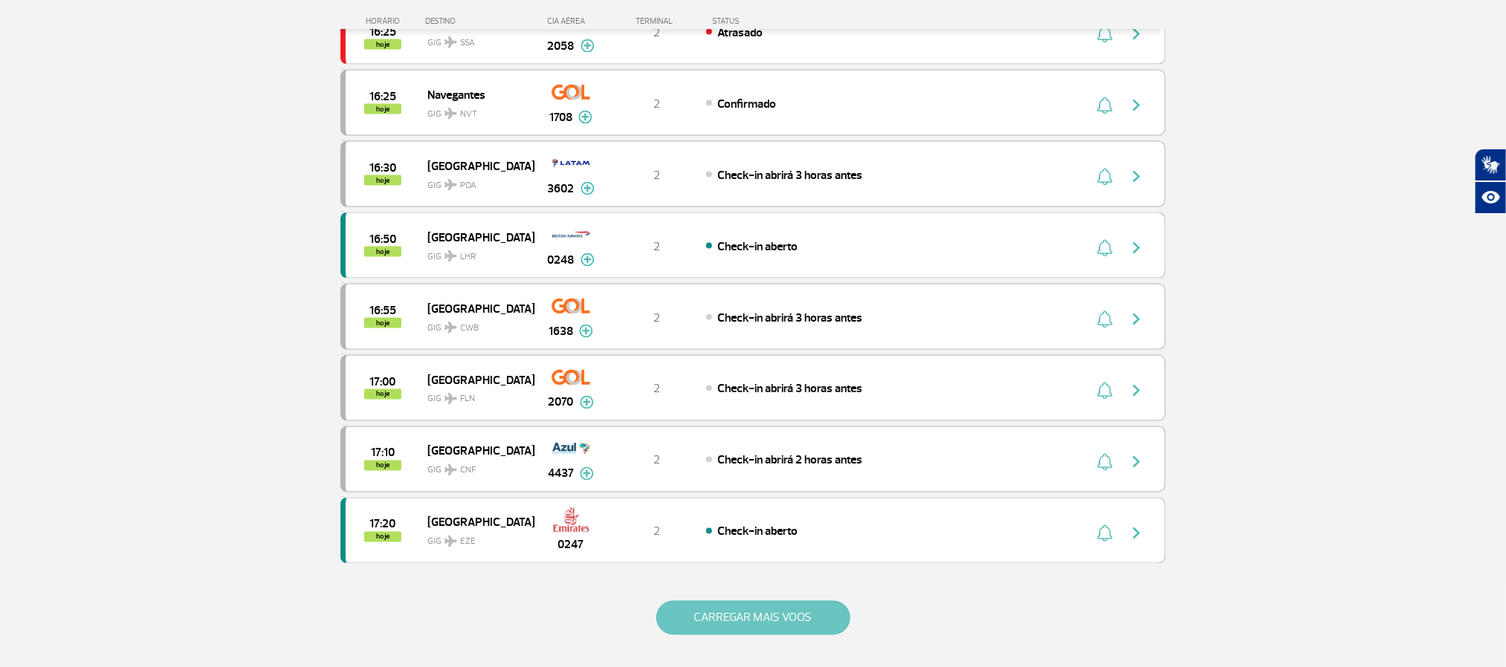
click at [769, 635] on button "CARREGAR MAIS VOOS" at bounding box center [753, 618] width 194 height 34
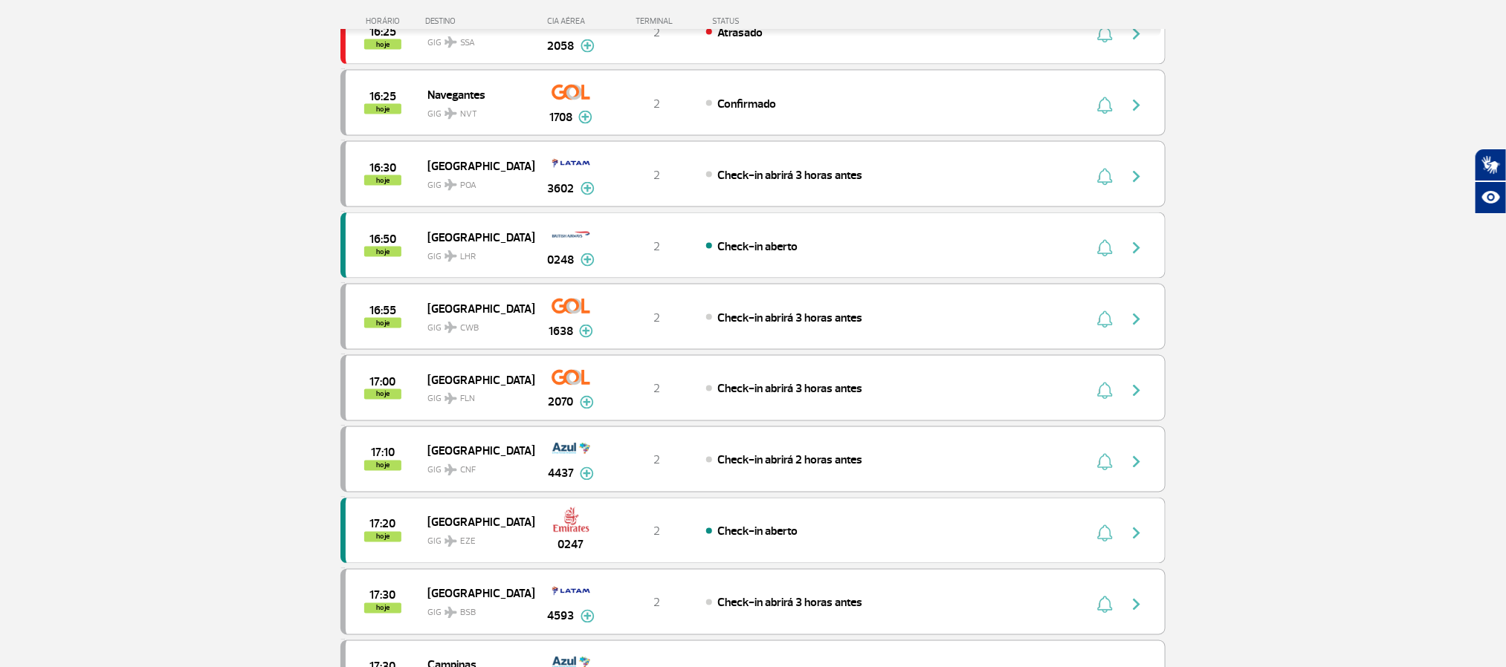
click at [36, 277] on section "Página Inicial > Voos > Painel de Voos Painel de Voos Partidas Chegadas 15:05 1…" at bounding box center [753, 544] width 1506 height 3170
click at [119, 322] on section "Página Inicial > Voos > Painel de Voos Painel de Voos Partidas Chegadas 15:05 1…" at bounding box center [753, 544] width 1506 height 3170
click at [196, 315] on section "Página Inicial > Voos > Painel de Voos Painel de Voos Partidas Chegadas 15:05 1…" at bounding box center [753, 544] width 1506 height 3170
click at [147, 319] on section "Página Inicial > Voos > Painel de Voos Painel de Voos Partidas Chegadas 15:05 1…" at bounding box center [753, 544] width 1506 height 3170
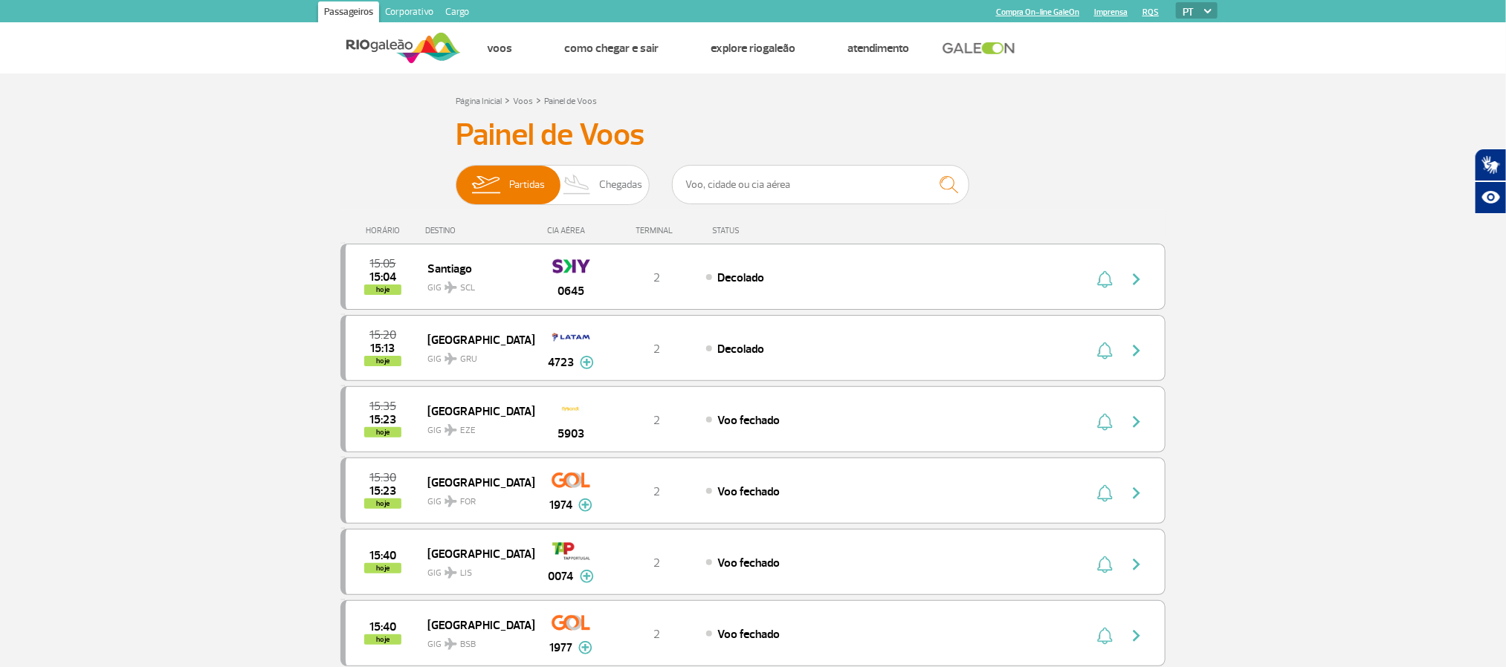
scroll to position [111, 0]
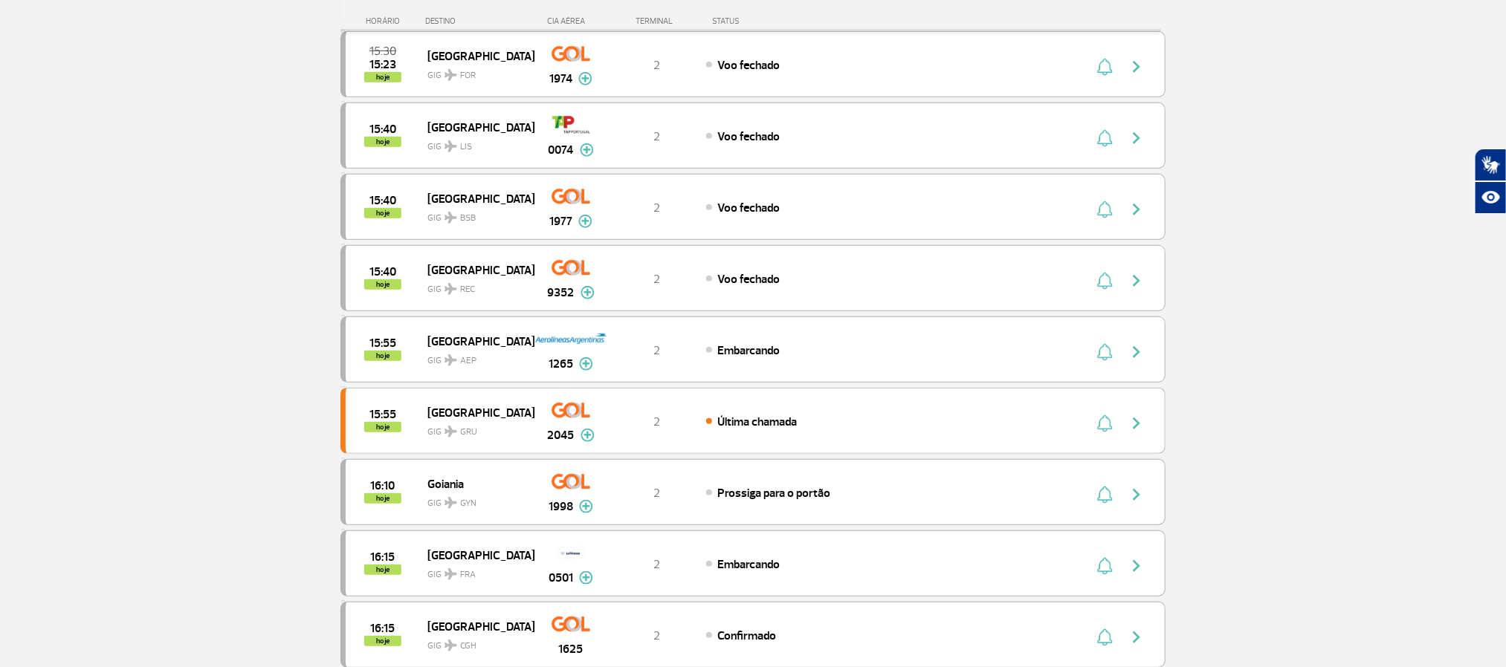
scroll to position [446, 0]
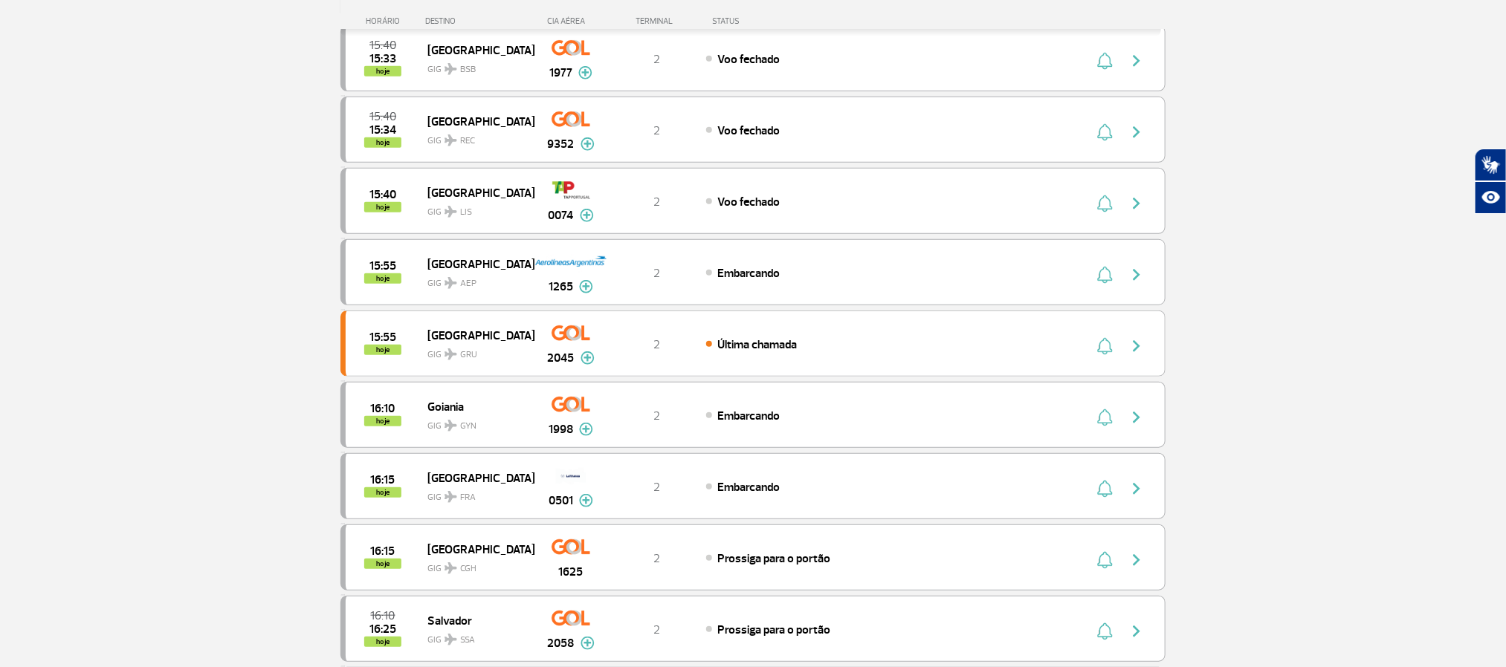
click at [145, 332] on section "Página Inicial > Voos > Painel de Voos Painel de Voos Partidas Chegadas 15:20 1…" at bounding box center [753, 499] width 1506 height 1743
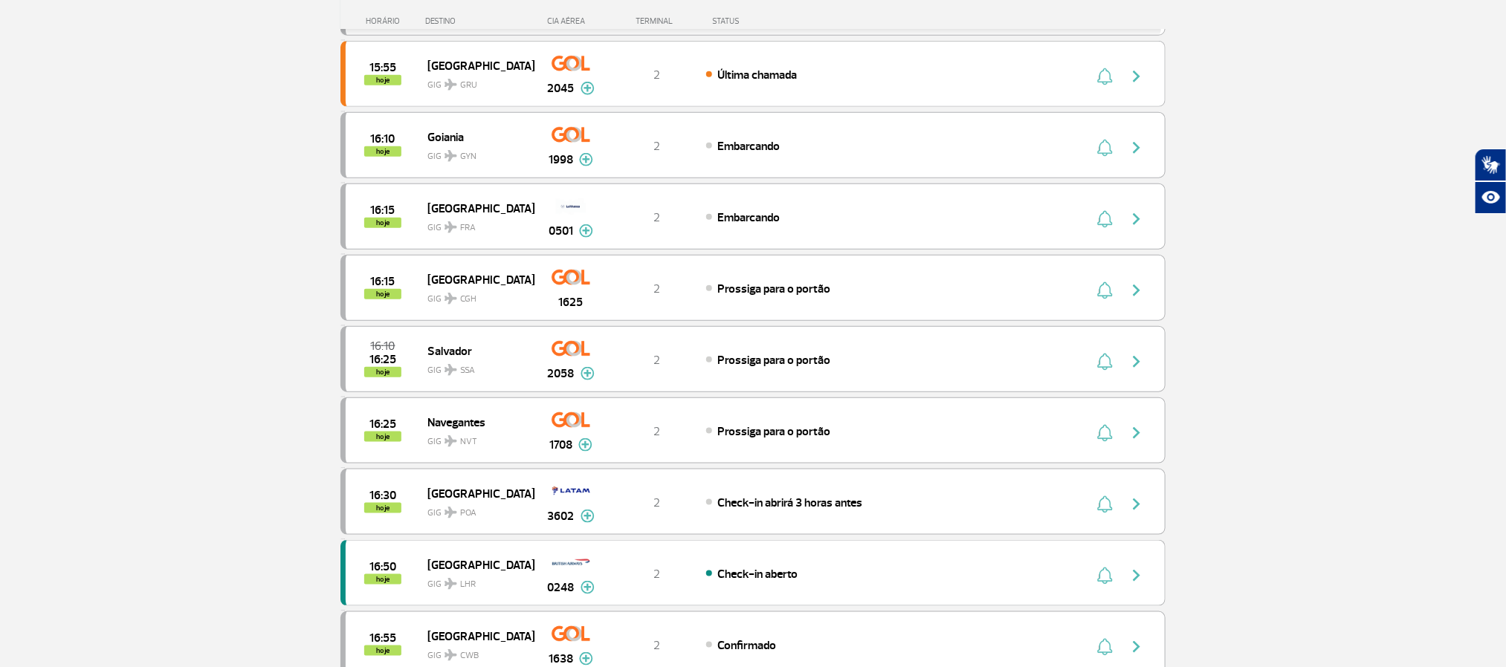
scroll to position [780, 0]
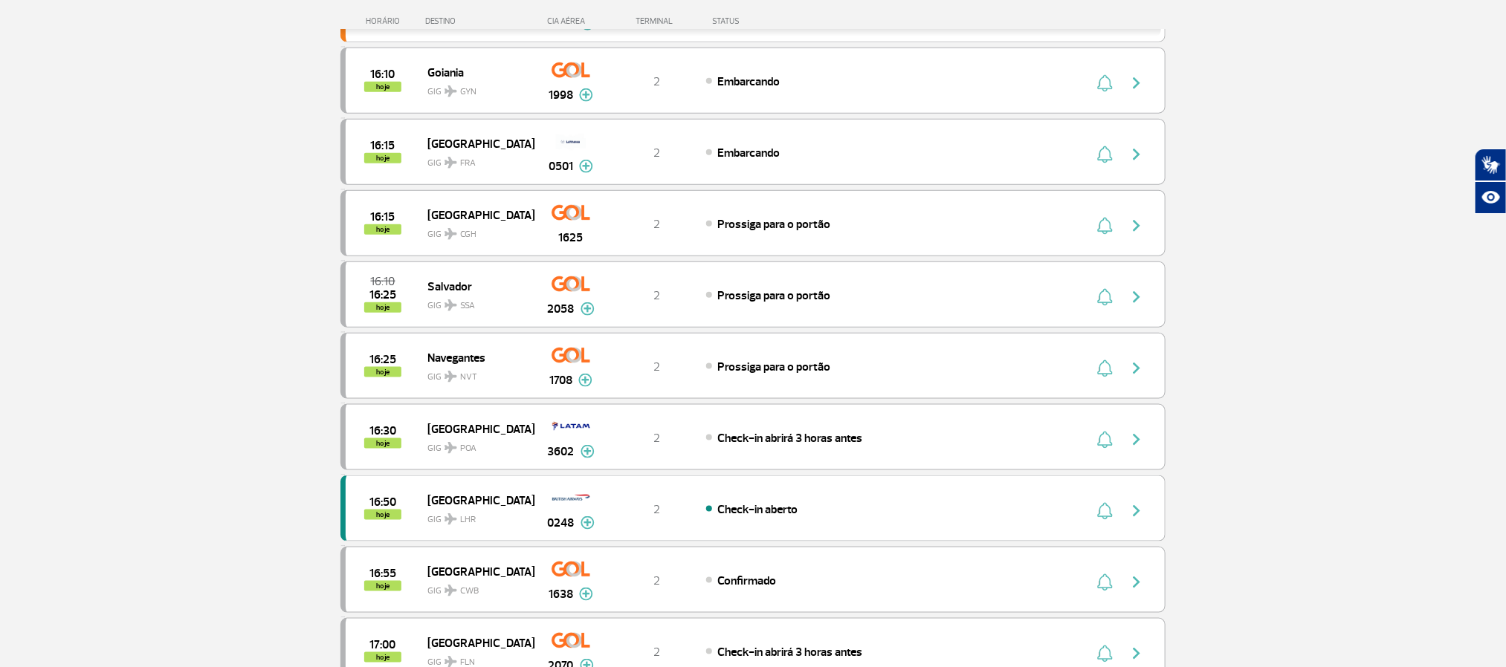
click at [165, 306] on section "Página Inicial > Voos > Painel de Voos Painel de Voos Partidas Chegadas 15:20 1…" at bounding box center [753, 164] width 1506 height 1743
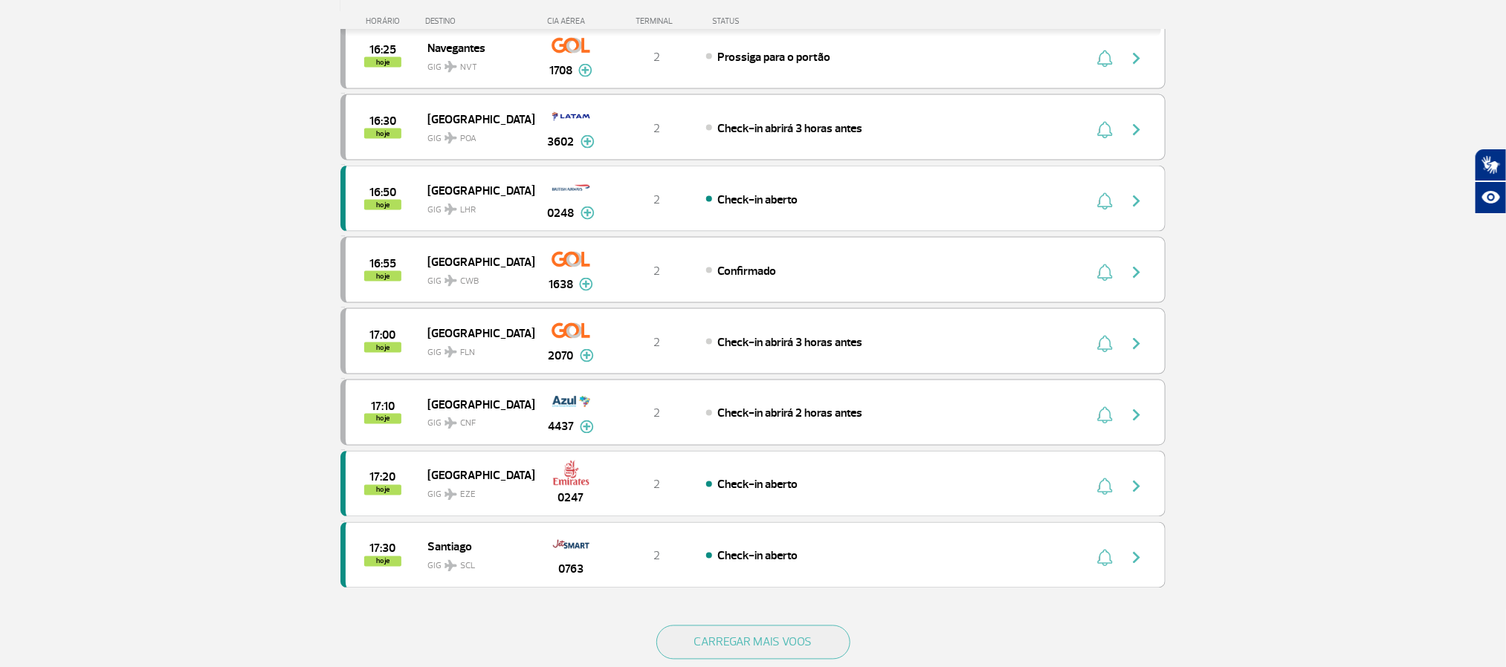
scroll to position [1115, 0]
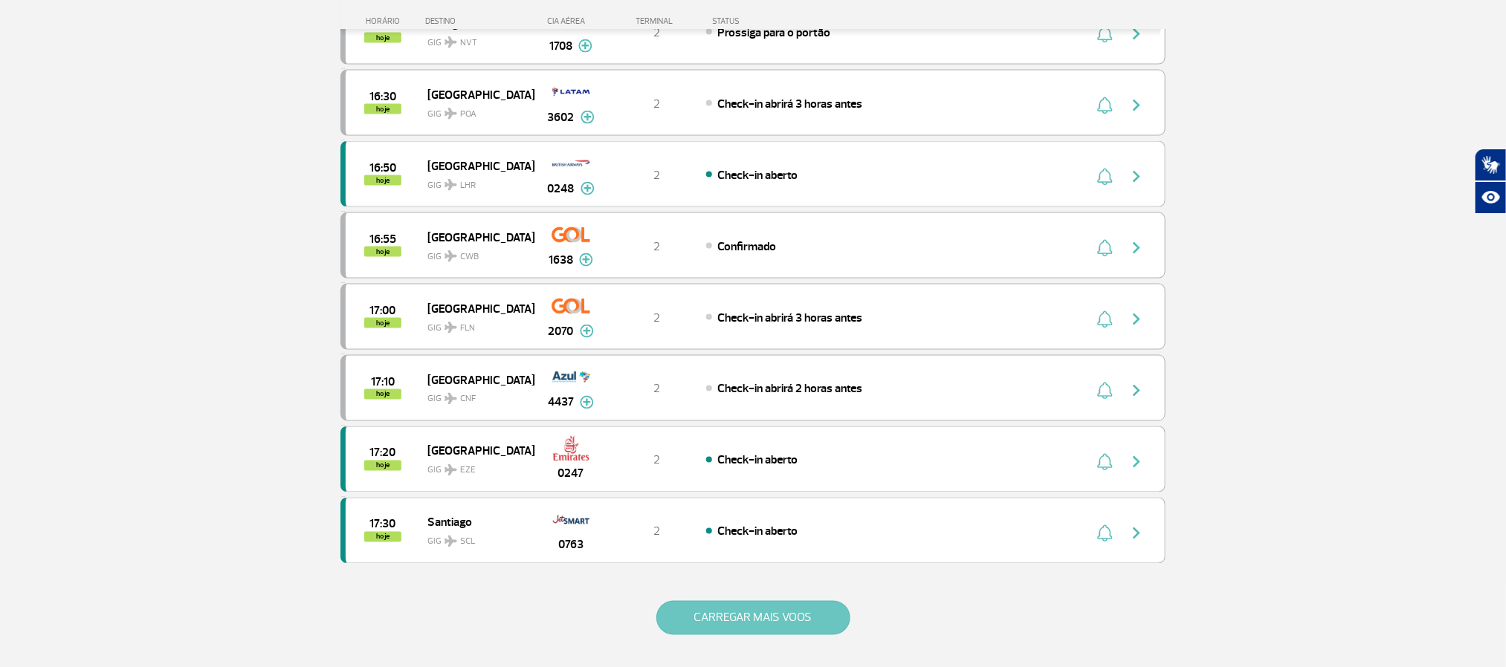
click at [749, 635] on button "CARREGAR MAIS VOOS" at bounding box center [753, 618] width 194 height 34
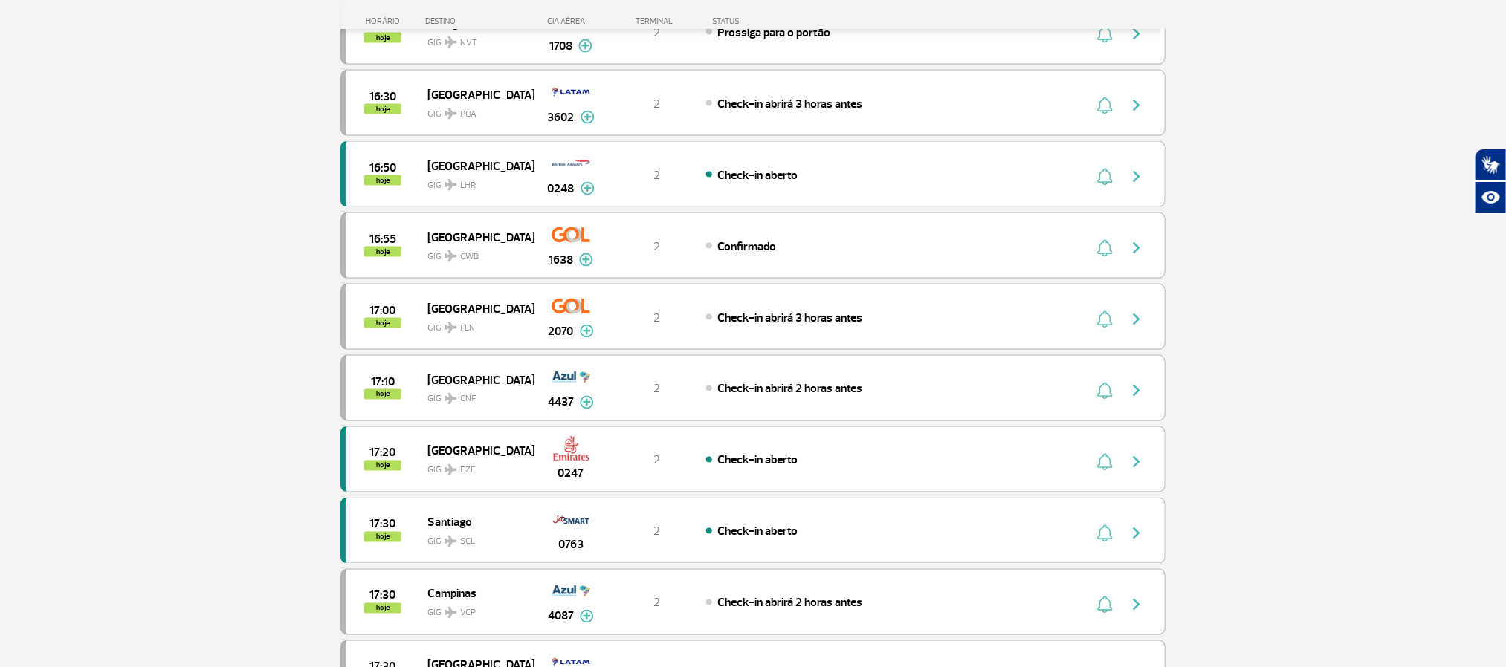
click at [132, 308] on section "Página Inicial > Voos > Painel de Voos Painel de Voos Partidas Chegadas 15:20 1…" at bounding box center [753, 544] width 1506 height 3170
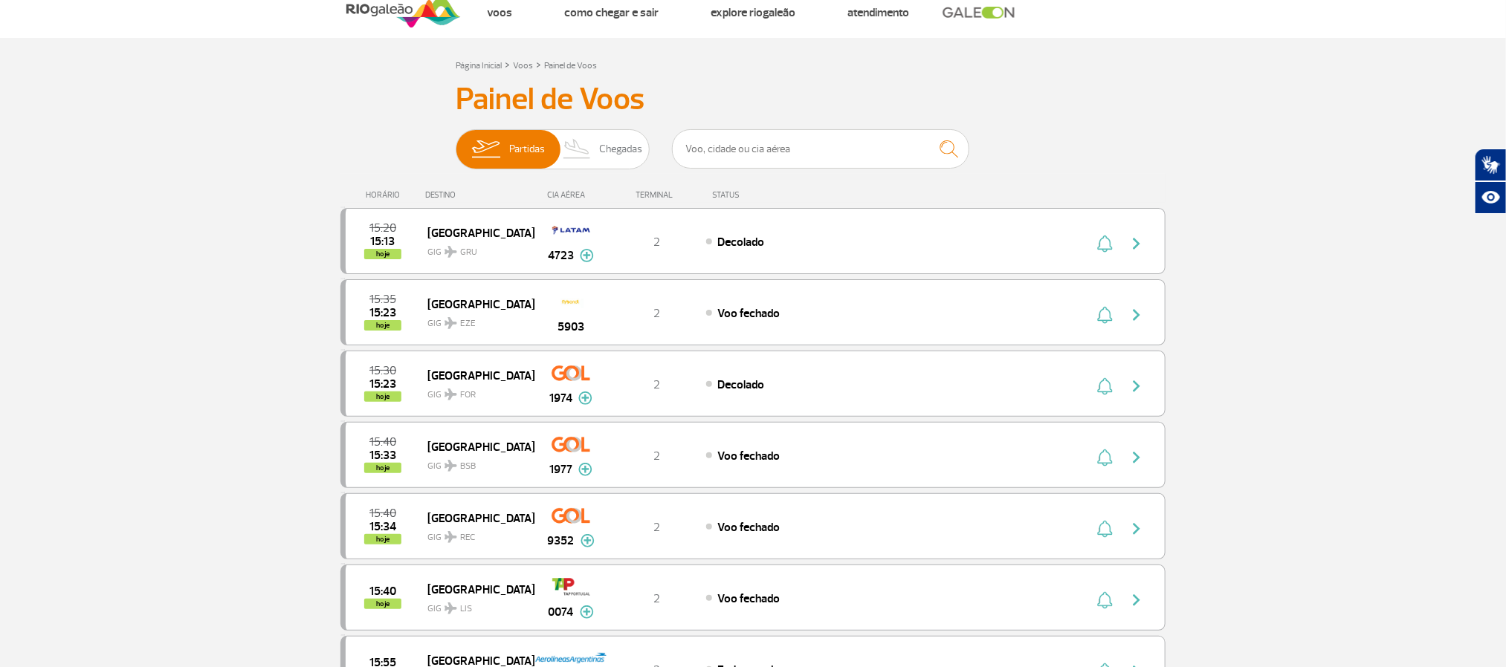
scroll to position [0, 0]
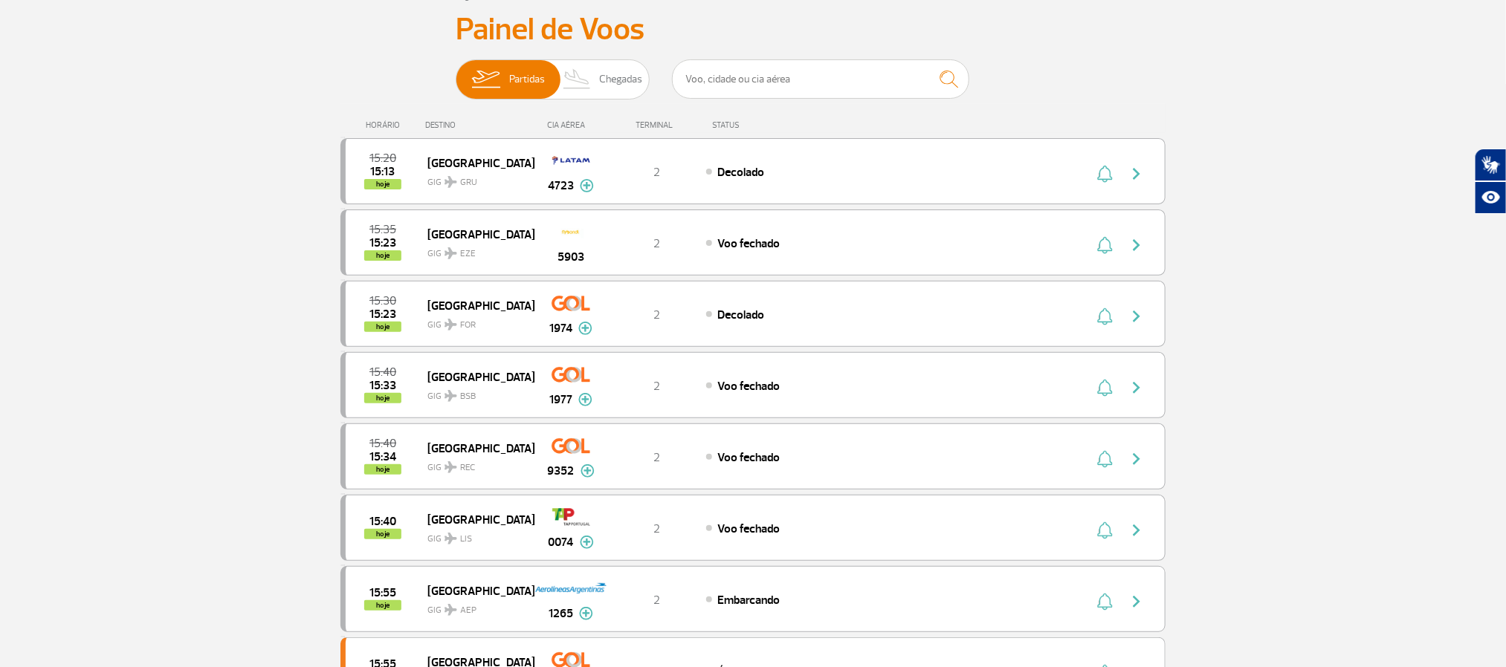
scroll to position [111, 0]
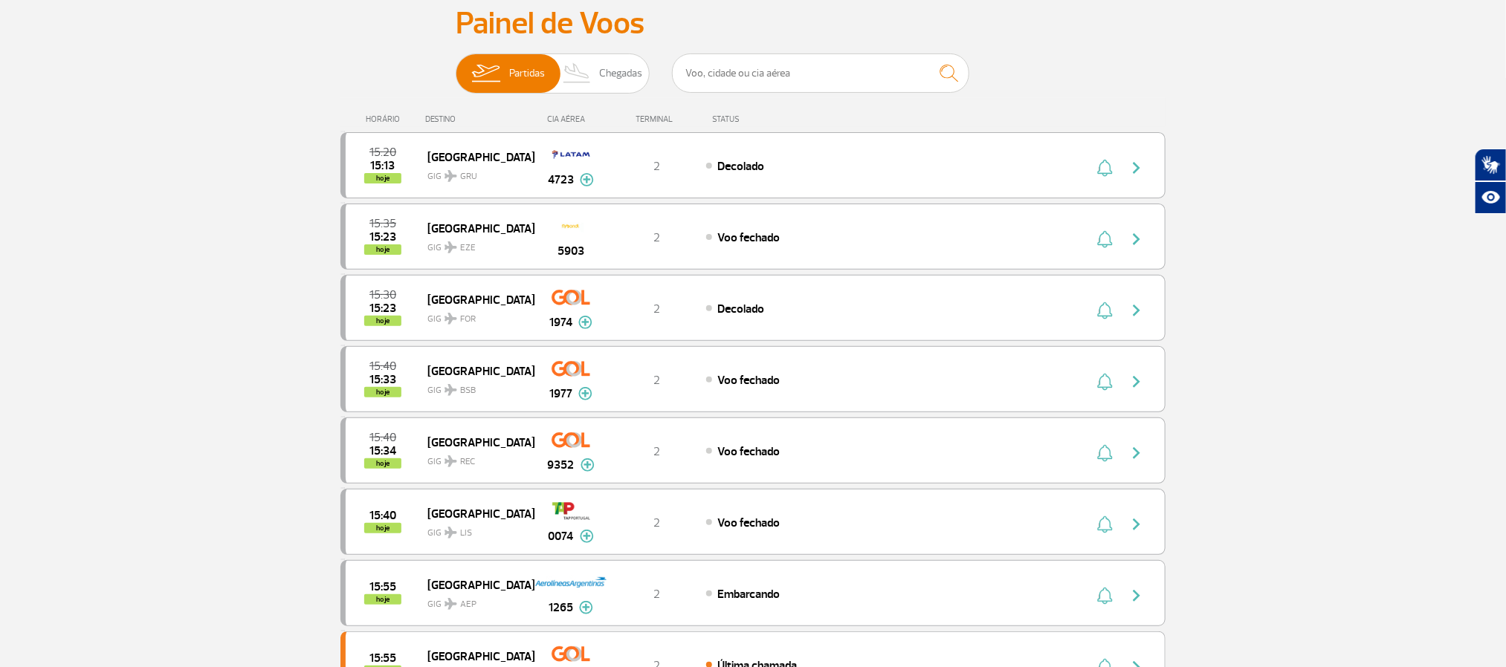
drag, startPoint x: 157, startPoint y: 351, endPoint x: 150, endPoint y: 346, distance: 8.0
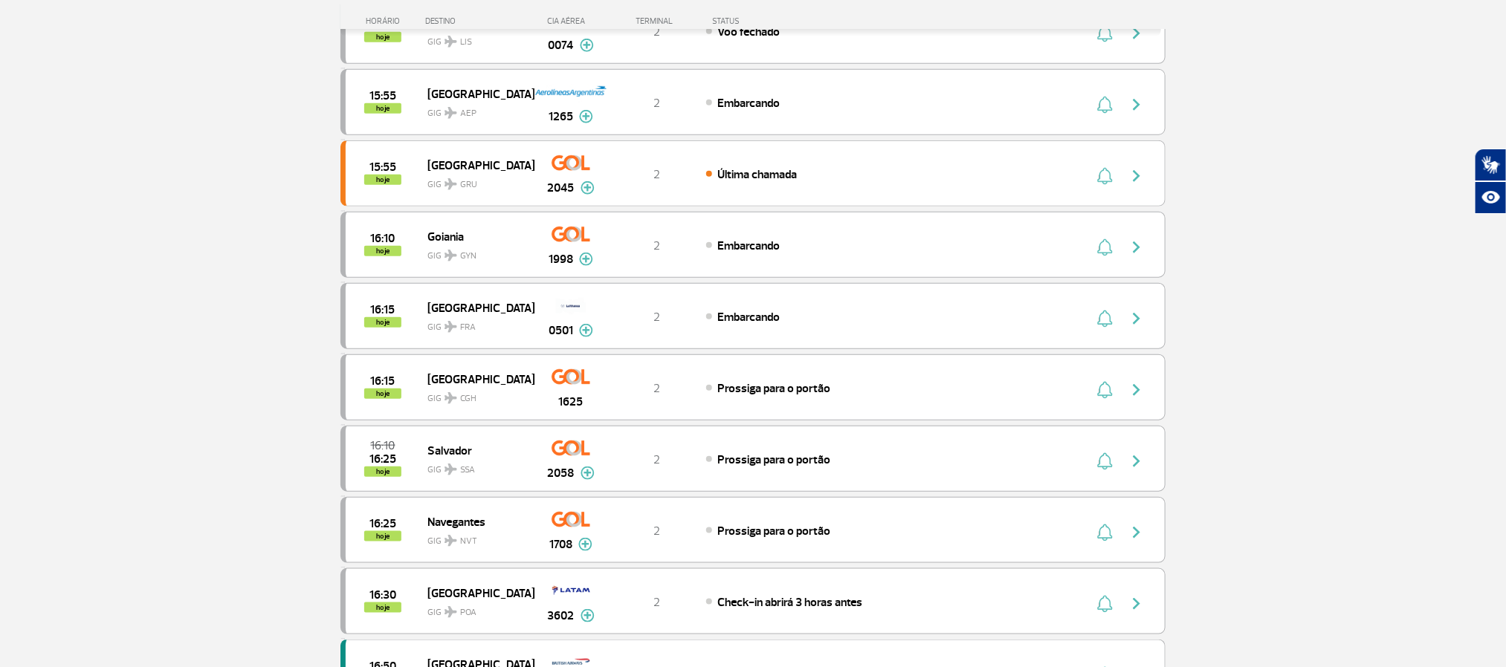
scroll to position [669, 0]
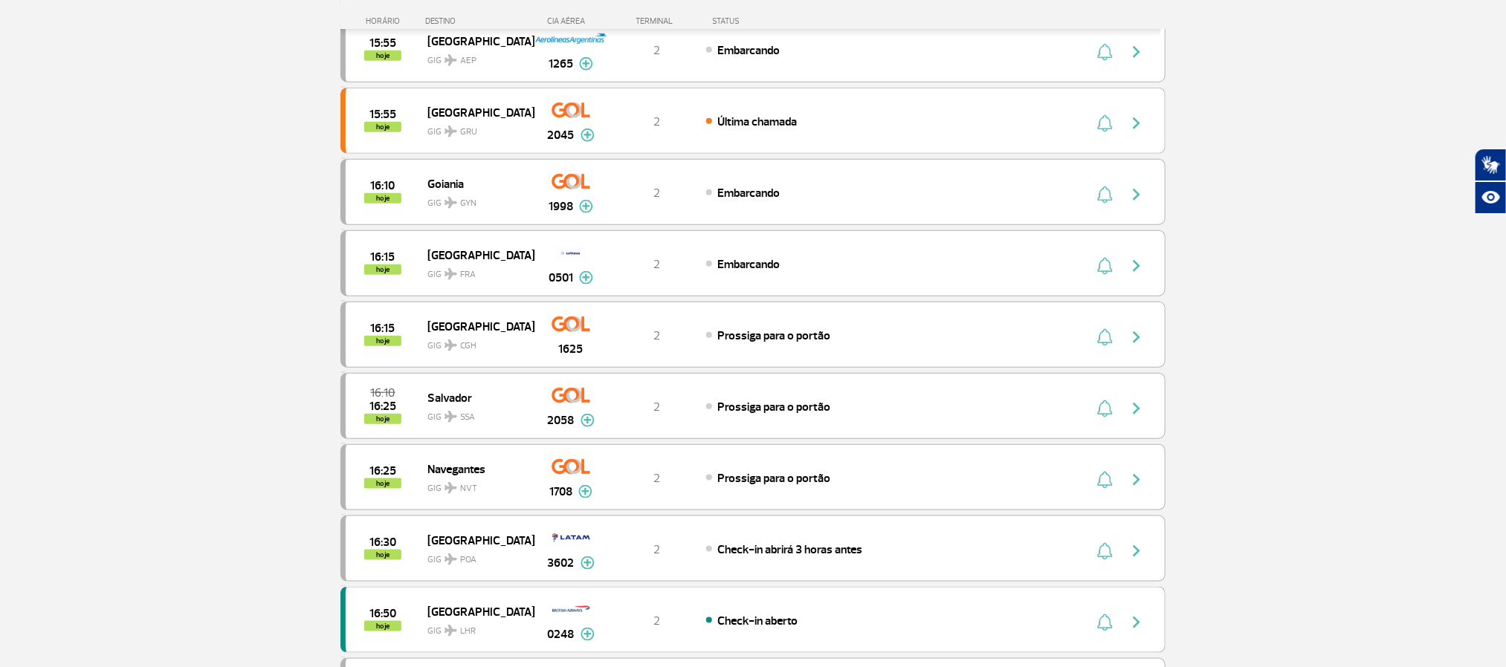
click at [161, 322] on section "Página Inicial > Voos > Painel de Voos Painel de Voos Partidas Chegadas 15:20 1…" at bounding box center [753, 276] width 1506 height 1743
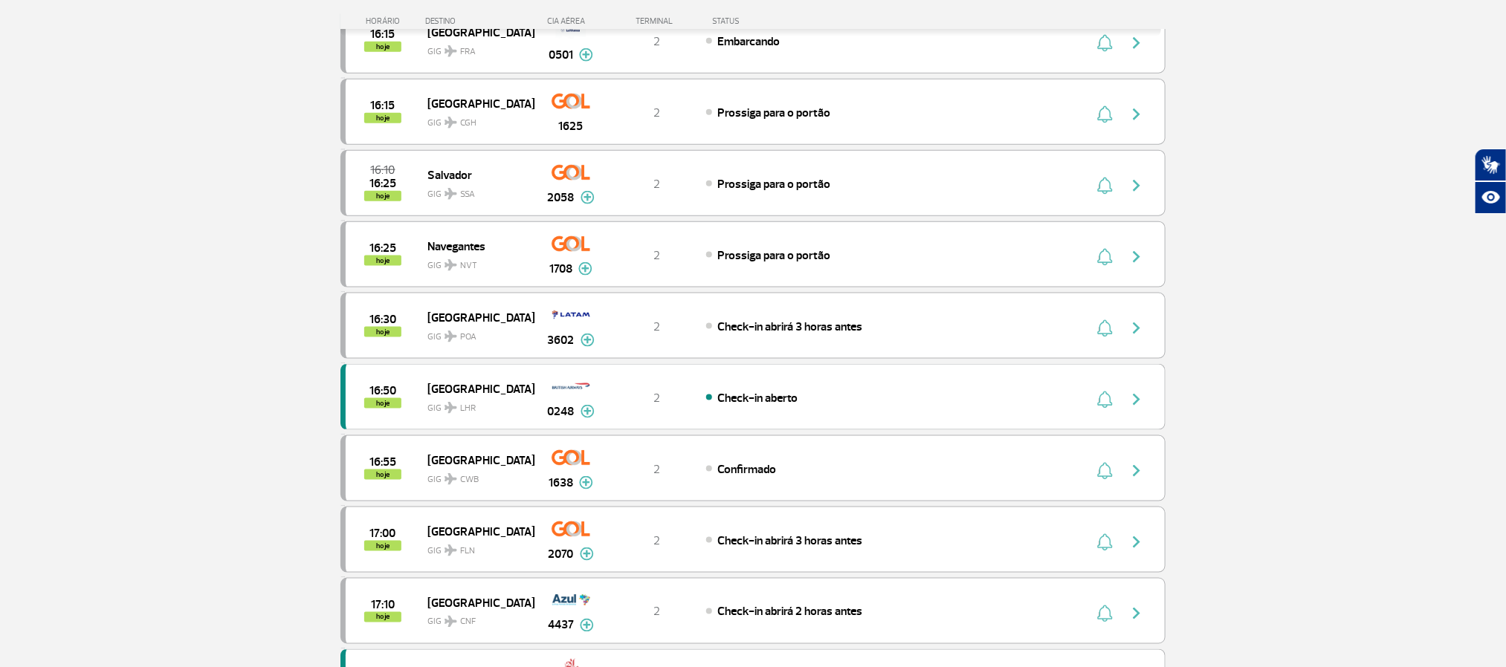
scroll to position [1003, 0]
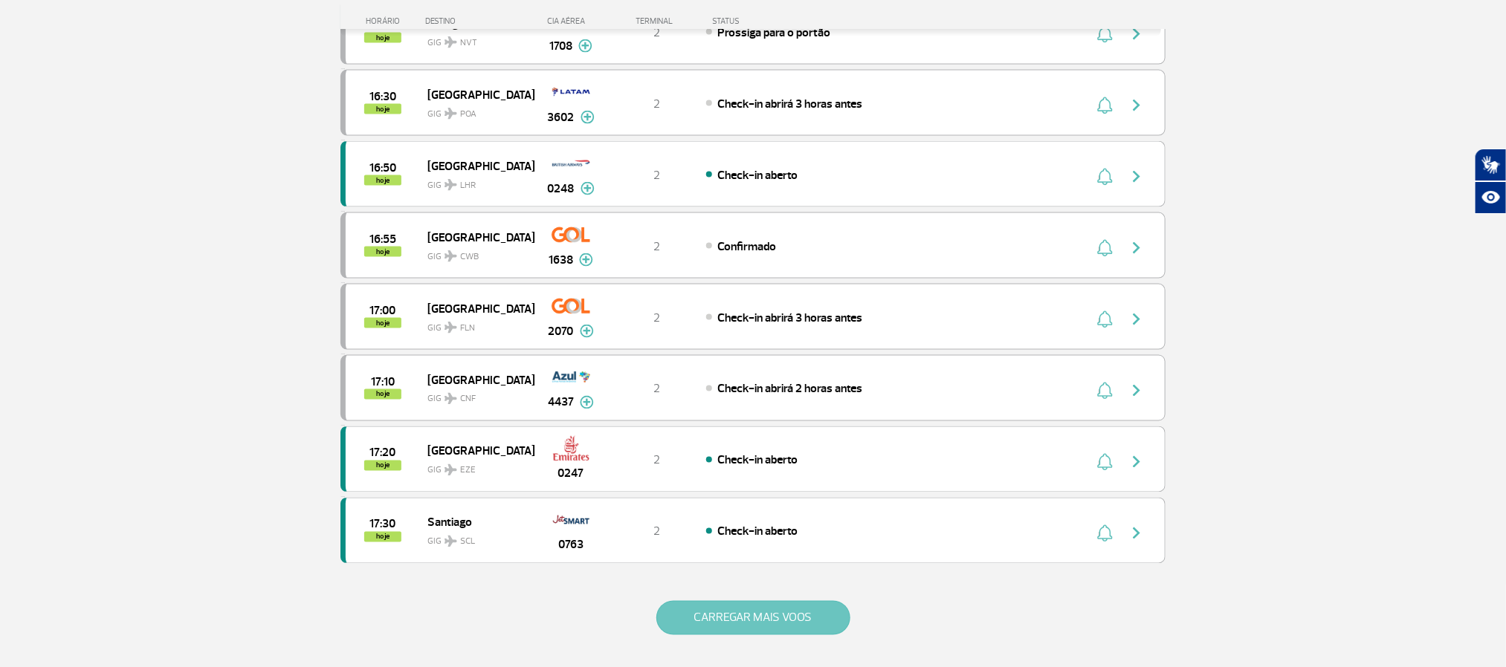
click at [749, 635] on button "CARREGAR MAIS VOOS" at bounding box center [753, 618] width 194 height 34
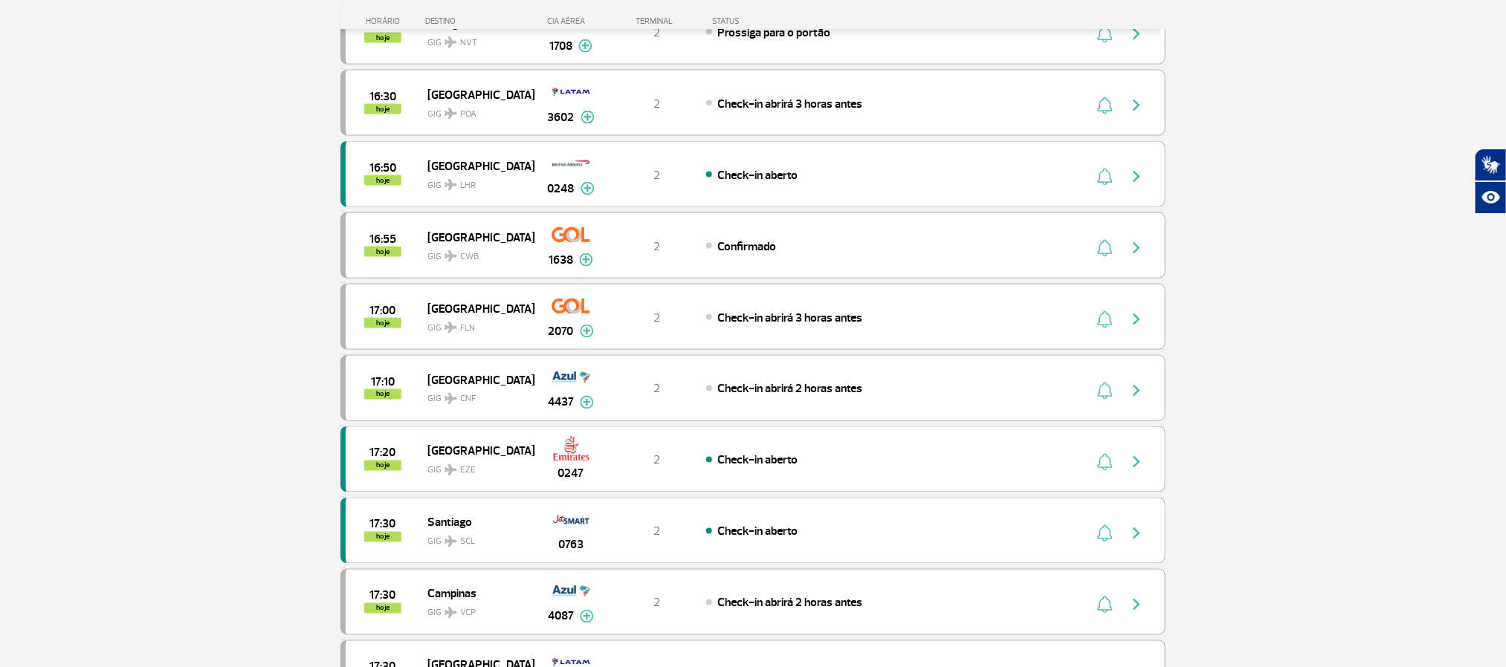
click at [139, 322] on section "Página Inicial > Voos > Painel de Voos Painel de Voos Partidas Chegadas 15:20 1…" at bounding box center [753, 544] width 1506 height 3170
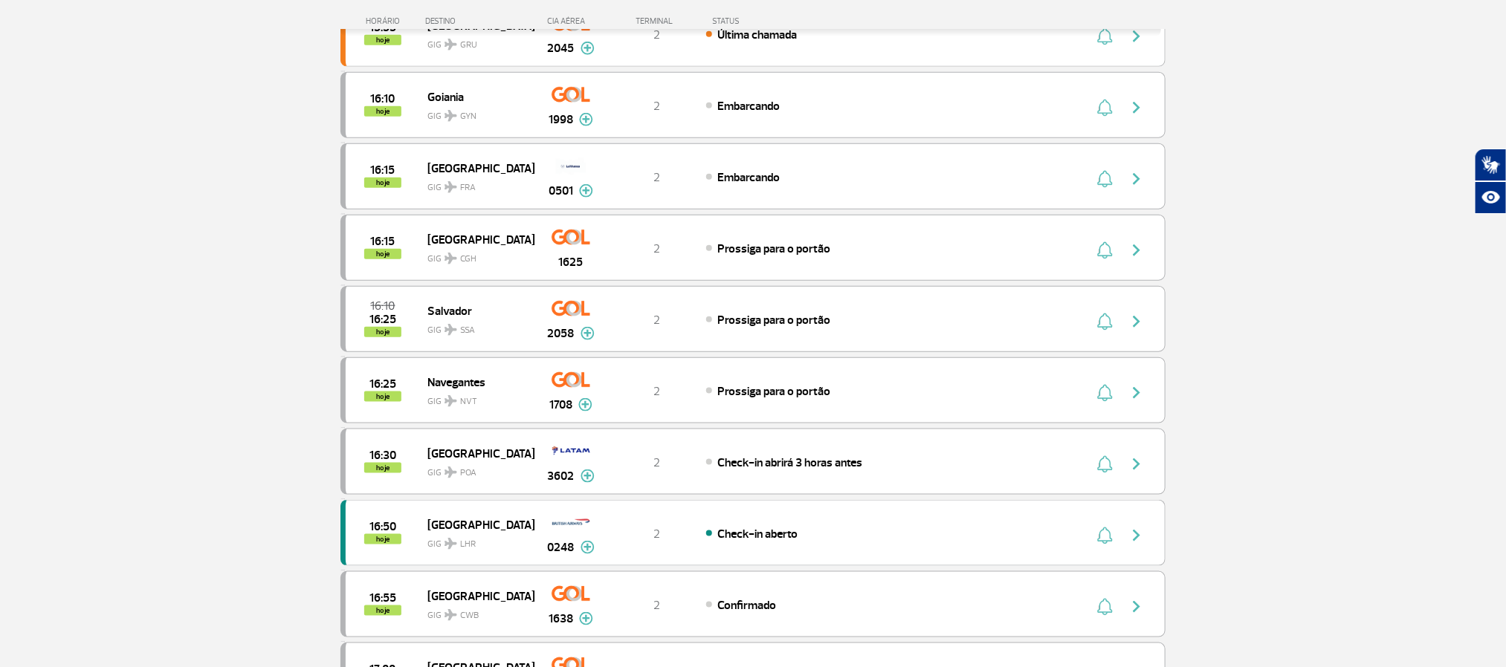
click at [134, 323] on section "Página Inicial > Voos > Painel de Voos Painel de Voos Partidas Chegadas 15:20 1…" at bounding box center [753, 189] width 1506 height 1743
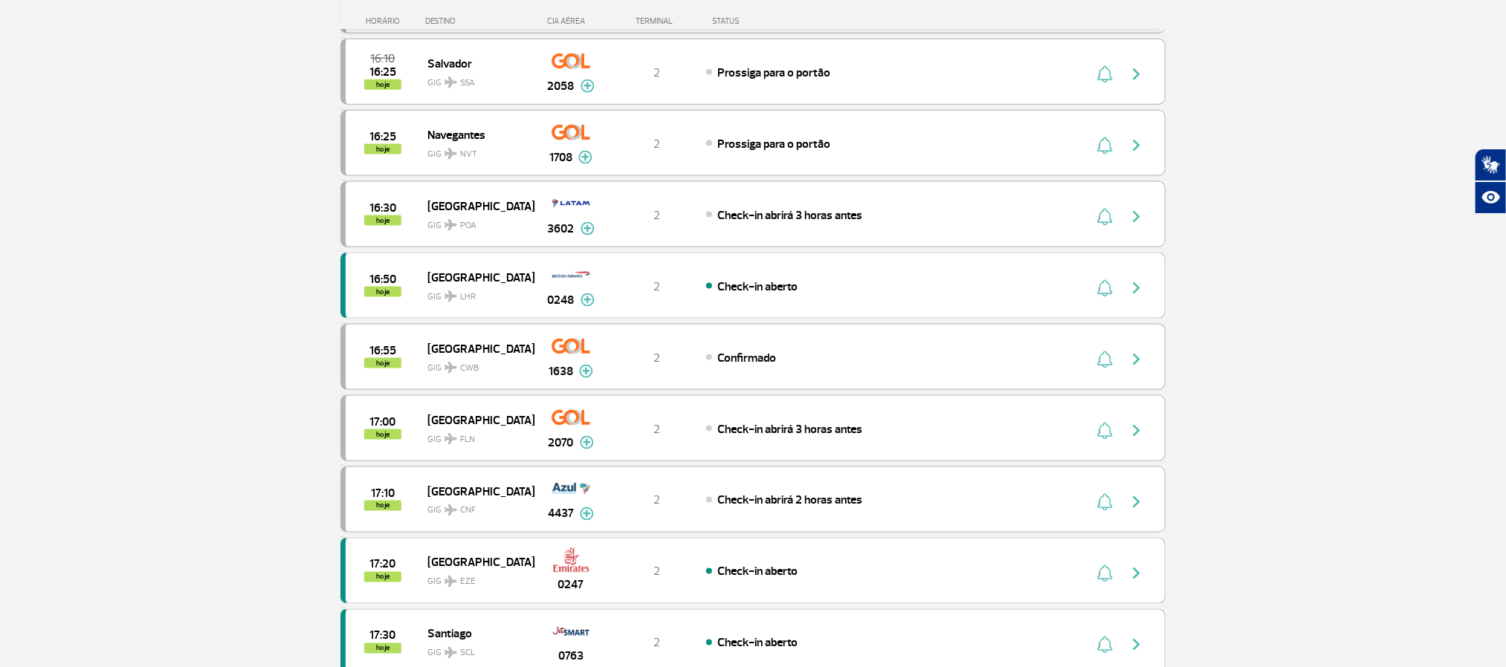
scroll to position [1115, 0]
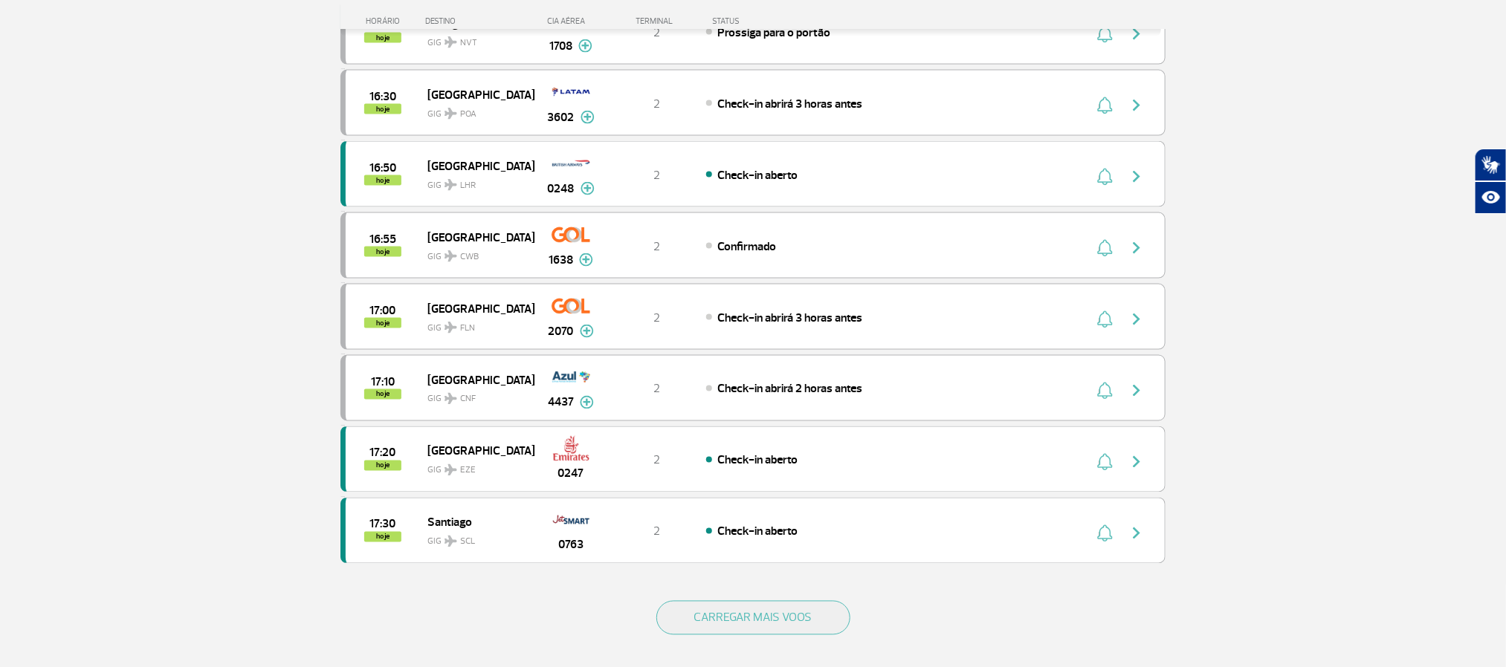
click at [745, 635] on button "CARREGAR MAIS VOOS" at bounding box center [753, 618] width 194 height 34
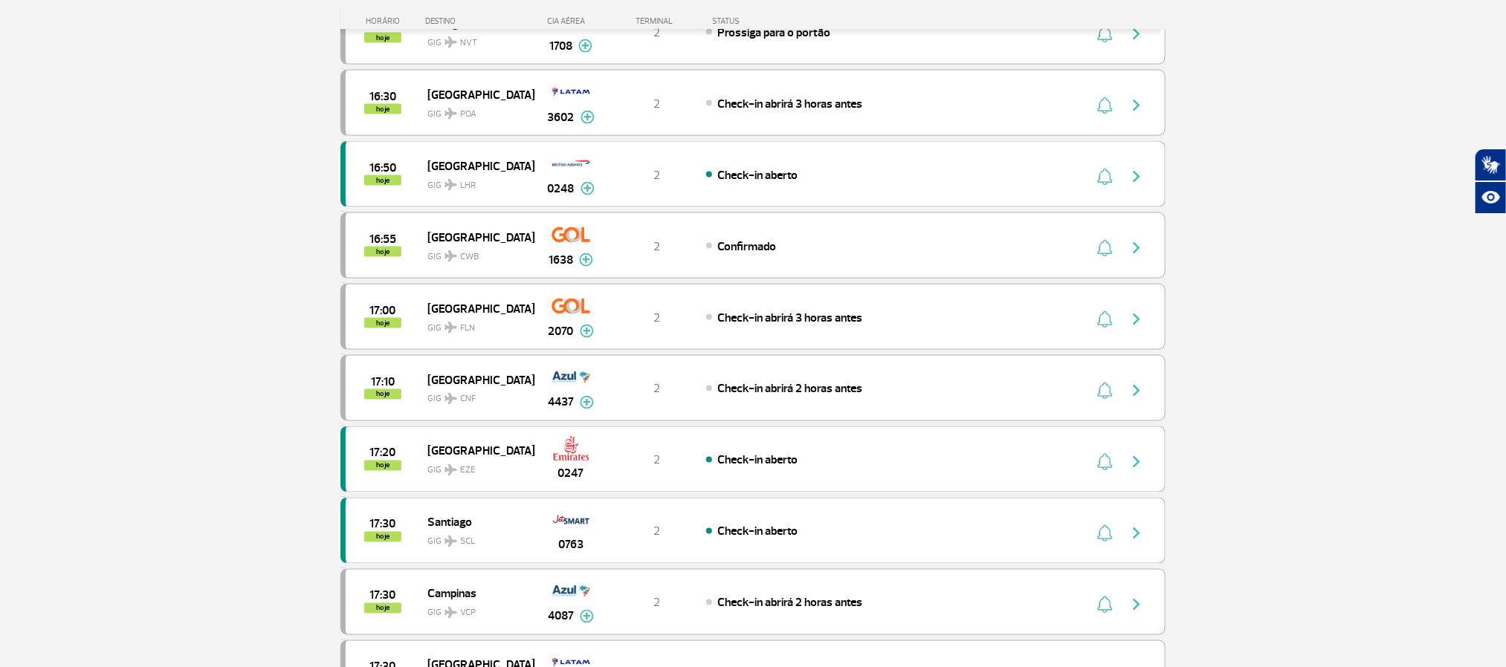
click at [114, 344] on section "Página Inicial > Voos > Painel de Voos Painel de Voos Partidas Chegadas 15:20 1…" at bounding box center [753, 544] width 1506 height 3170
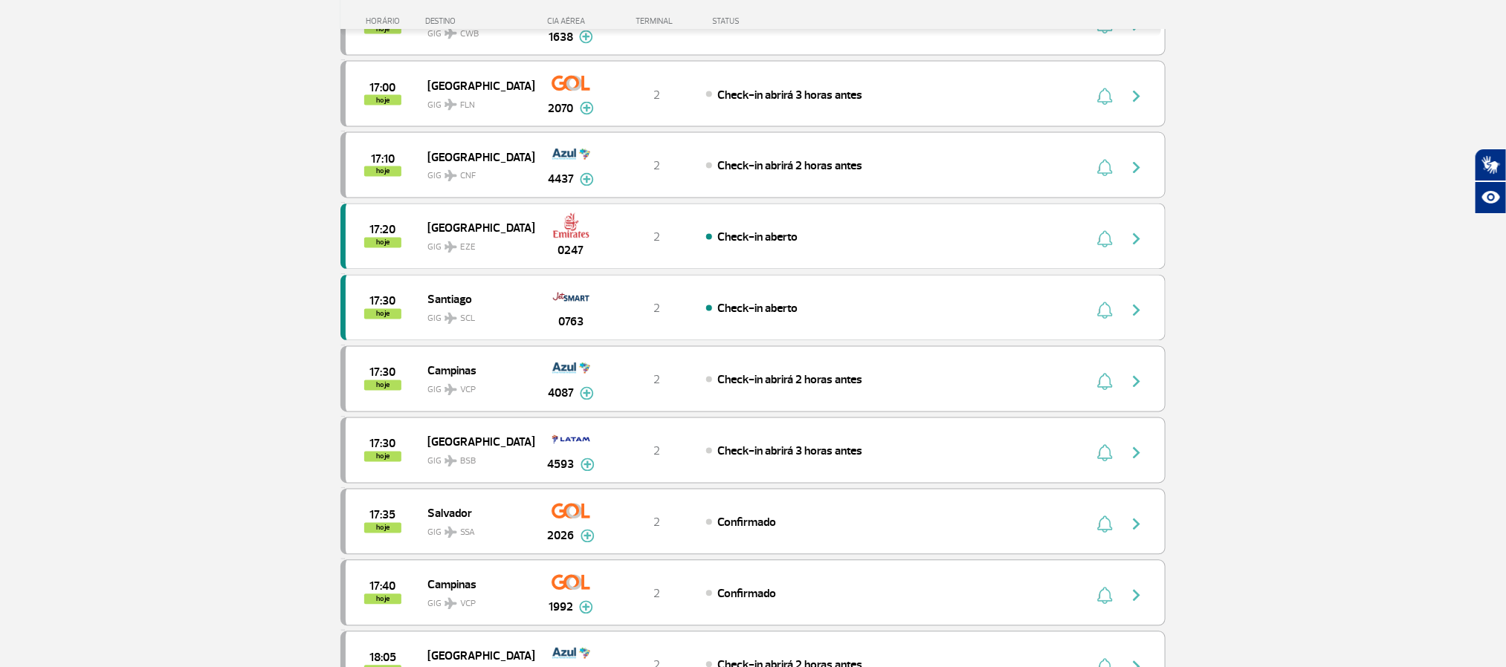
click at [163, 290] on section "Página Inicial > Voos > Painel de Voos Painel de Voos Partidas Chegadas 15:20 1…" at bounding box center [753, 321] width 1506 height 3170
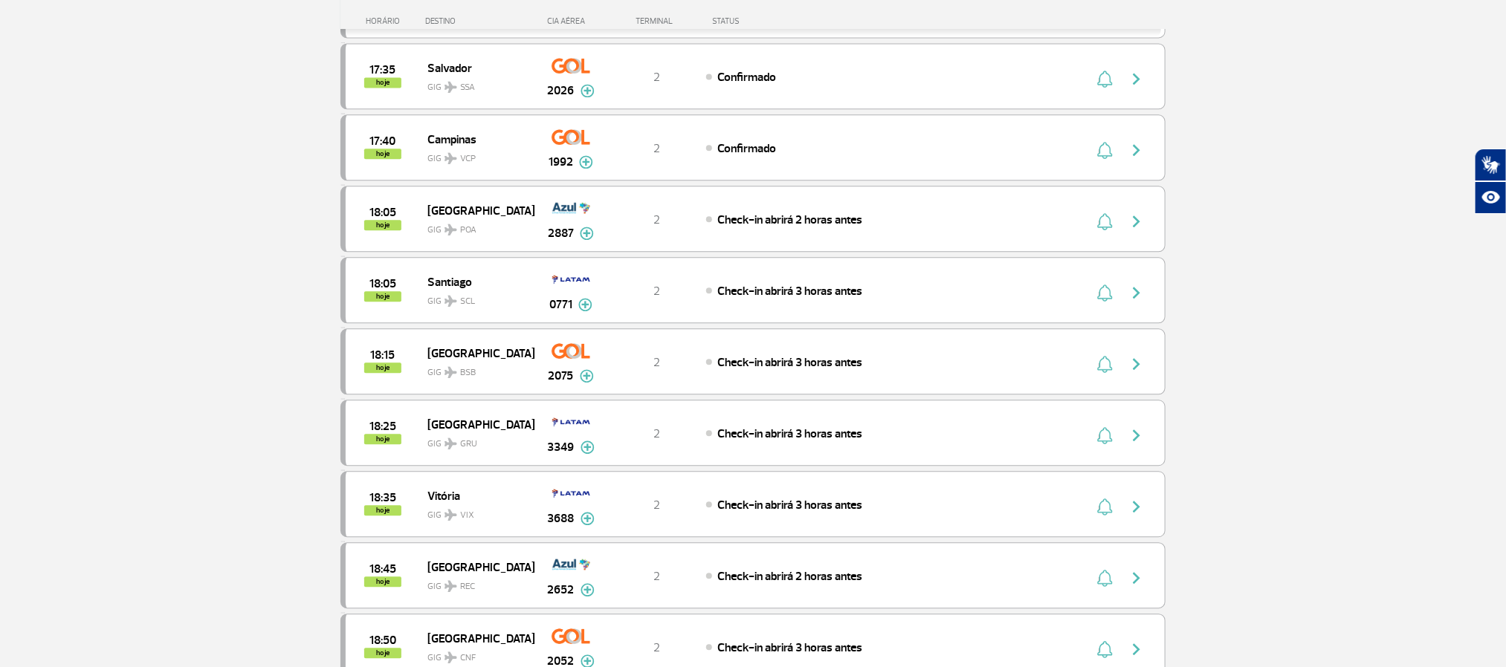
scroll to position [1895, 0]
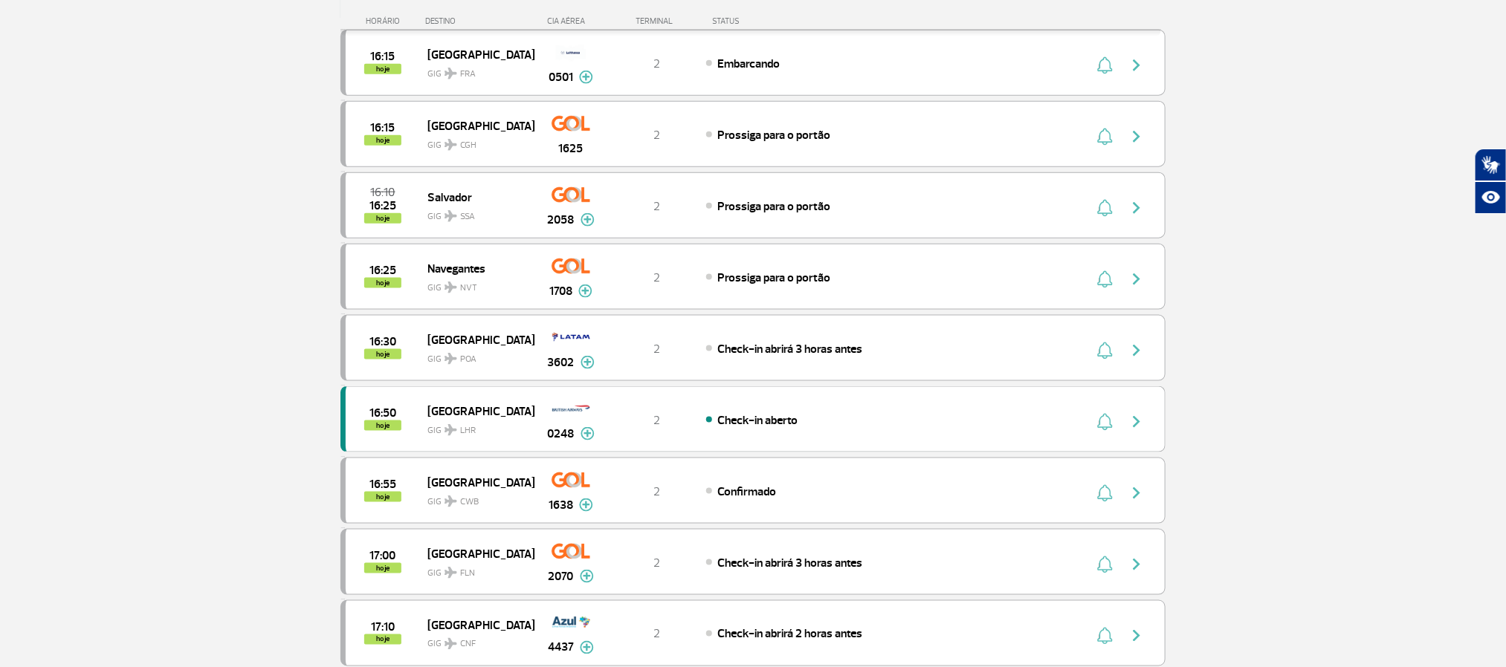
scroll to position [582, 0]
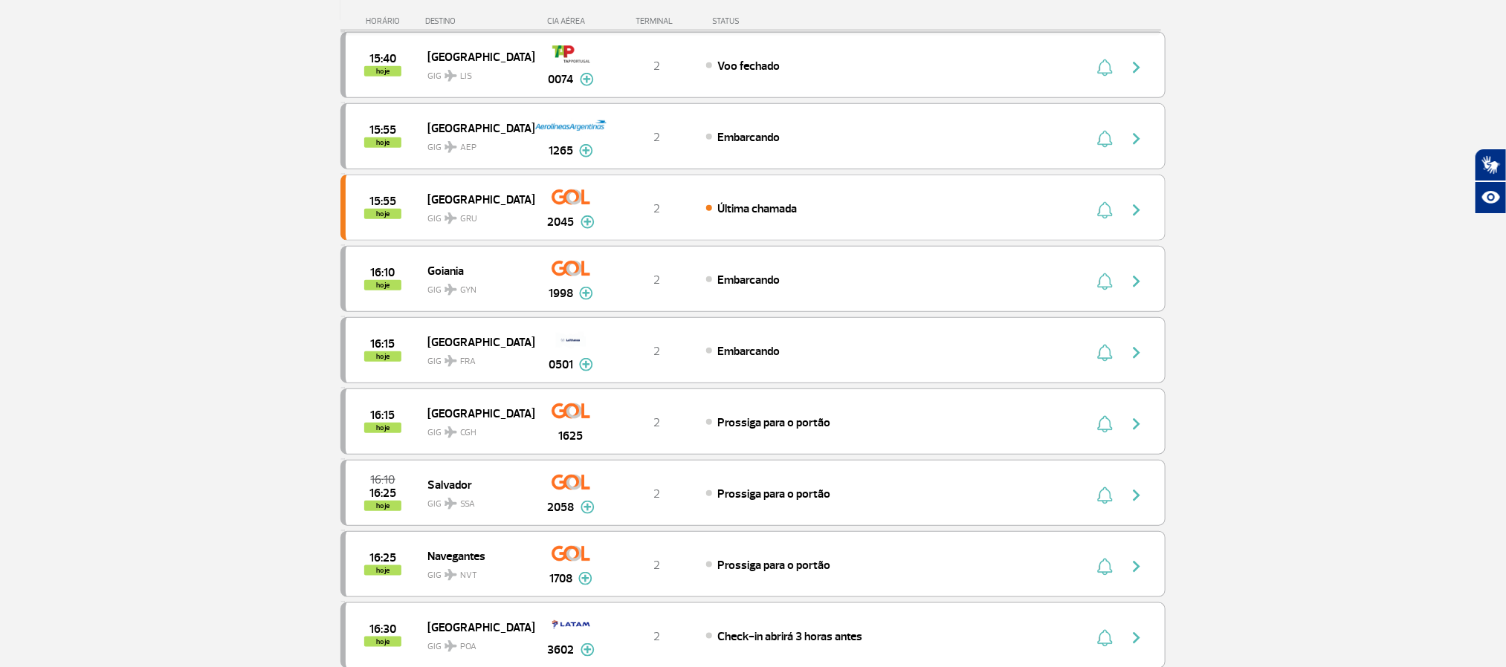
click at [127, 254] on section "Página Inicial > Voos > Painel de Voos Painel de Voos Partidas Chegadas 15:20 1…" at bounding box center [753, 363] width 1506 height 1743
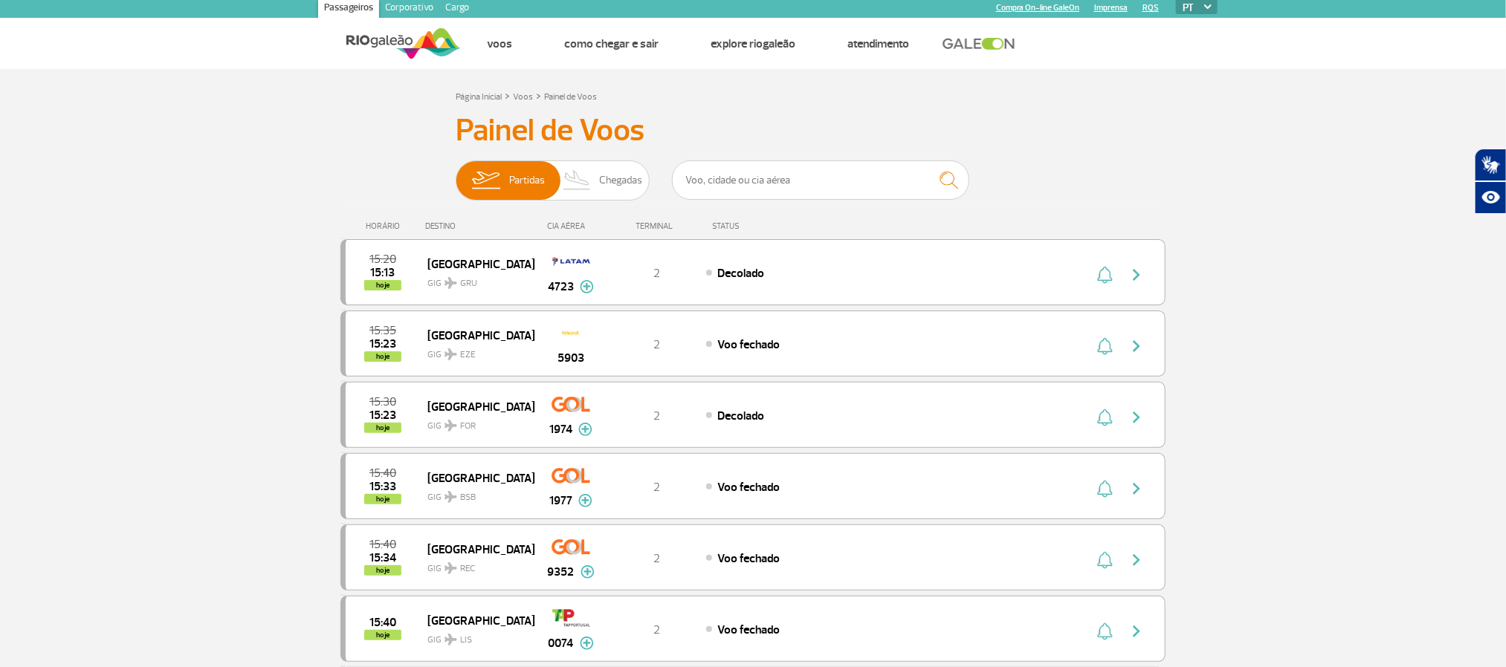
scroll to position [0, 0]
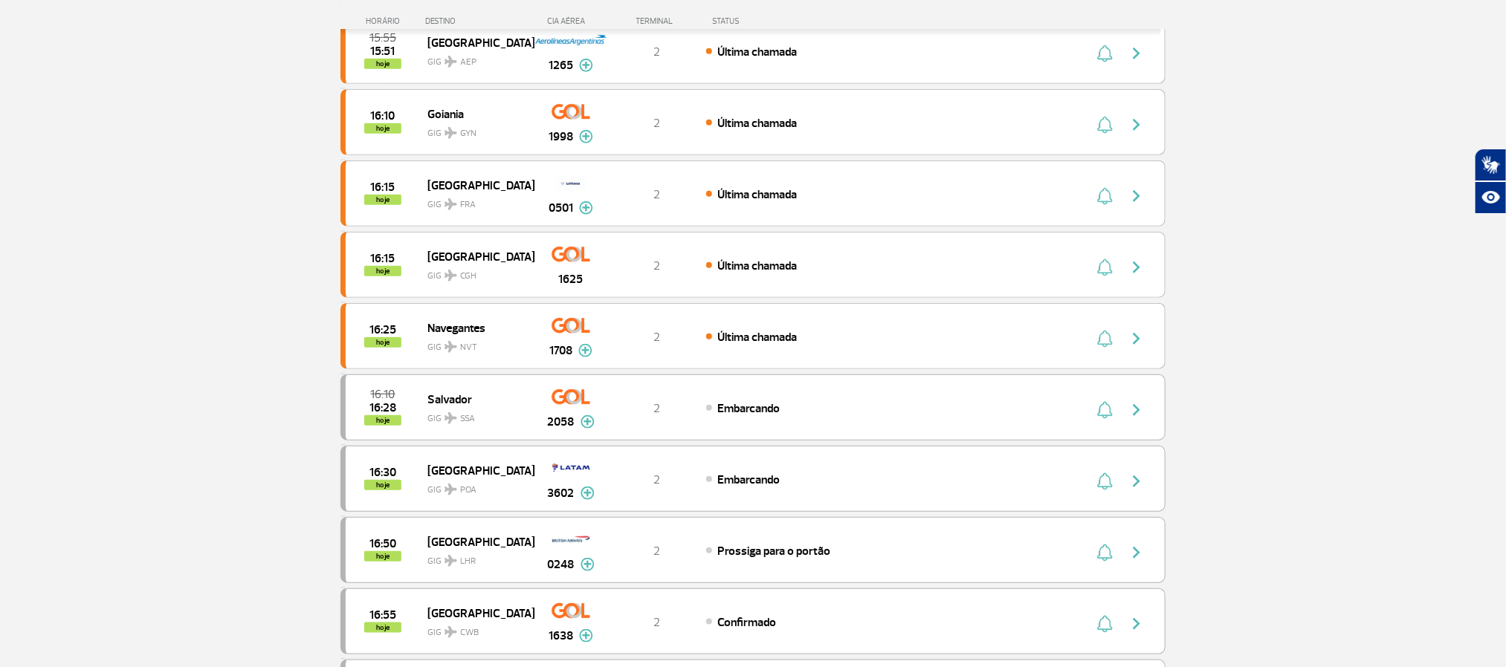
scroll to position [557, 0]
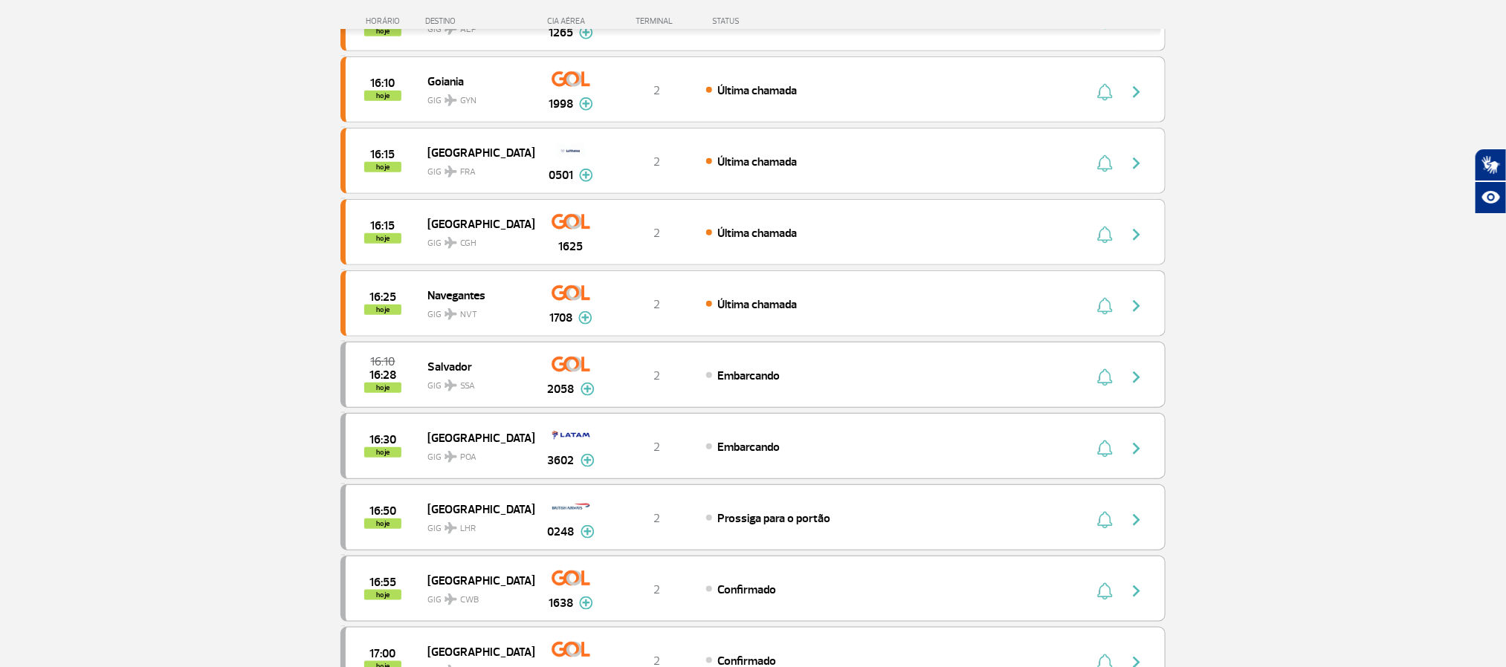
click at [132, 344] on section "Página Inicial > Voos > Painel de Voos Painel de Voos Partidas Chegadas 15:40 1…" at bounding box center [753, 387] width 1506 height 1743
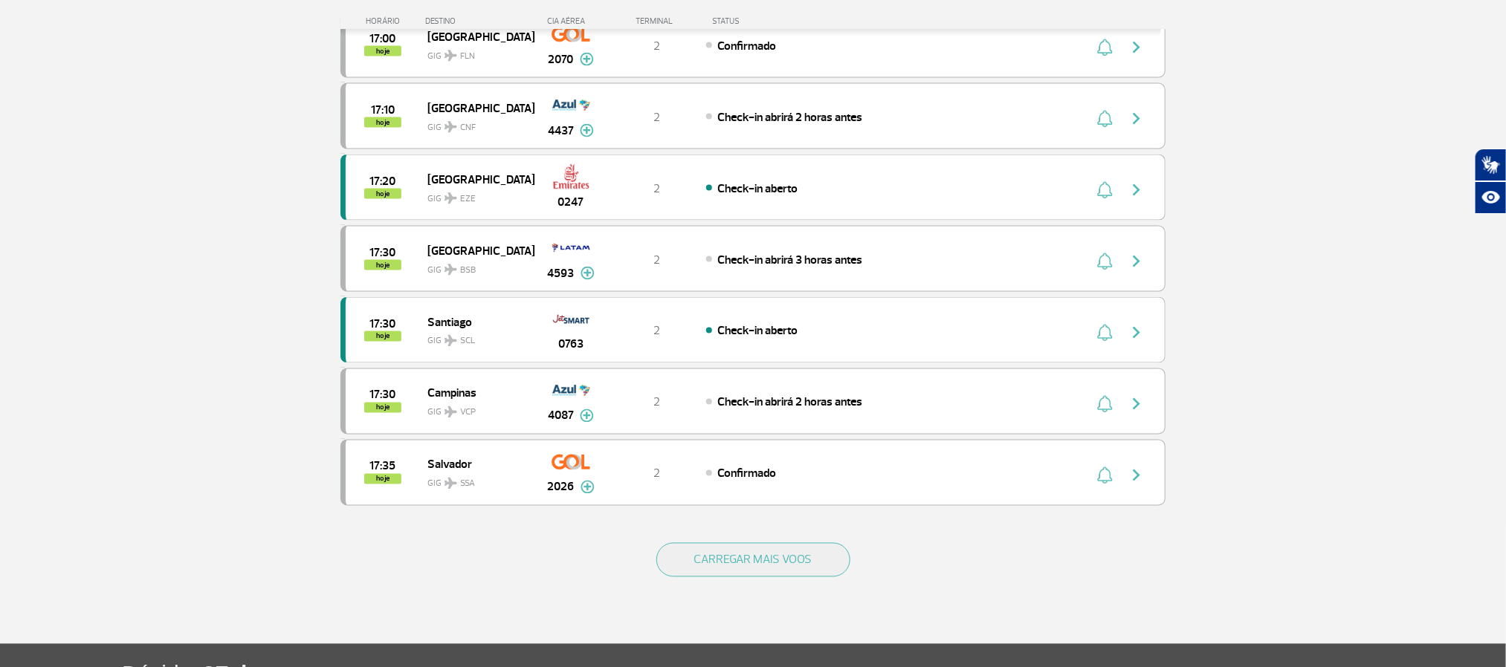
scroll to position [1226, 0]
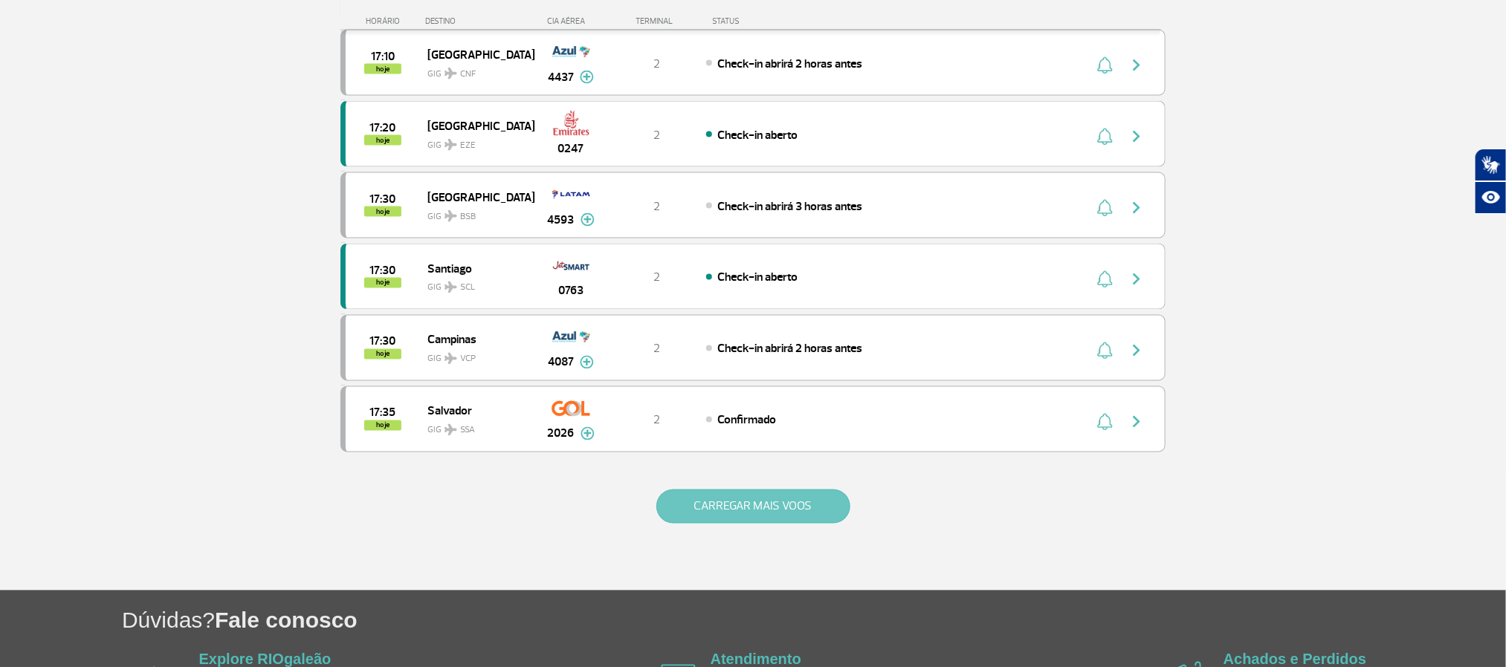
click at [672, 524] on button "CARREGAR MAIS VOOS" at bounding box center [753, 507] width 194 height 34
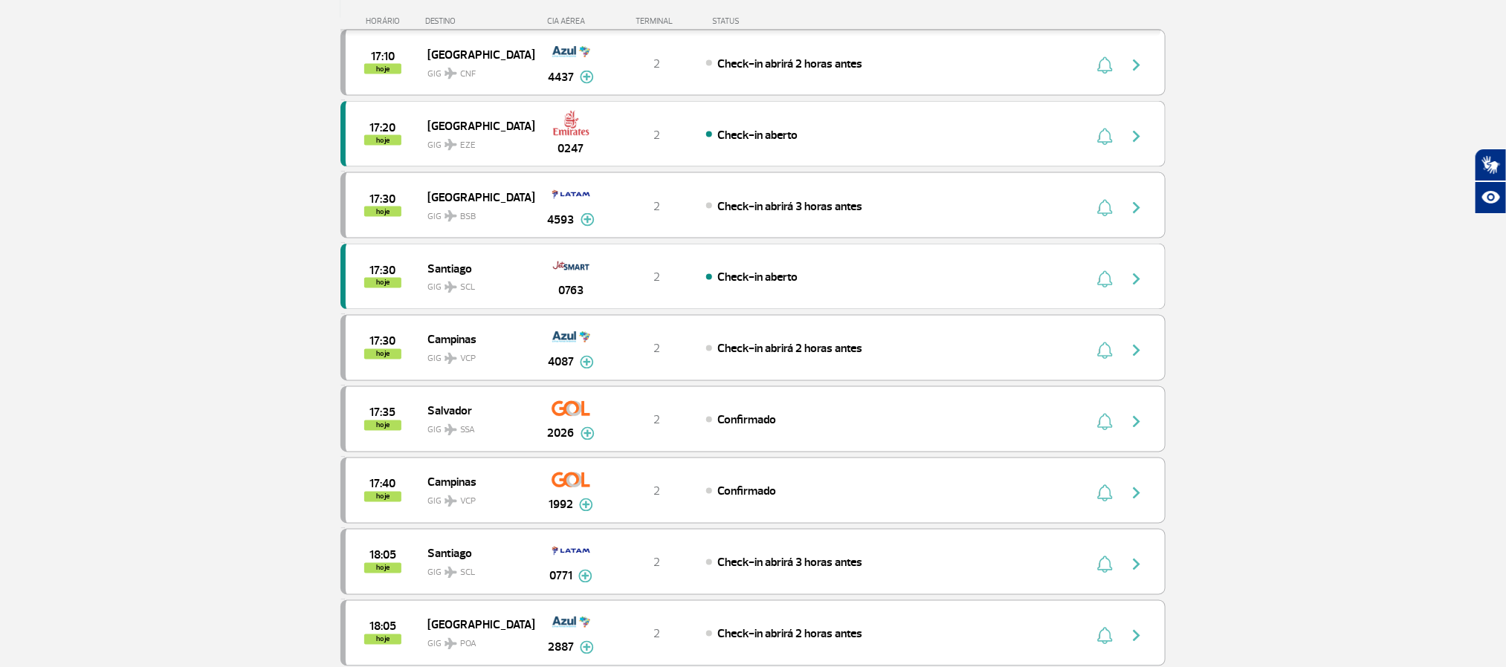
click at [161, 290] on section "Página Inicial > Voos > Painel de Voos Painel de Voos Partidas Chegadas 15:40 1…" at bounding box center [753, 432] width 1506 height 3170
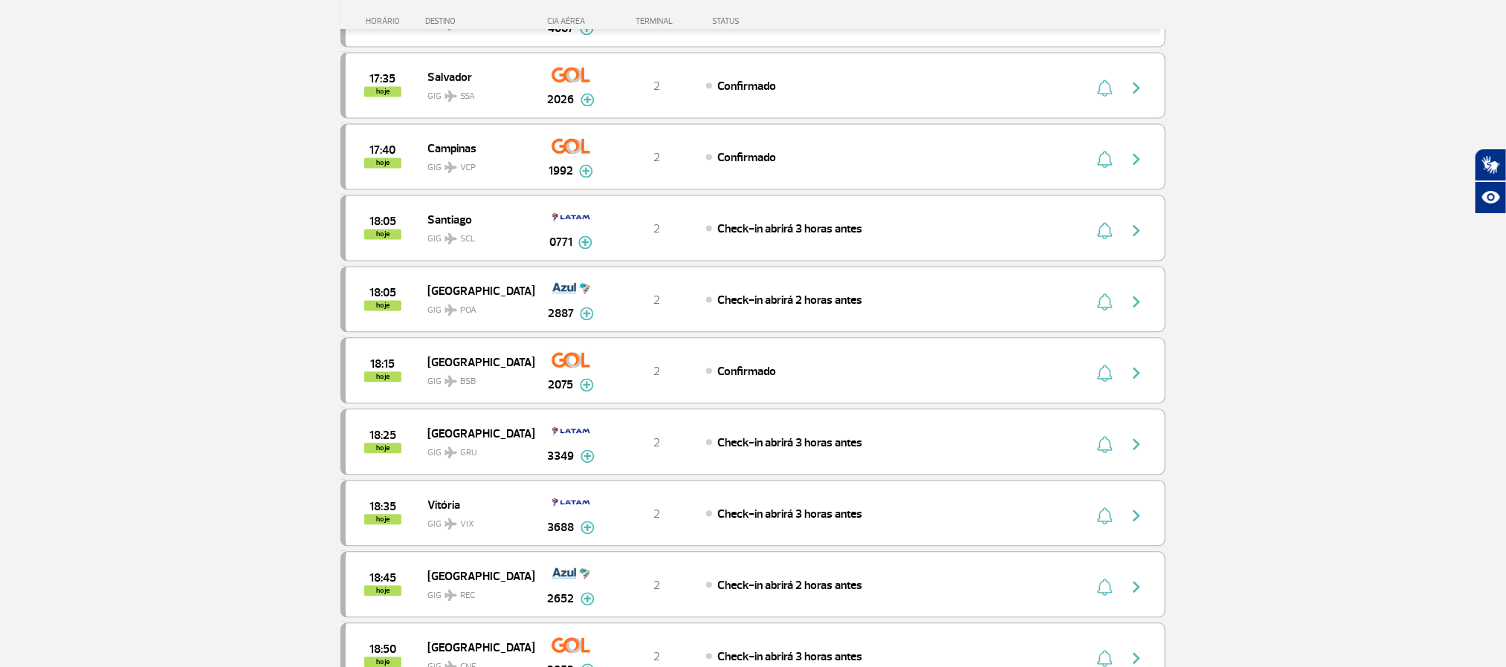
click at [92, 351] on section "Página Inicial > Voos > Painel de Voos Painel de Voos Partidas Chegadas 15:40 1…" at bounding box center [753, 98] width 1506 height 3170
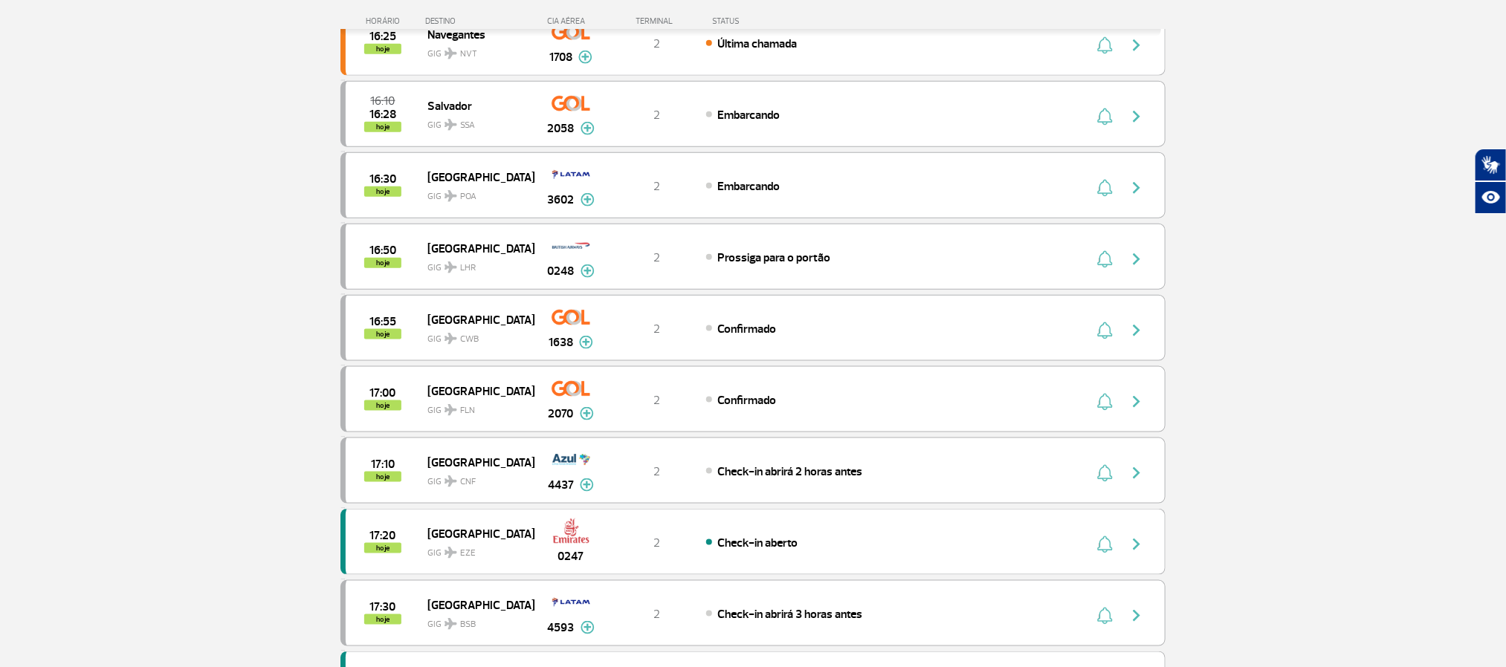
scroll to position [780, 0]
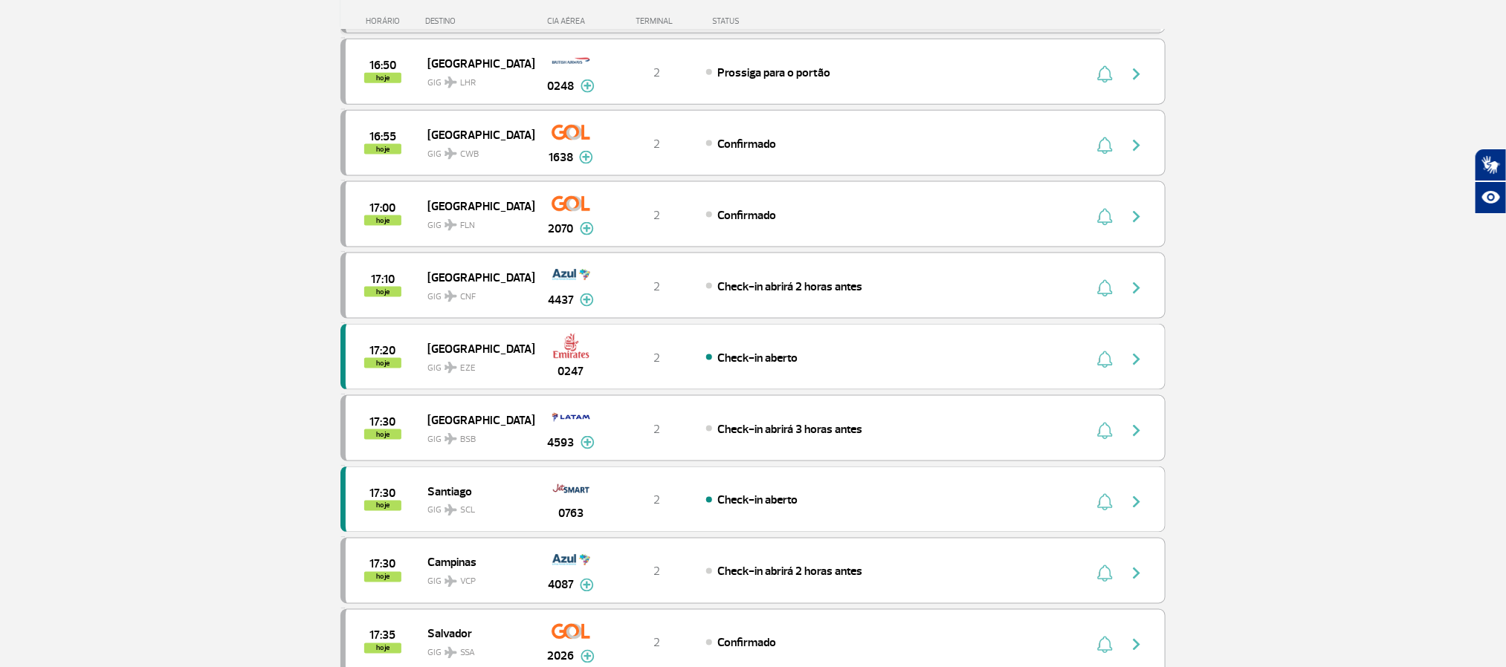
scroll to position [1115, 0]
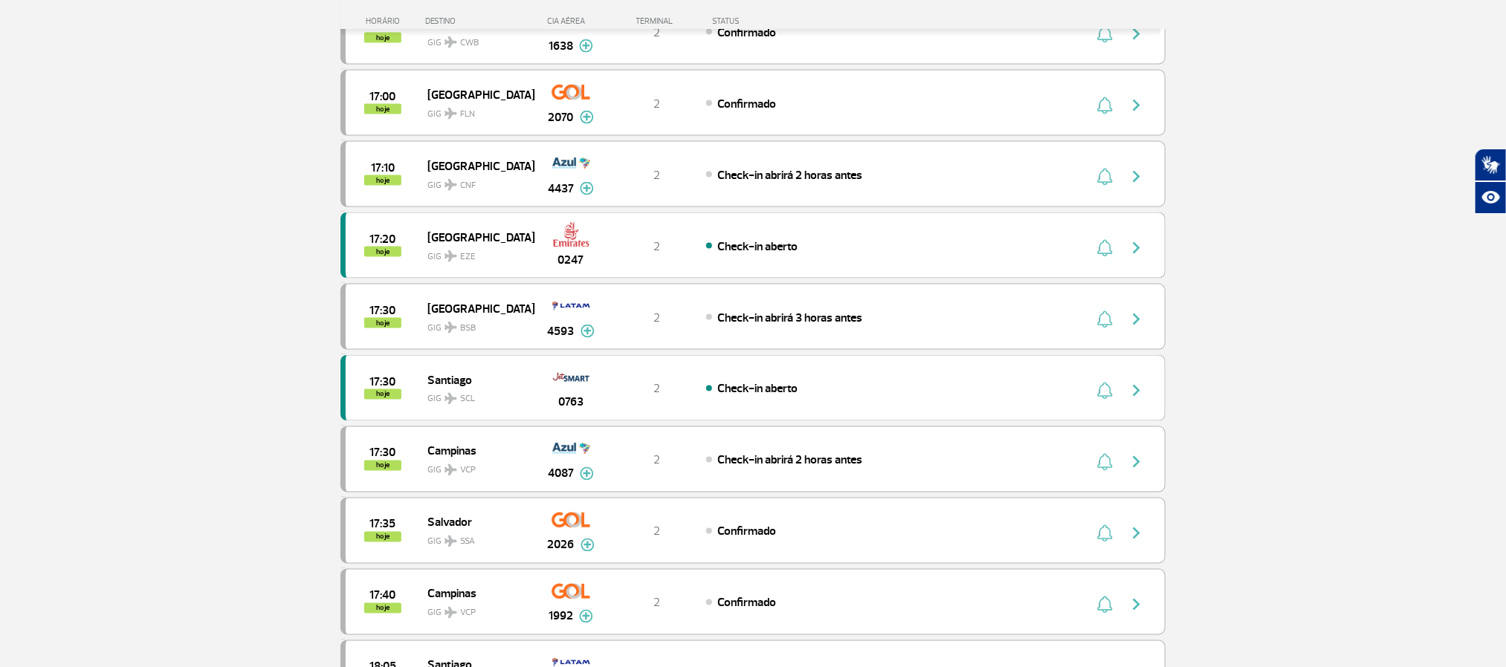
click at [71, 428] on section "Página Inicial > Voos > Painel de Voos Painel de Voos Partidas Chegadas 15:40 1…" at bounding box center [753, 544] width 1506 height 3170
click at [132, 210] on section "Página Inicial > Voos > Painel de Voos Painel de Voos Partidas Chegadas 15:40 1…" at bounding box center [753, 544] width 1506 height 3170
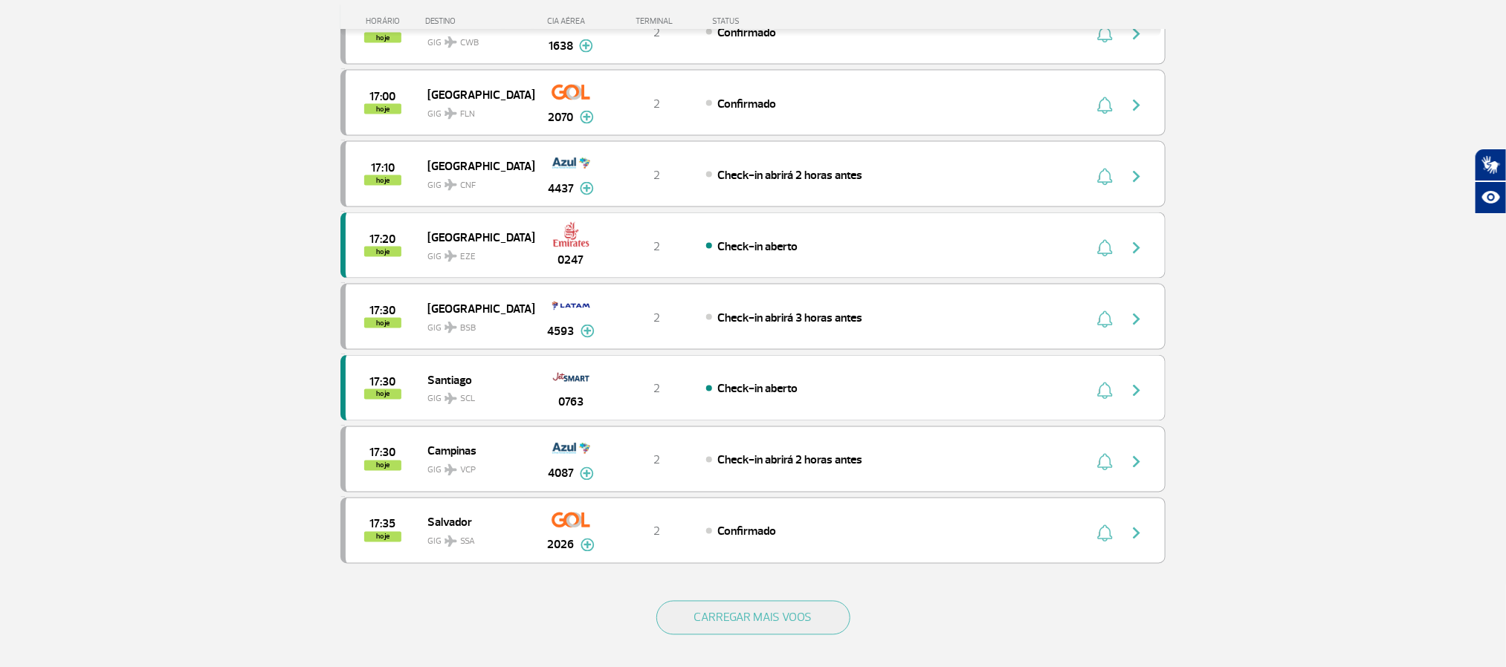
click at [794, 629] on div "CARREGAR MAIS VOOS" at bounding box center [752, 643] width 825 height 120
click at [763, 635] on button "CARREGAR MAIS VOOS" at bounding box center [753, 618] width 194 height 34
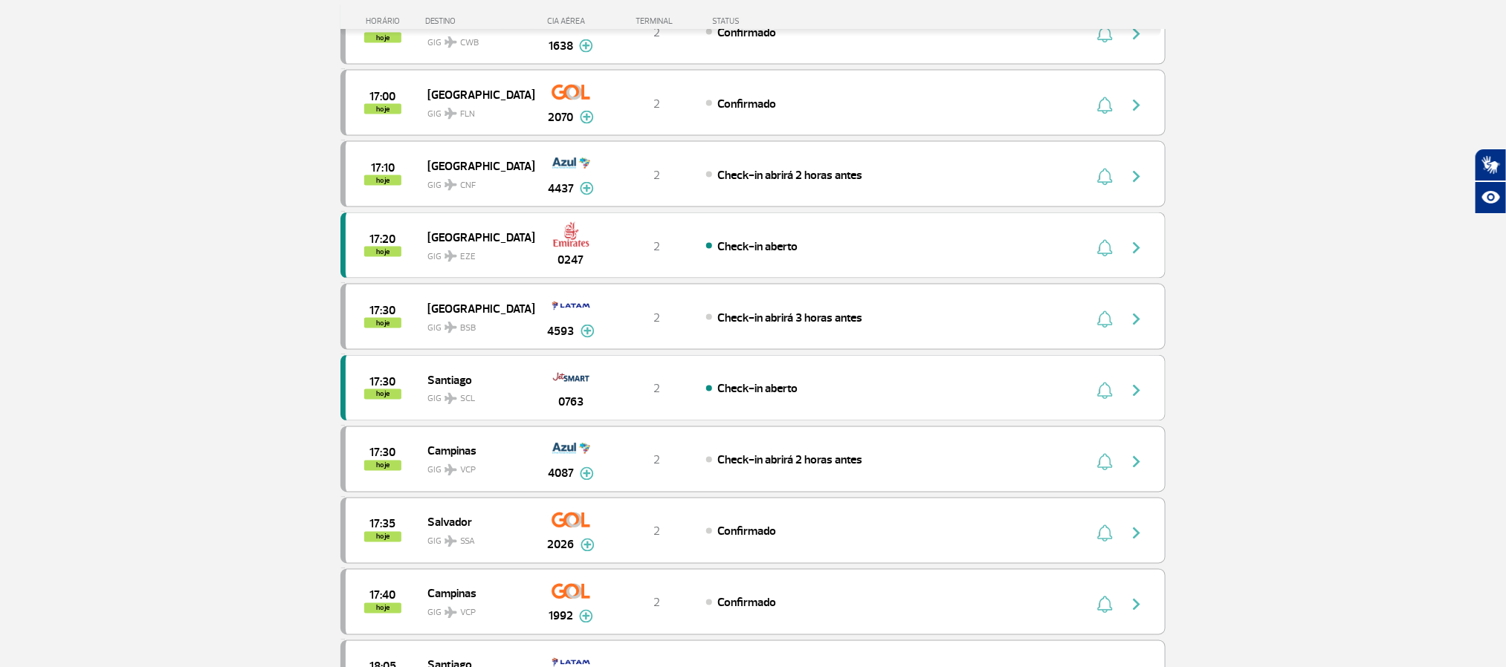
click at [143, 395] on section "Página Inicial > Voos > Painel de Voos Painel de Voos Partidas Chegadas 15:40 1…" at bounding box center [753, 544] width 1506 height 3170
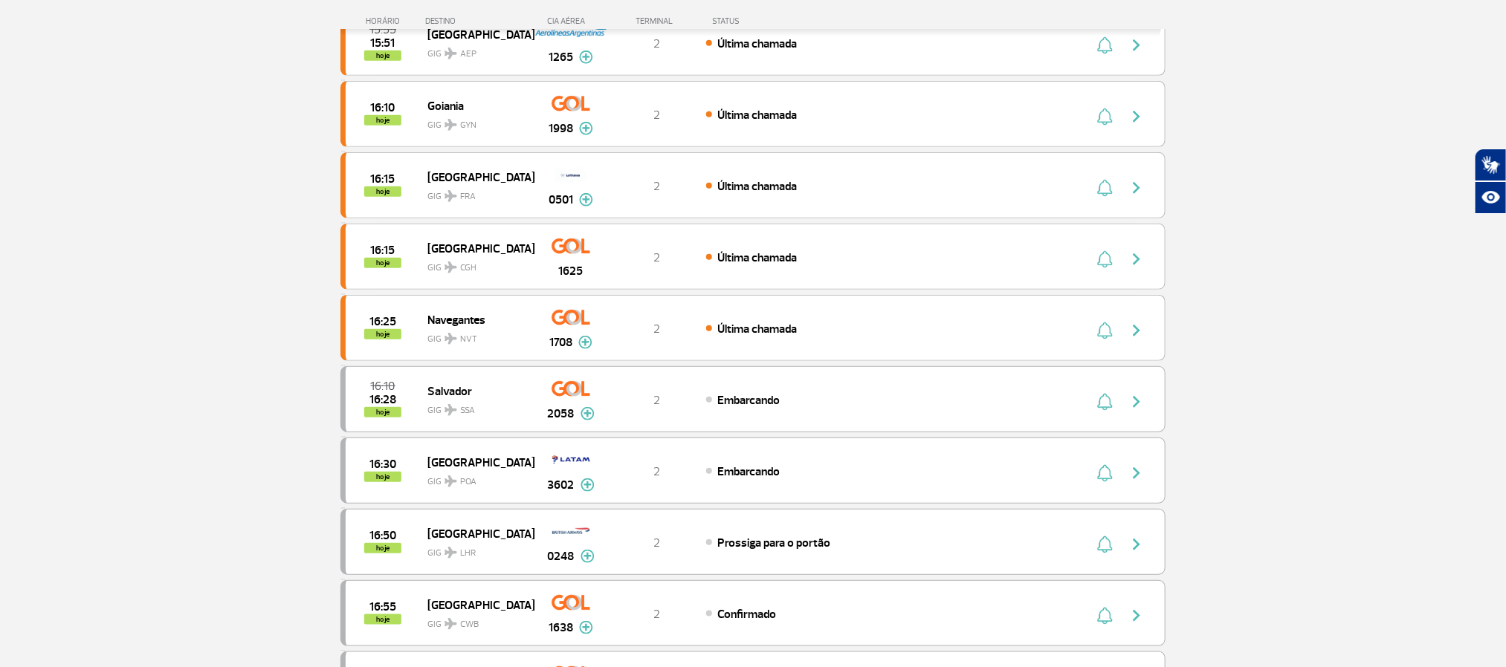
scroll to position [446, 0]
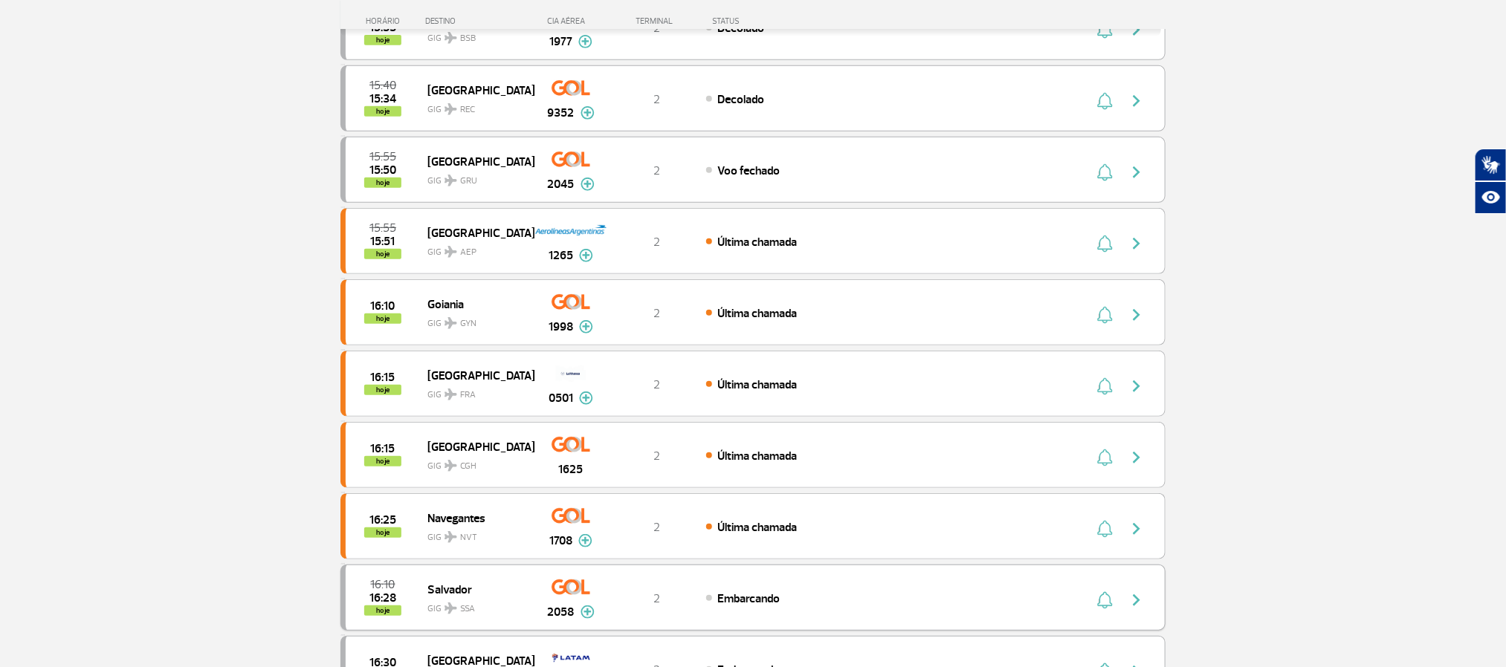
drag, startPoint x: 135, startPoint y: 363, endPoint x: 774, endPoint y: 613, distance: 686.9
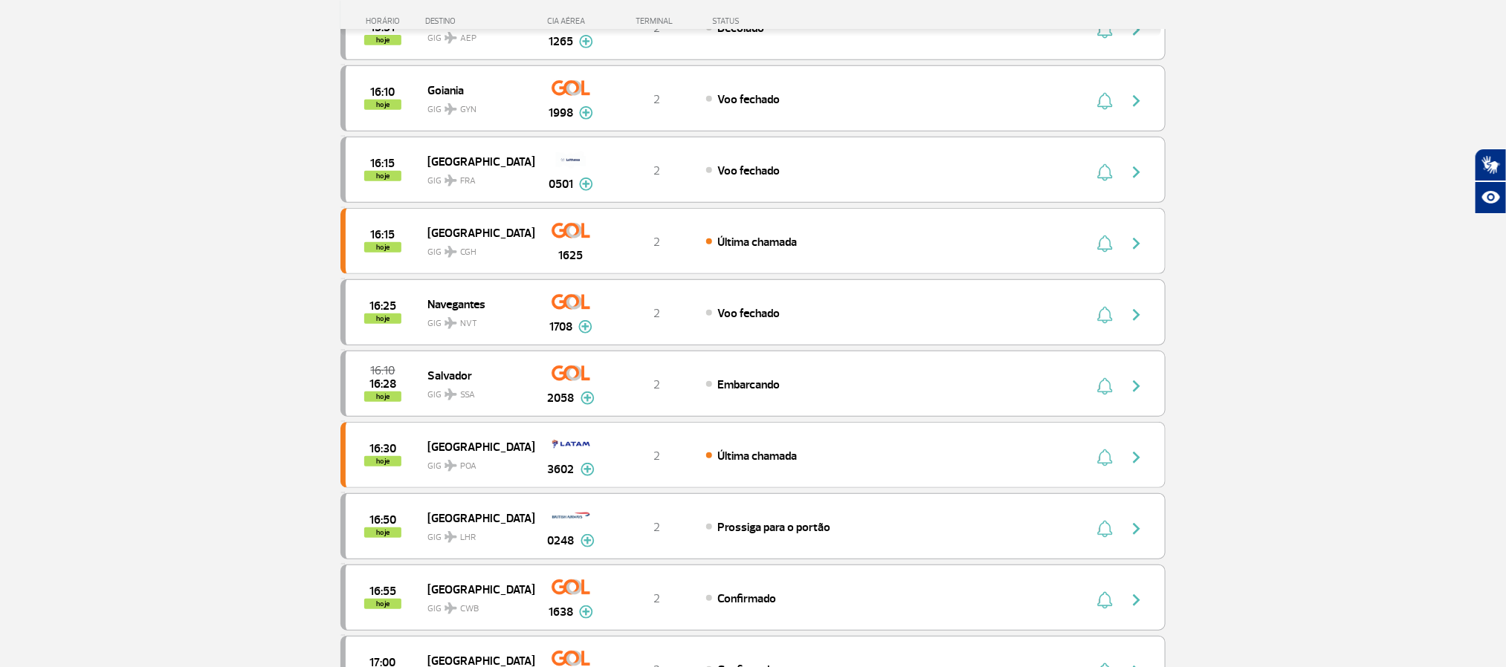
click at [147, 333] on section "Página Inicial > Voos > Painel de Voos Painel de Voos Partidas Chegadas 15:55 1…" at bounding box center [753, 610] width 1506 height 1743
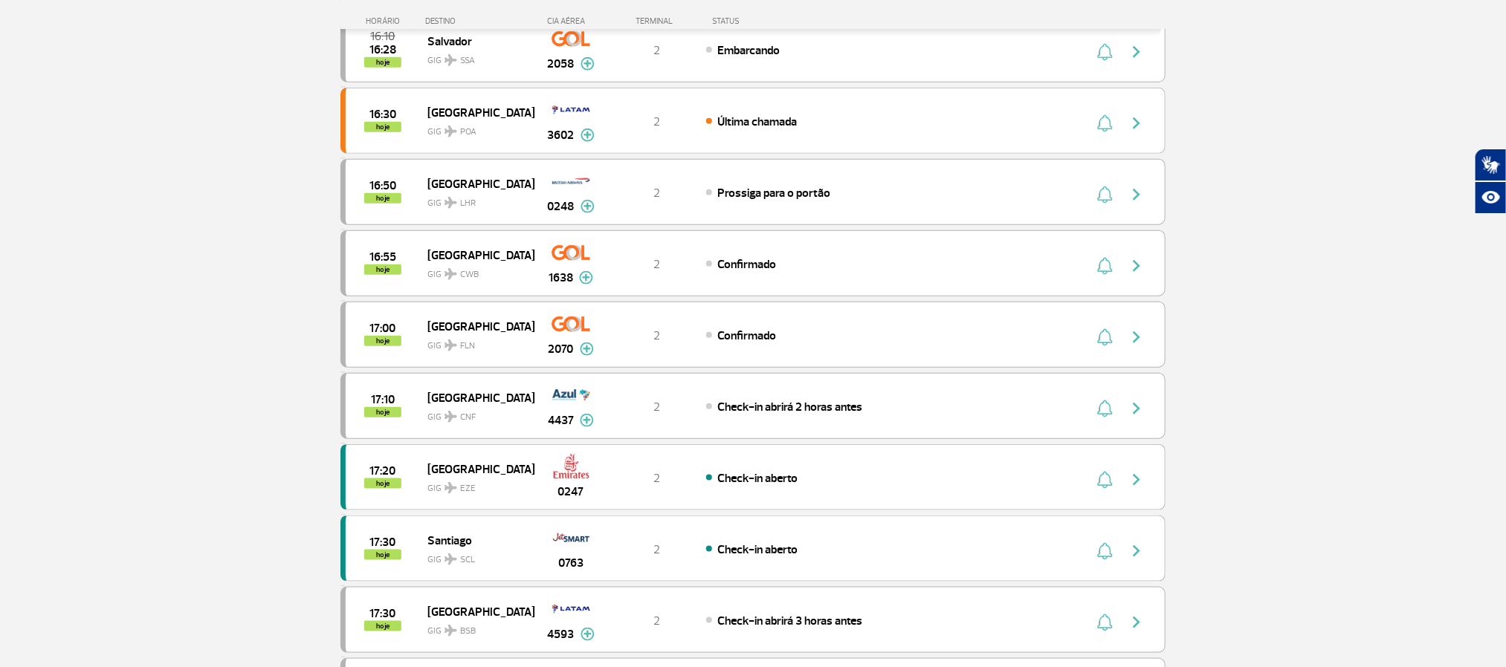
click at [147, 333] on section "Página Inicial > Voos > Painel de Voos Painel de Voos Partidas Chegadas 15:55 1…" at bounding box center [753, 276] width 1506 height 1743
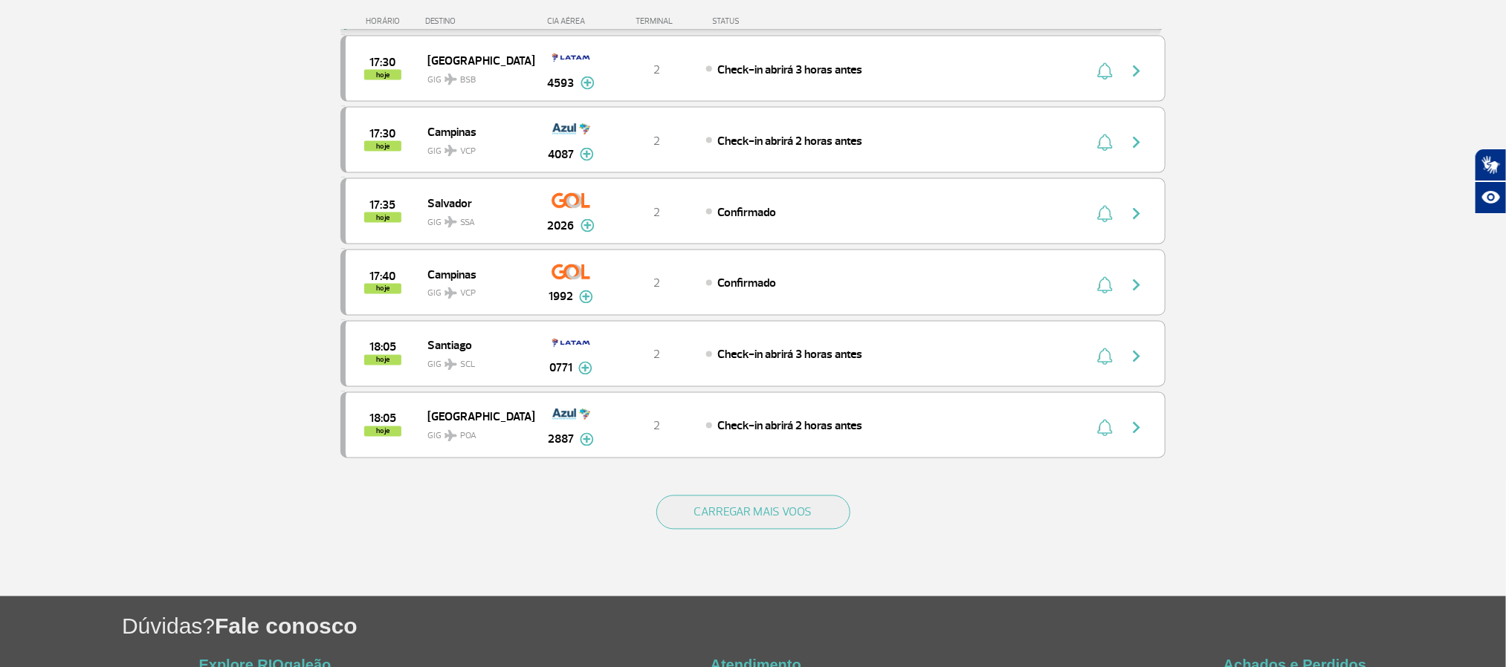
scroll to position [1226, 0]
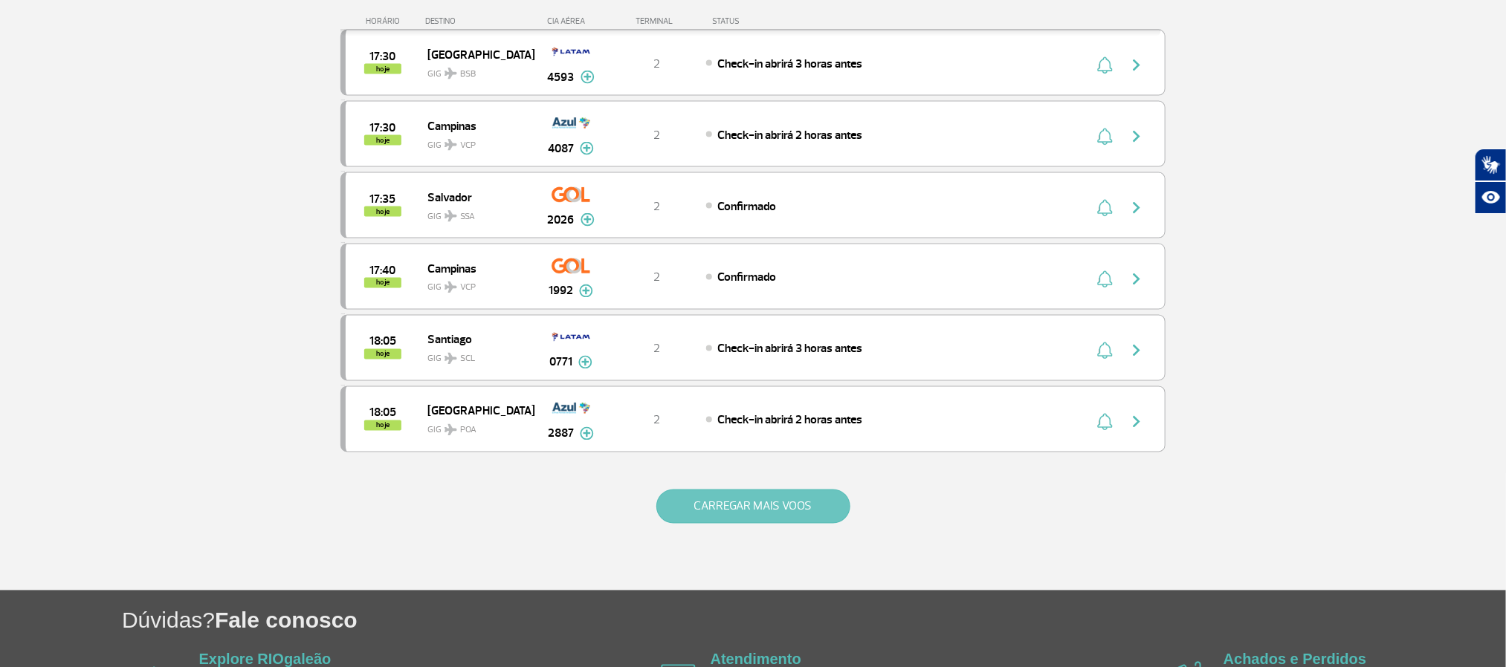
click at [776, 524] on button "CARREGAR MAIS VOOS" at bounding box center [753, 507] width 194 height 34
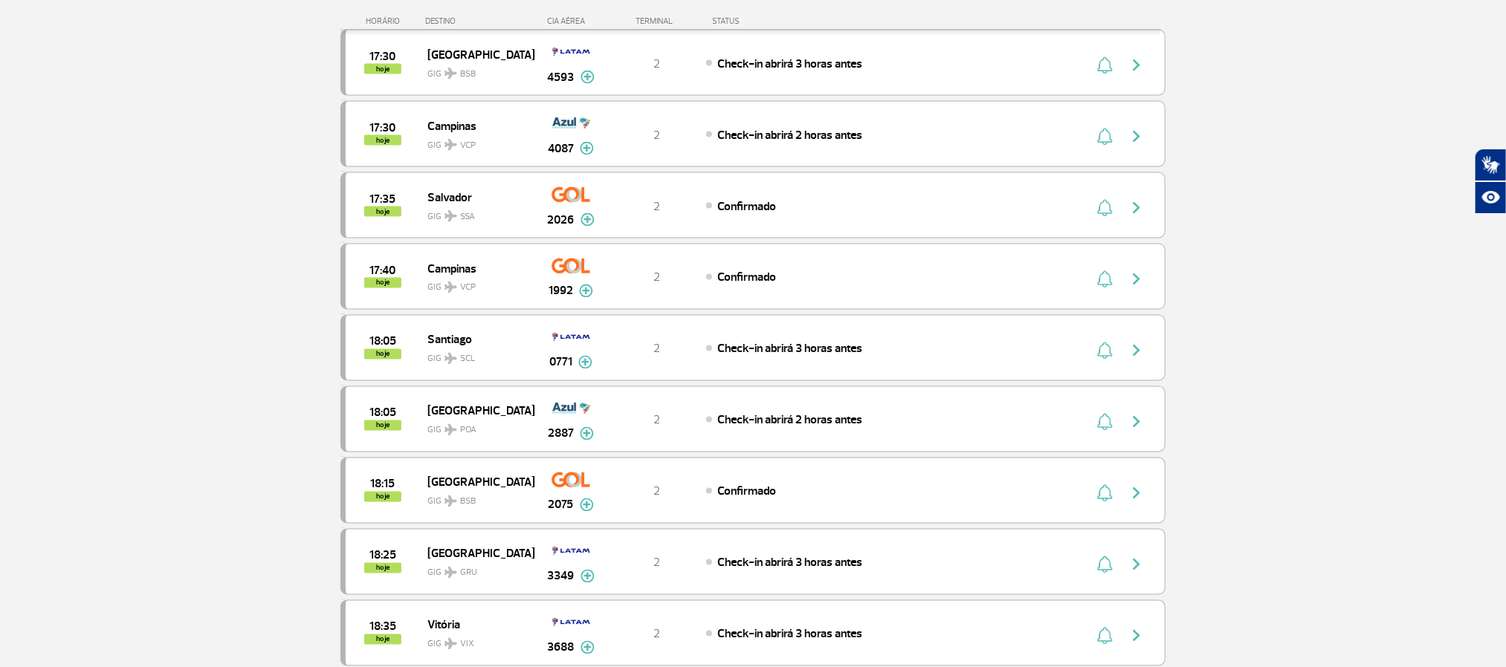
click at [152, 339] on section "Página Inicial > Voos > Painel de Voos Painel de Voos Partidas Chegadas 15:55 1…" at bounding box center [753, 432] width 1506 height 3170
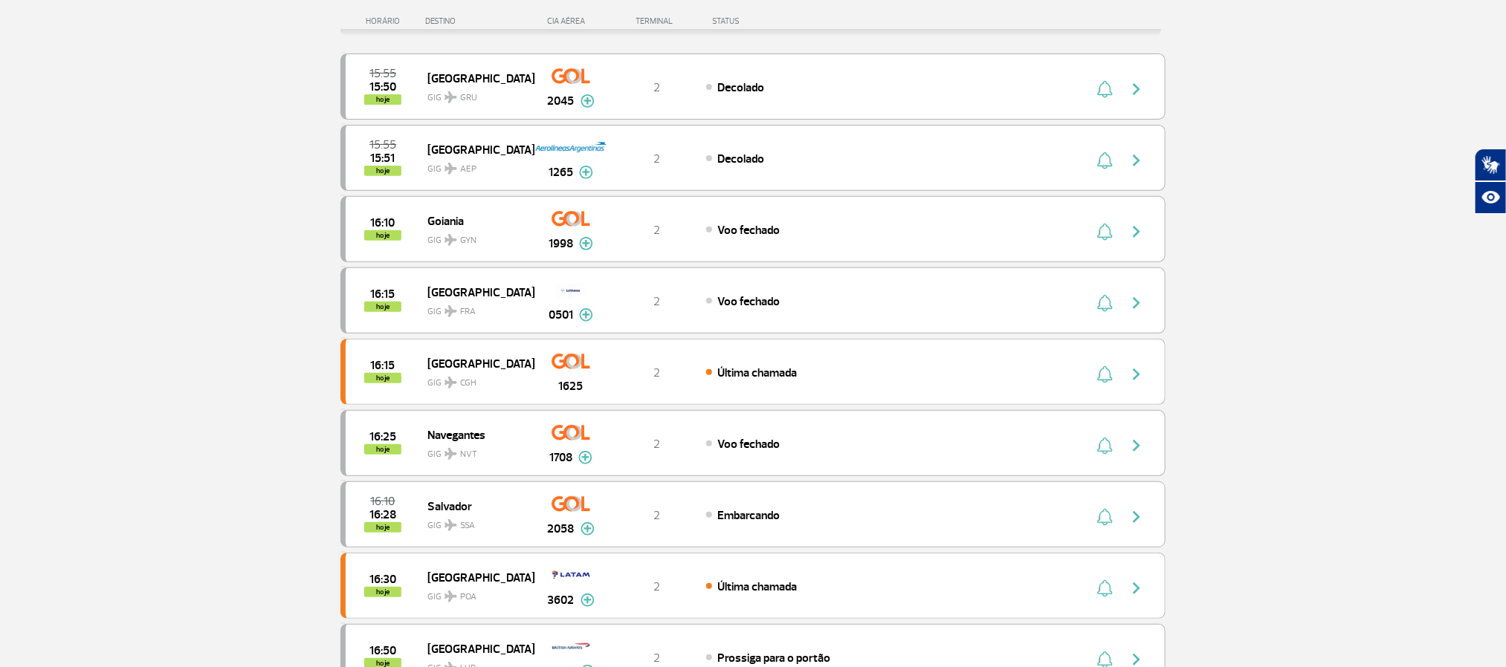
scroll to position [223, 0]
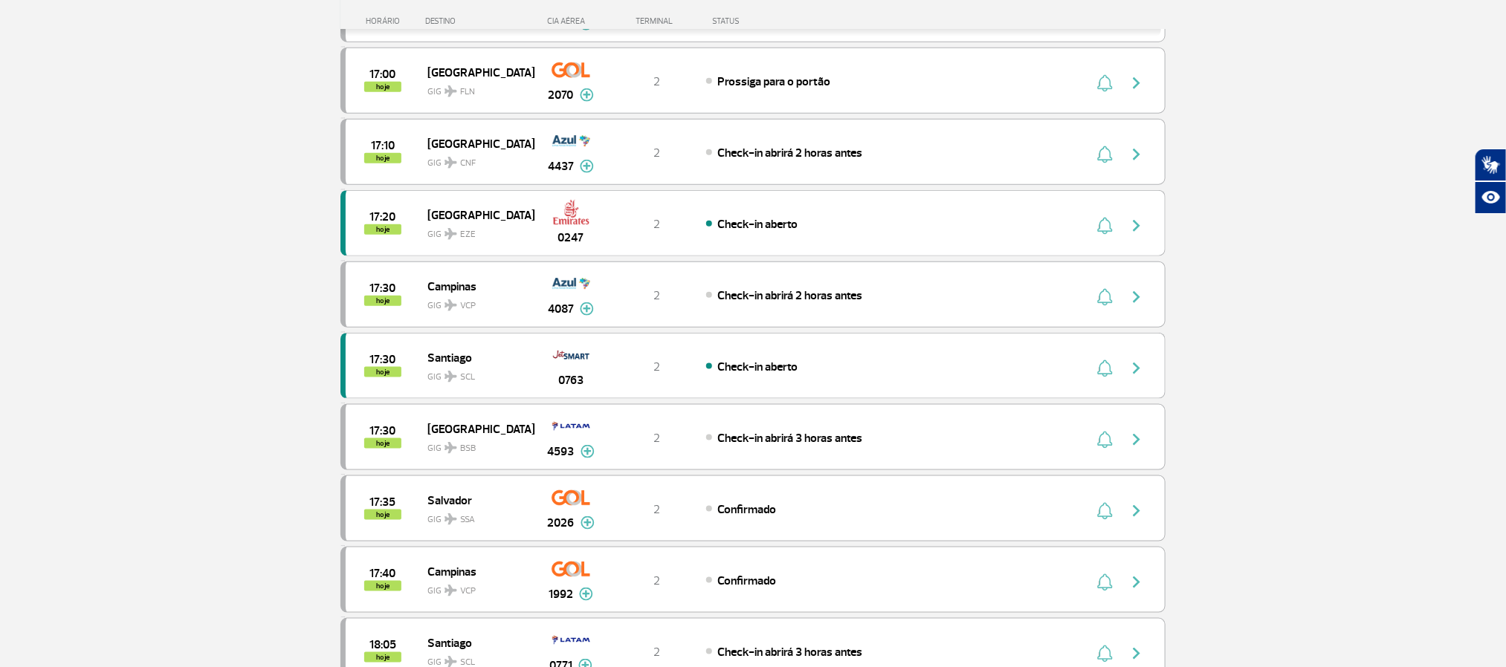
click at [147, 328] on section "Página Inicial > Voos > Painel de Voos Painel de Voos Partidas Chegadas 16:15 1…" at bounding box center [753, 164] width 1506 height 1743
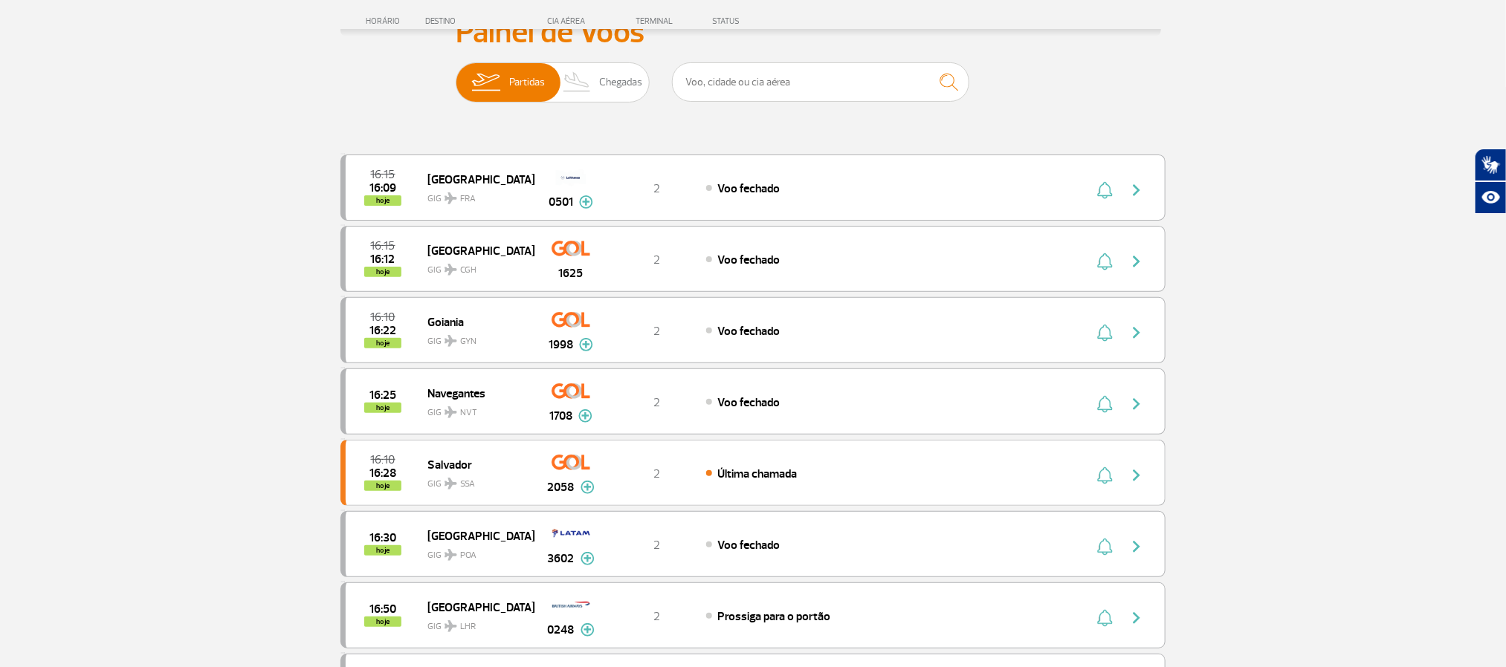
scroll to position [557, 0]
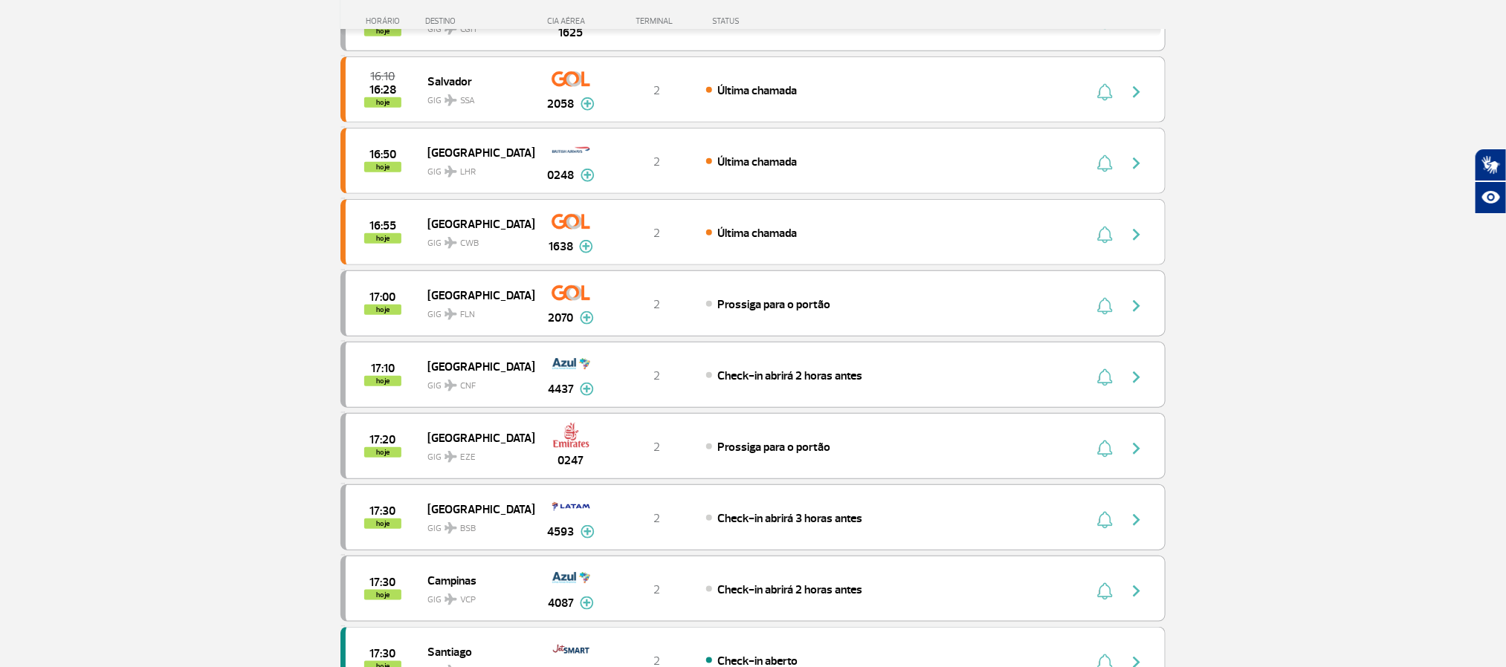
click at [175, 312] on section "Página Inicial > Voos > Painel de Voos Painel de Voos Partidas Chegadas 16:15 1…" at bounding box center [753, 387] width 1506 height 1743
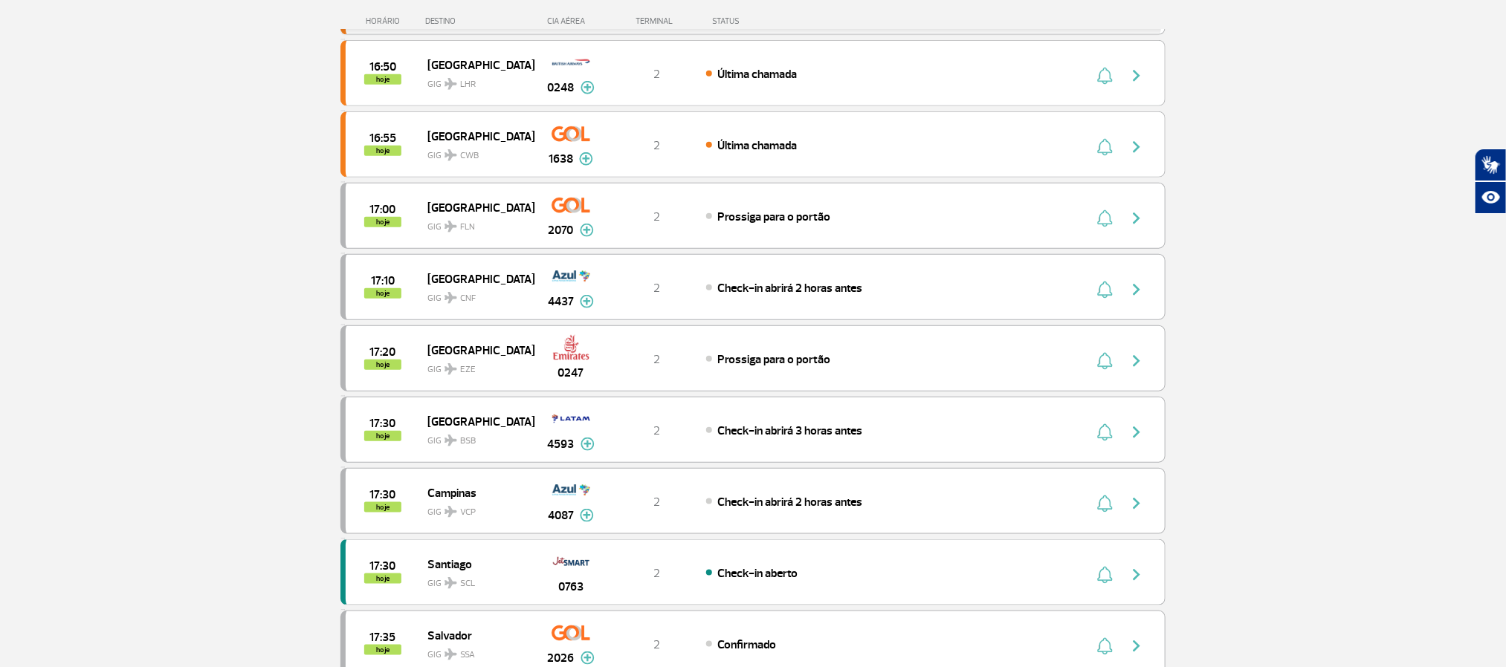
scroll to position [669, 0]
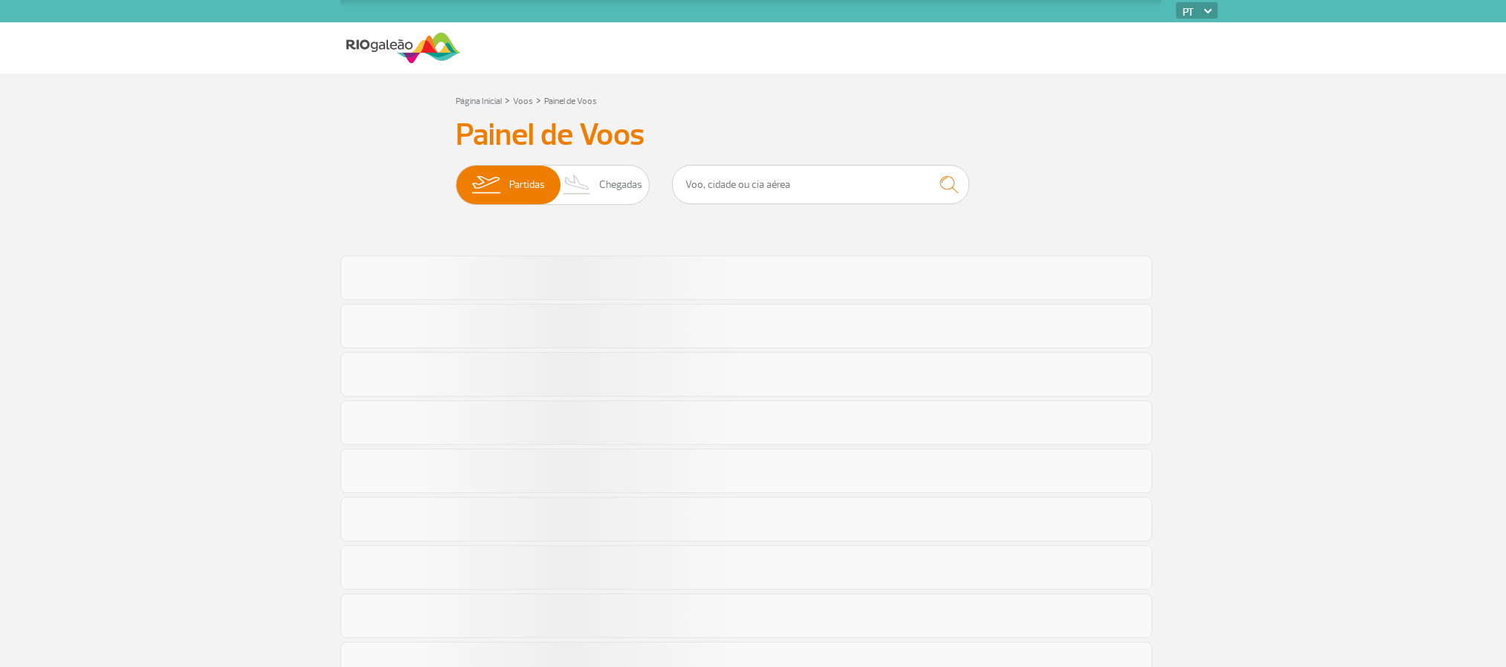
scroll to position [669, 0]
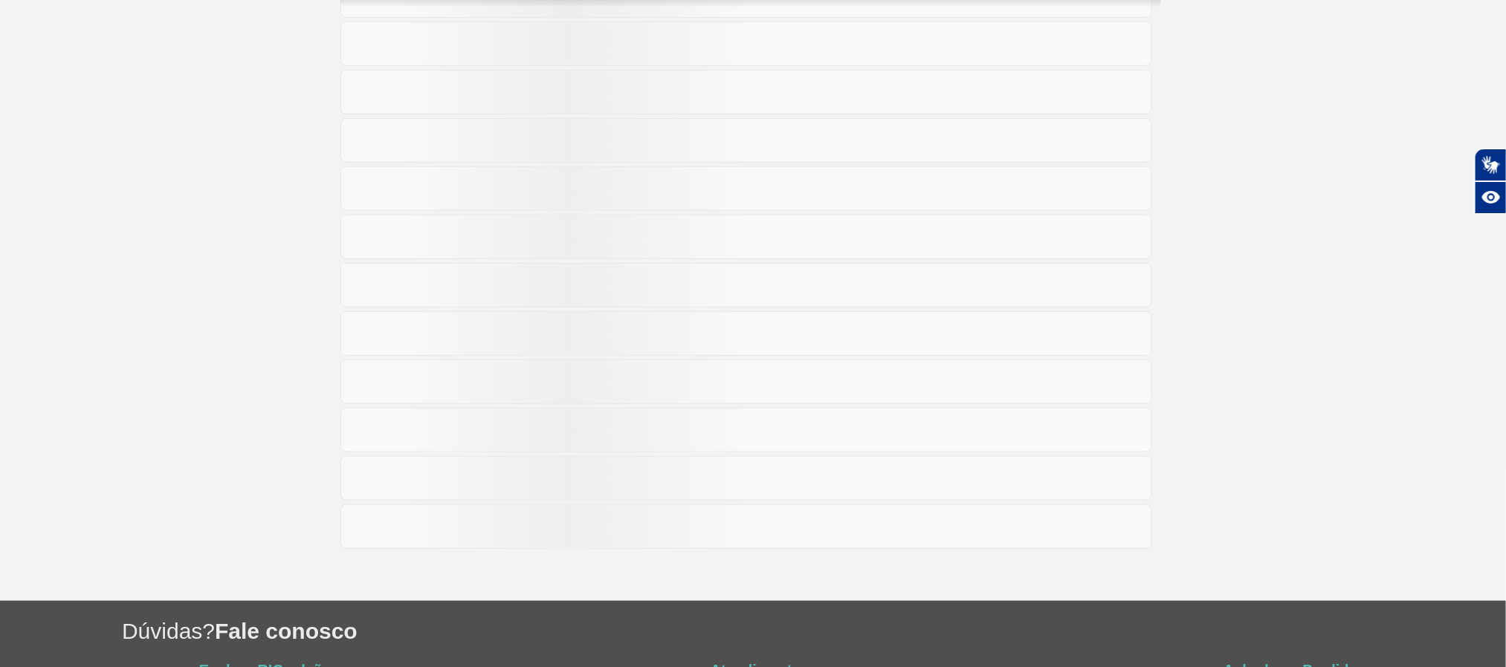
drag, startPoint x: 141, startPoint y: 277, endPoint x: 146, endPoint y: 284, distance: 8.0
click at [143, 277] on section "Página Inicial > Voos > Painel de Voos Painel de Voos Partidas Chegadas" at bounding box center [753, 3] width 1506 height 1197
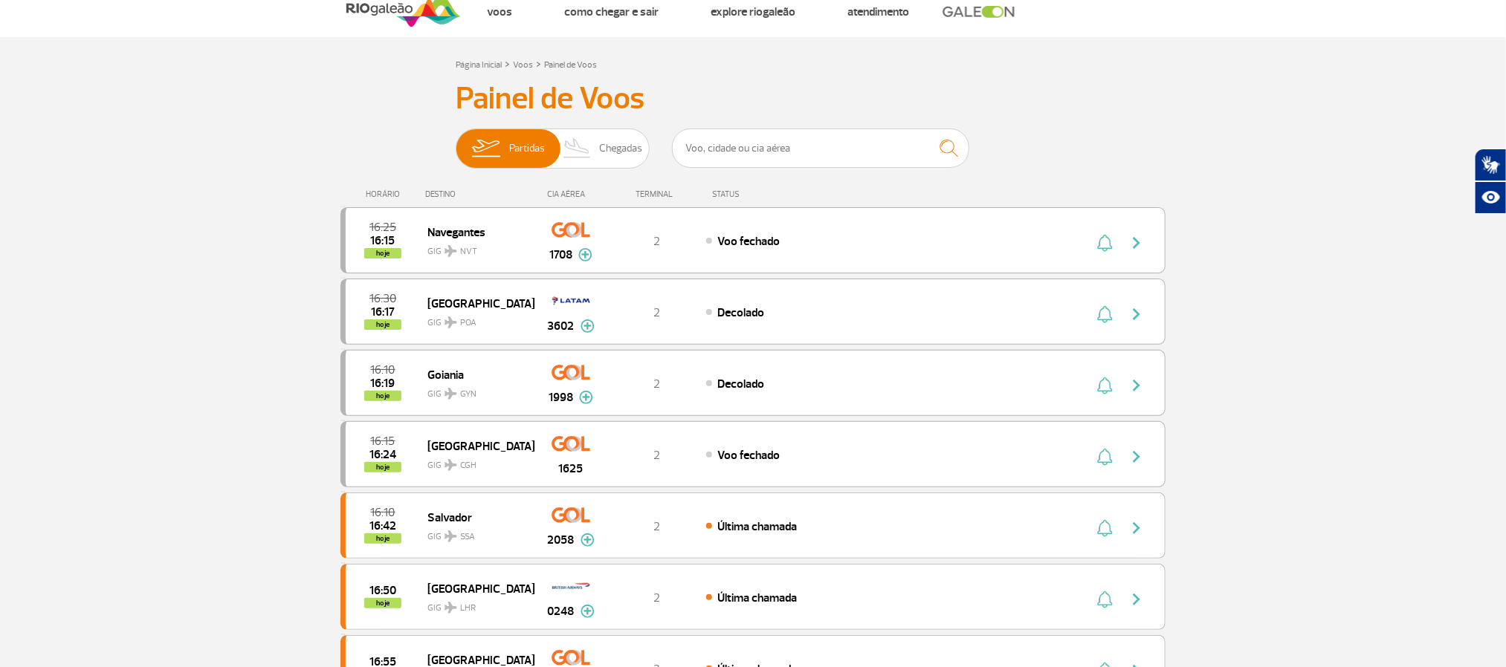
scroll to position [0, 0]
